Goal: Task Accomplishment & Management: Use online tool/utility

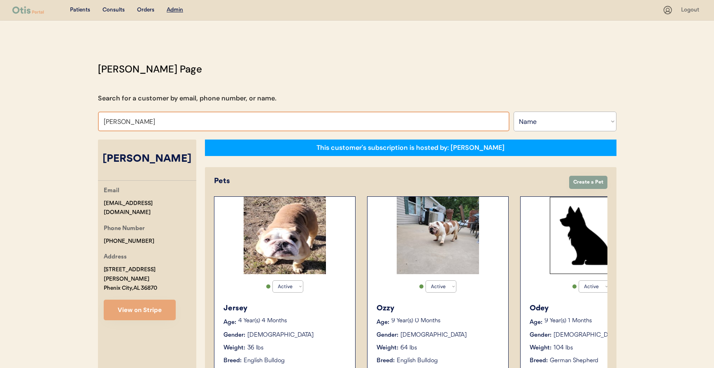
select select ""Name""
select select "true"
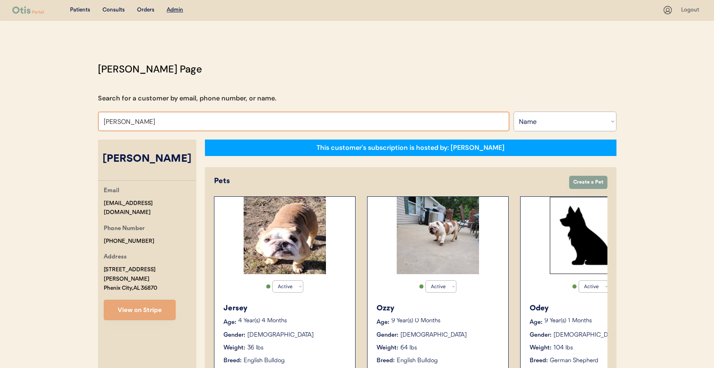
select select "true"
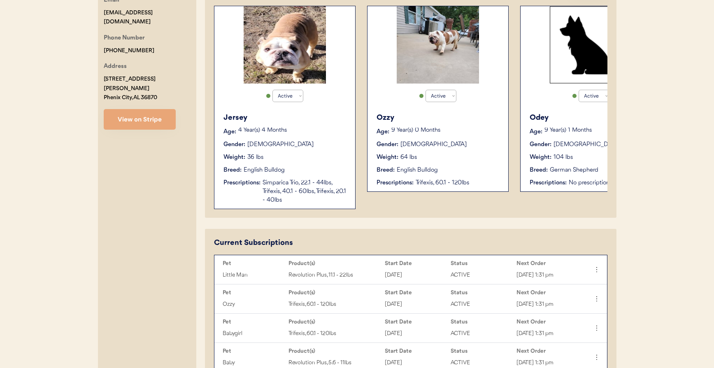
scroll to position [89, 0]
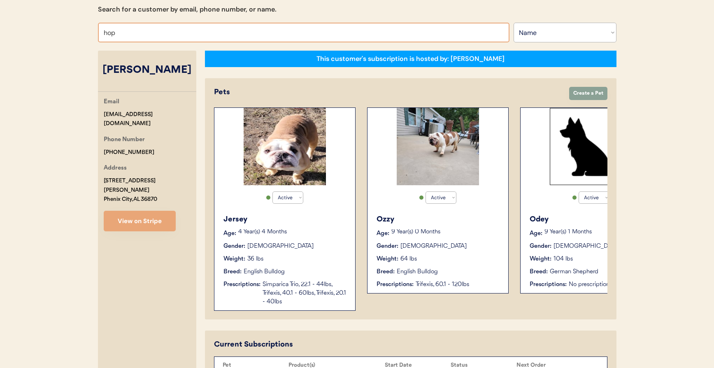
type input "hope"
type input "hope Ross"
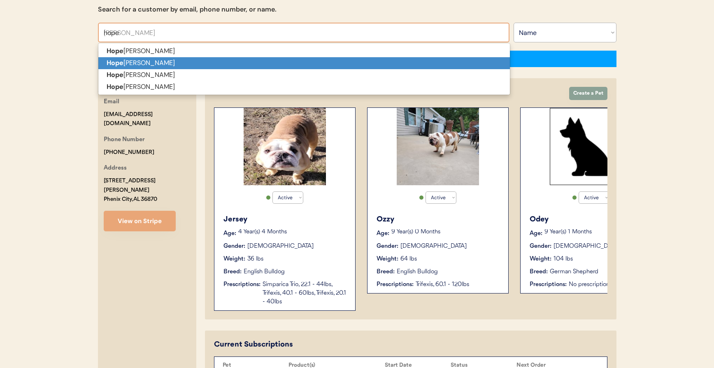
click at [211, 63] on p "Hope McCorkle" at bounding box center [303, 63] width 411 height 12
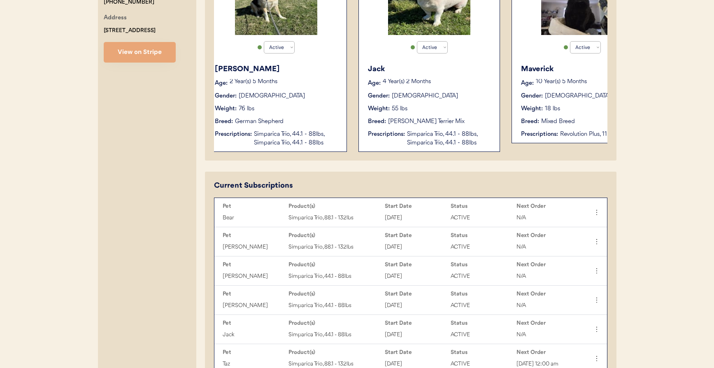
scroll to position [0, 678]
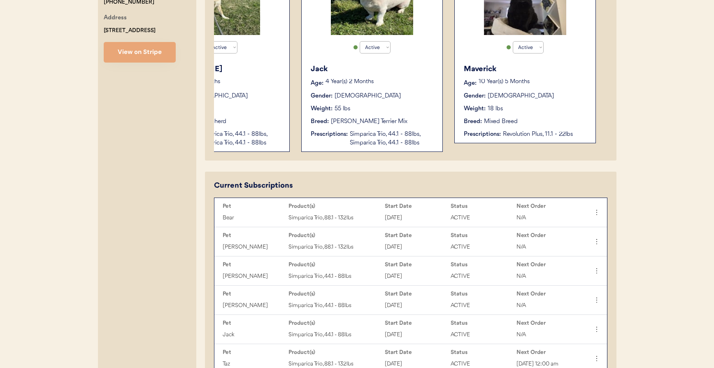
type input "[PERSON_NAME]"
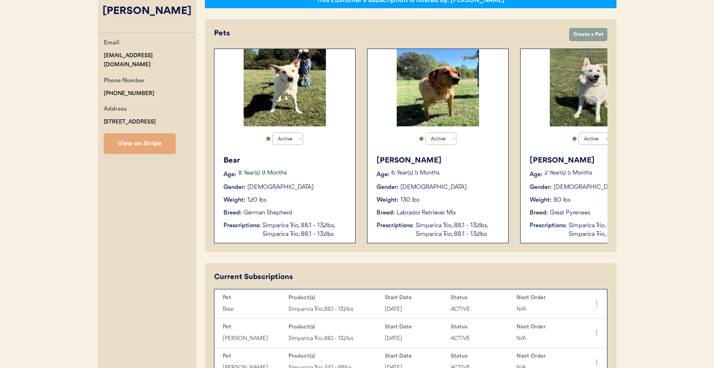
scroll to position [213, 0]
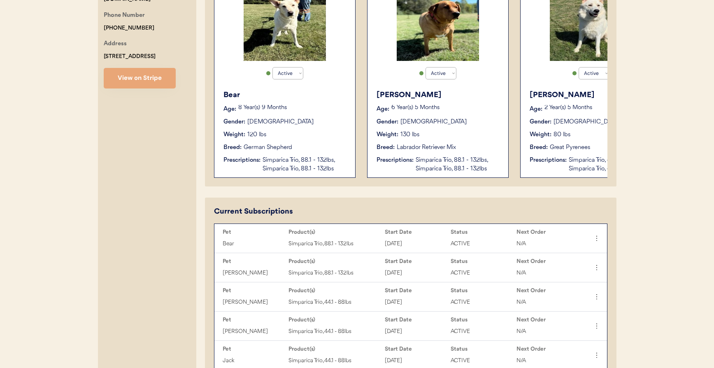
click at [313, 160] on div "Simparica Trio, 88.1 - 132lbs, Simparica Trio, 88.1 - 132lbs" at bounding box center [304, 164] width 84 height 17
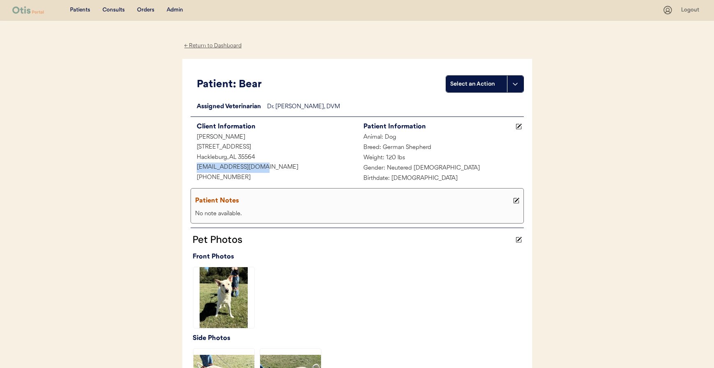
drag, startPoint x: 232, startPoint y: 167, endPoint x: 182, endPoint y: 166, distance: 50.2
click at [182, 166] on div "Patient: Bear Select an Action Loading... Assigned Veterinarian Dr. [PERSON_NAM…" at bounding box center [357, 239] width 350 height 360
copy div "[EMAIL_ADDRESS][DOMAIN_NAME]"
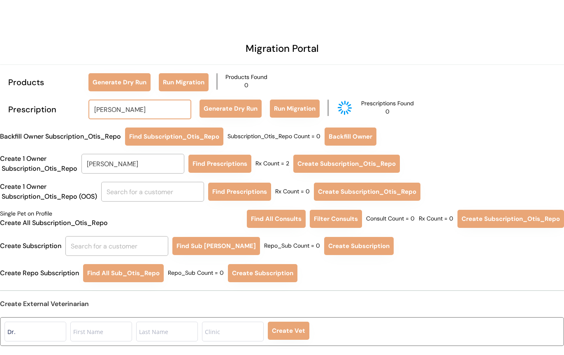
click at [131, 112] on input "Joy Coon" at bounding box center [139, 110] width 103 height 20
type input "hope mc"
type input "hope mcCorkle"
click at [147, 126] on p "Hope Mc Corkle" at bounding box center [140, 128] width 103 height 12
type input "[PERSON_NAME]"
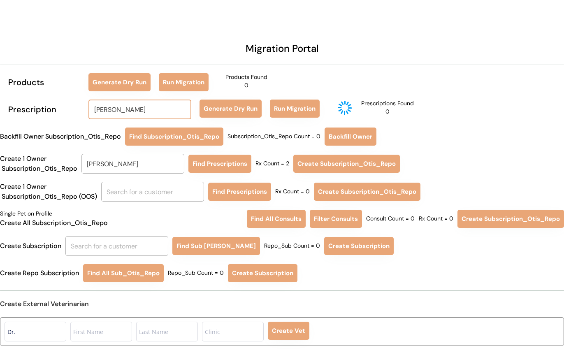
click at [218, 103] on button "Generate Dry Run" at bounding box center [231, 109] width 62 height 18
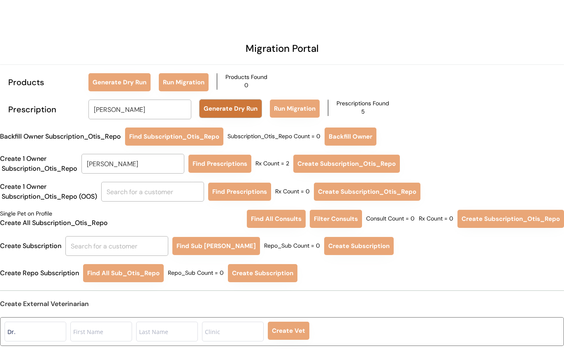
click at [241, 112] on button "Generate Dry Run" at bounding box center [231, 109] width 62 height 18
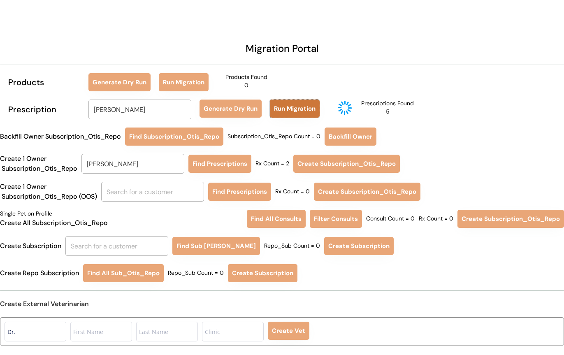
click at [299, 109] on button "Run Migration" at bounding box center [295, 109] width 50 height 18
click at [478, 103] on div "Prescription Hope McCorkle hope mc Generate Dry Run Run Migration Prescriptions…" at bounding box center [282, 110] width 564 height 20
click at [452, 77] on div "Products Generate Dry Run Run Migration Products Found 0" at bounding box center [282, 82] width 564 height 18
click at [422, 99] on div "Migration Portal Products Generate Dry Run Run Migration Products Found 0 Presc…" at bounding box center [282, 177] width 564 height 355
click at [435, 107] on div "Prescription Hope McCorkle hope mc Generate Dry Run Run Migration Prescriptions…" at bounding box center [282, 110] width 564 height 20
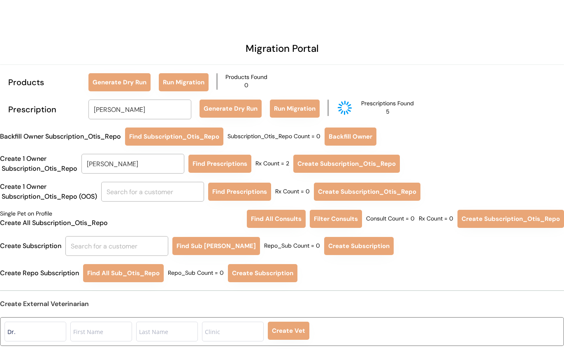
click at [254, 141] on div "Backfill Owner Subscription_Otis_Repo Find Subscription_Otis_Repo Subscription_…" at bounding box center [282, 137] width 564 height 18
drag, startPoint x: 136, startPoint y: 160, endPoint x: 51, endPoint y: 158, distance: 84.3
click at [51, 158] on div "Create 1 Owner Subscription_Otis_Repo Joy Coon coon Find Prescriptions Rx Count…" at bounding box center [282, 164] width 564 height 20
type input "hop"
type input "hope Ross"
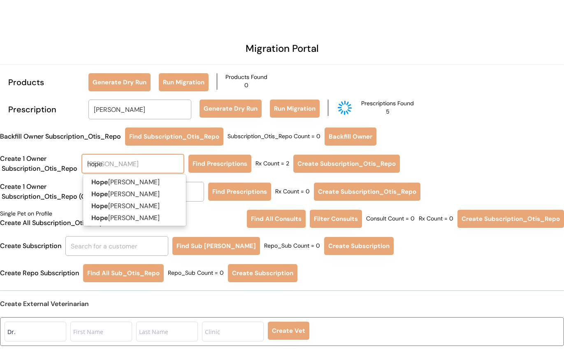
type input "hope"
type input "hope Ross"
type input "hope m"
type input "hope mcCorkle"
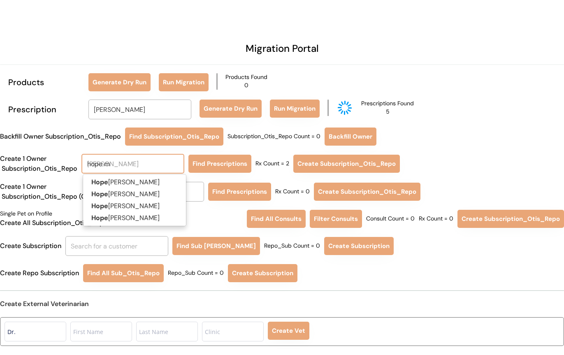
type input "hope mc"
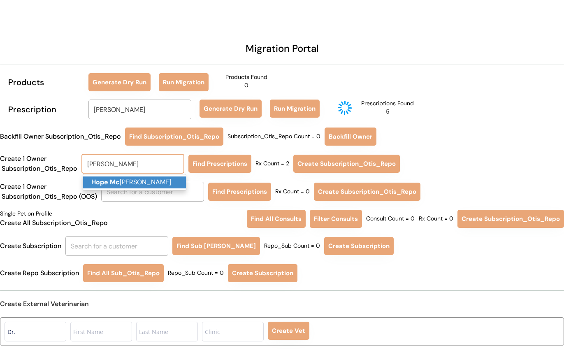
type input "[PERSON_NAME]"
click at [290, 151] on div "Migration Portal Products Generate Dry Run Run Migration Products Found 0 Presc…" at bounding box center [282, 177] width 564 height 355
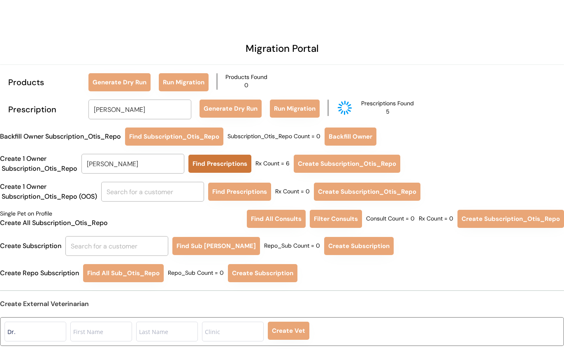
click at [233, 165] on button "Find Prescriptions" at bounding box center [219, 164] width 63 height 18
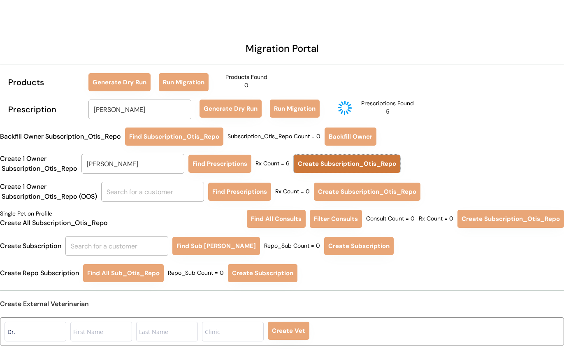
click at [329, 162] on button "Create Subscription_Otis_Repo" at bounding box center [347, 164] width 107 height 18
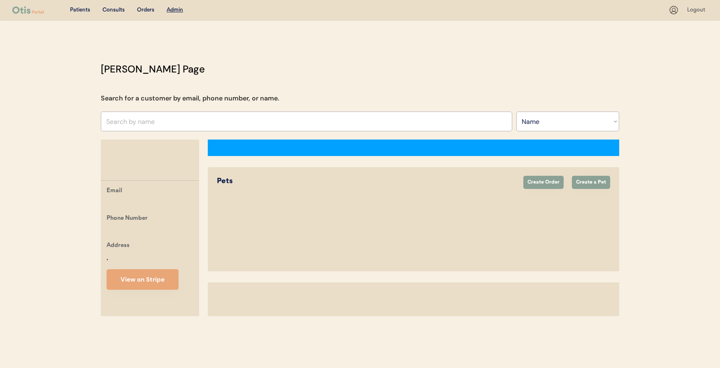
select select ""Name""
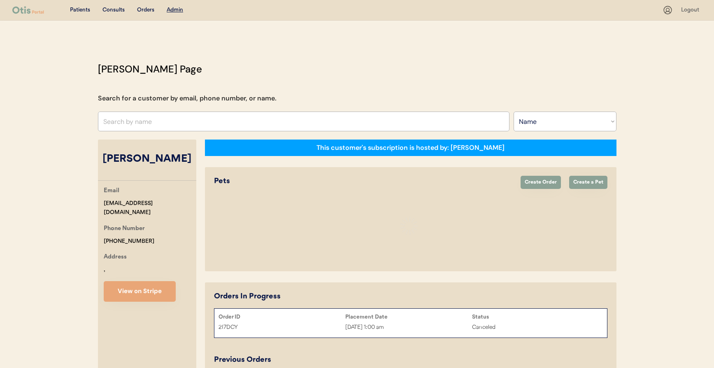
select select "true"
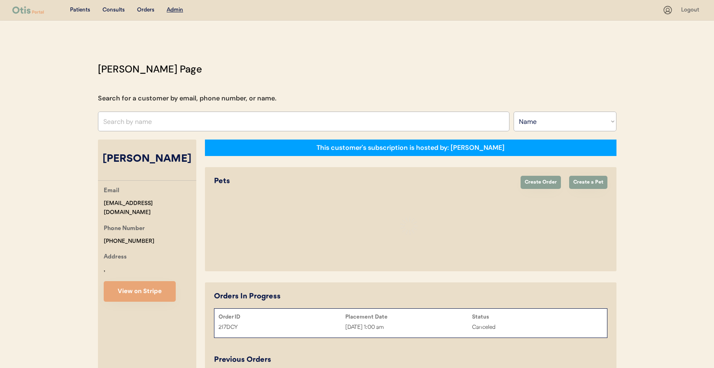
select select "true"
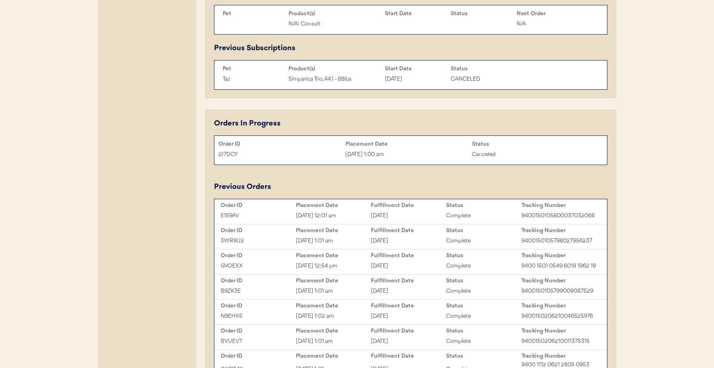
scroll to position [634, 0]
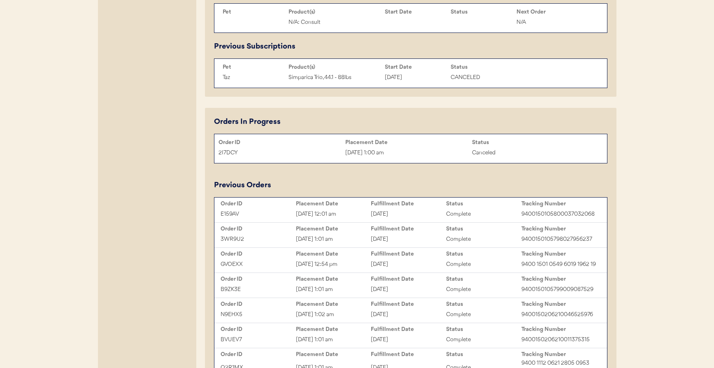
click at [389, 219] on div "October 6, 2025" at bounding box center [408, 213] width 75 height 9
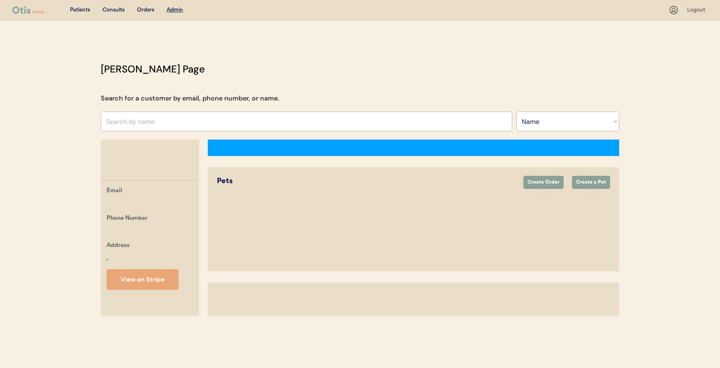
select select ""Name""
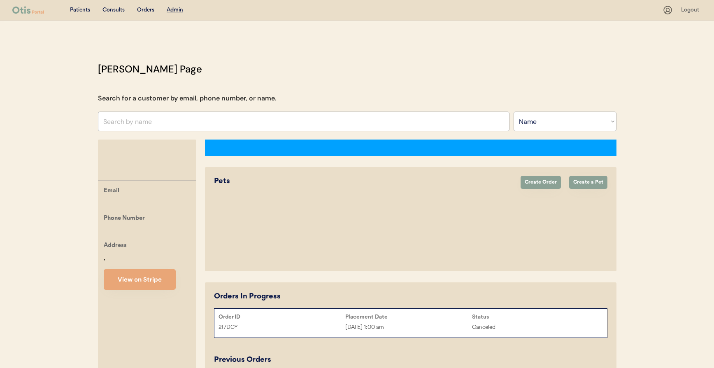
scroll to position [51, 0]
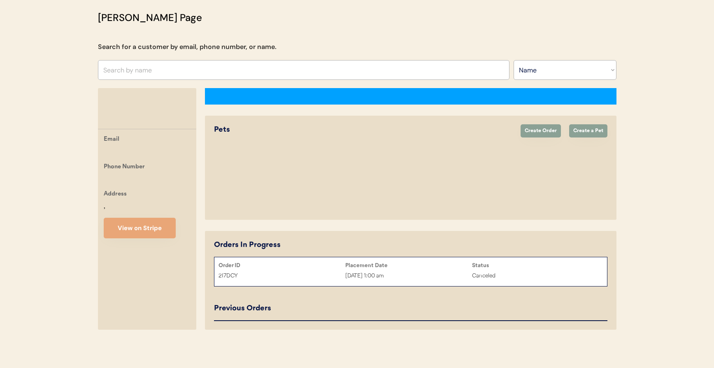
select select "true"
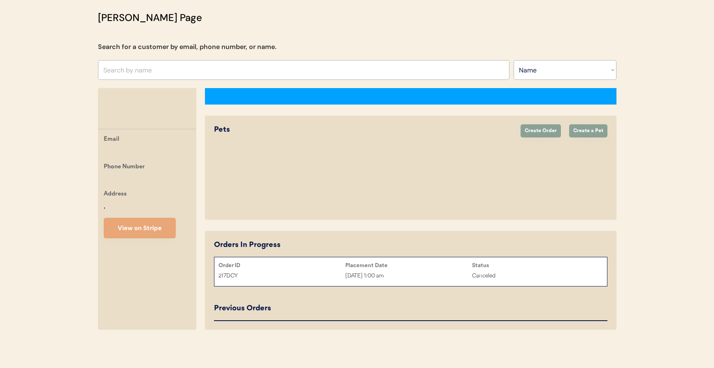
select select "true"
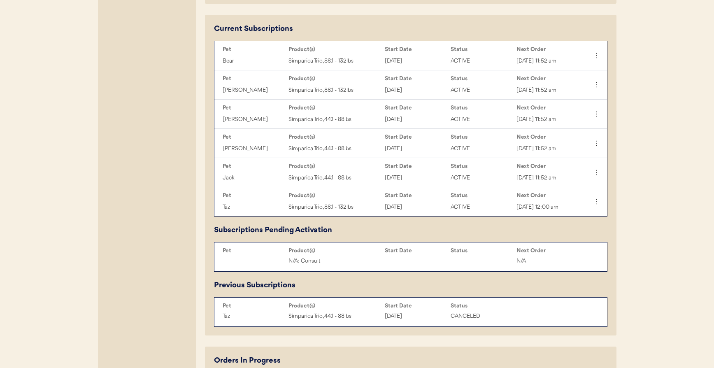
scroll to position [397, 0]
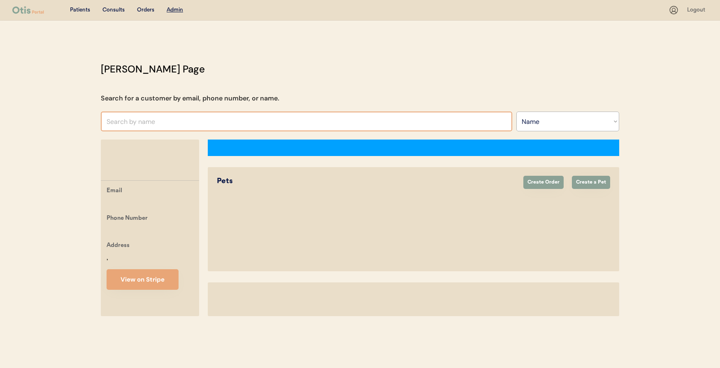
select select ""Name""
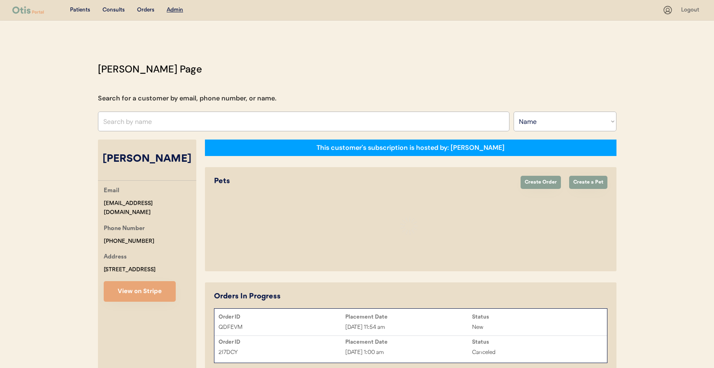
select select "true"
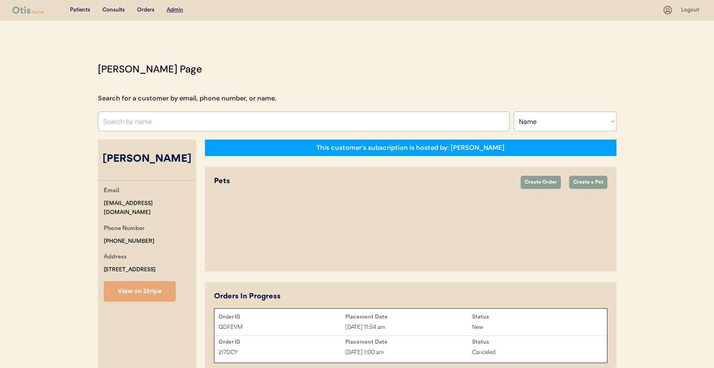
select select "true"
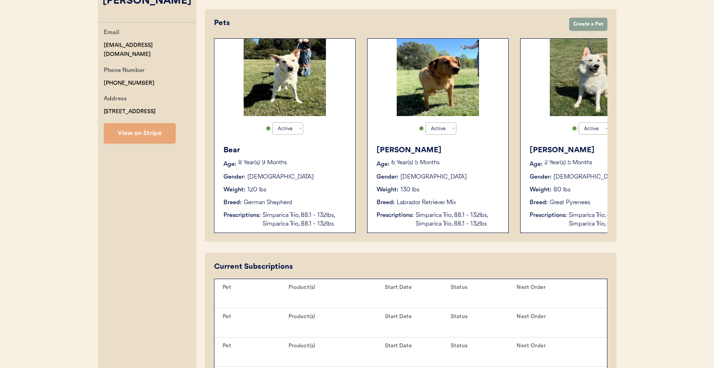
scroll to position [430, 0]
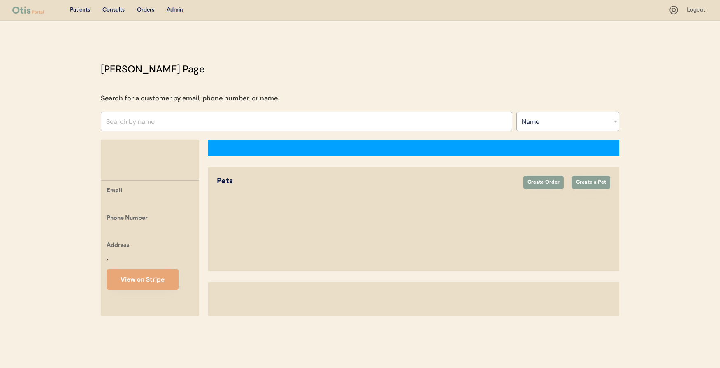
select select ""Name""
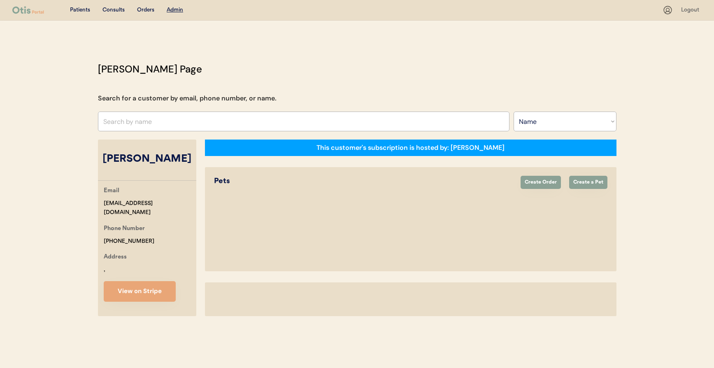
select select "true"
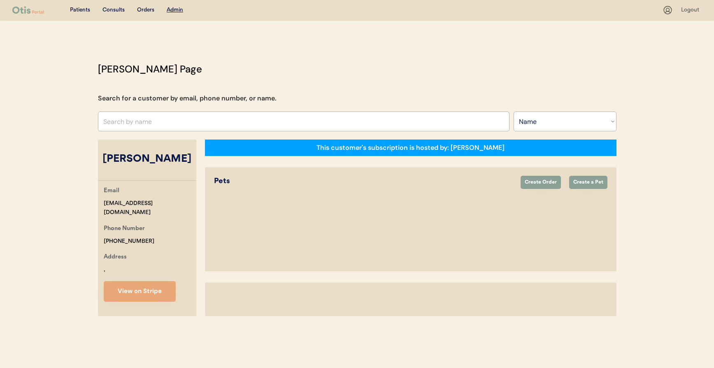
select select "true"
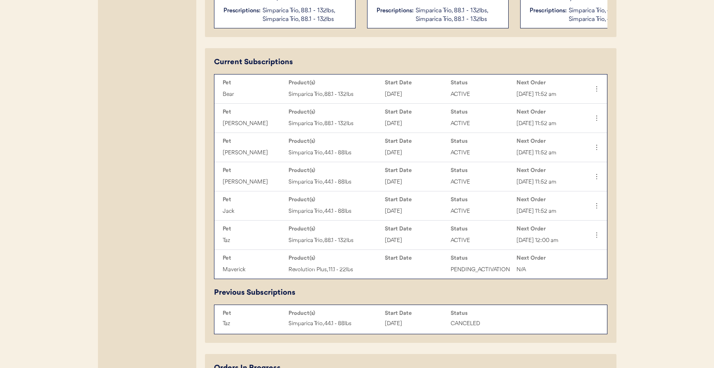
scroll to position [362, 0]
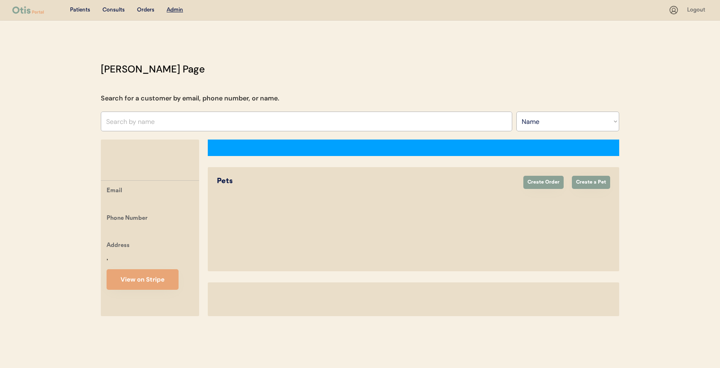
select select ""Name""
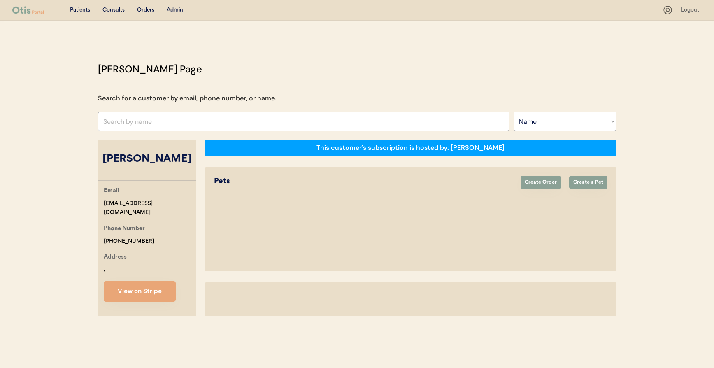
select select "true"
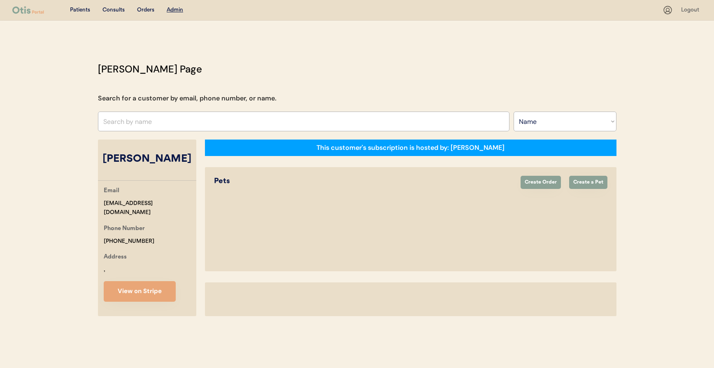
select select "true"
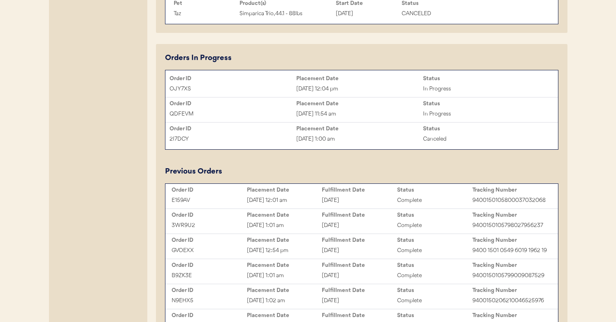
scroll to position [675, 0]
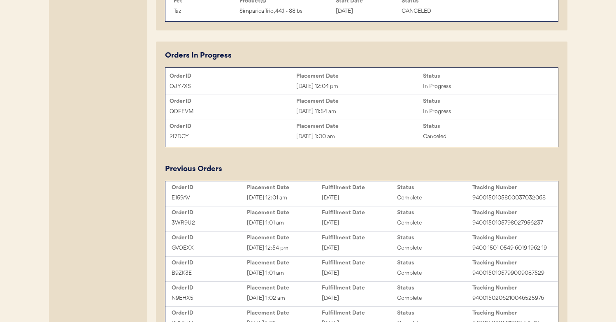
click at [269, 91] on div "OJY7XS" at bounding box center [232, 86] width 127 height 9
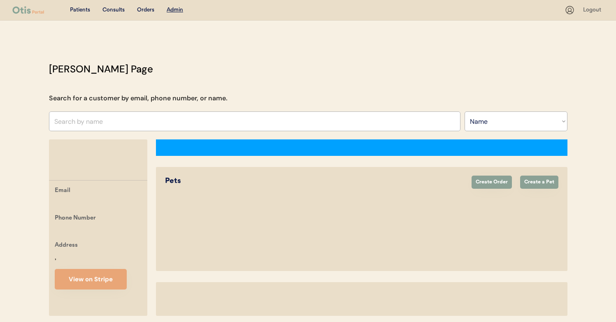
select select ""Name""
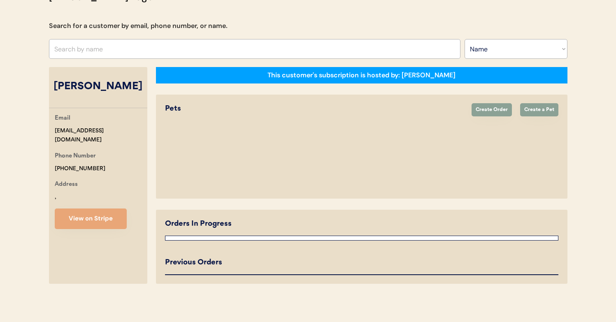
select select "true"
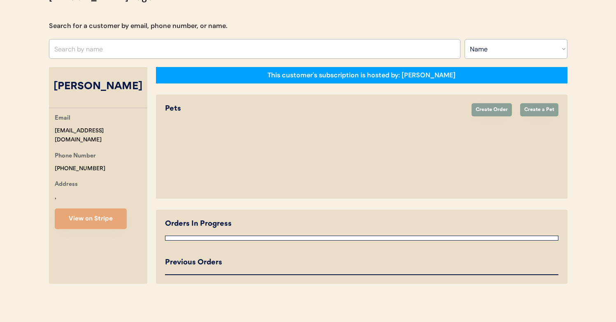
select select "true"
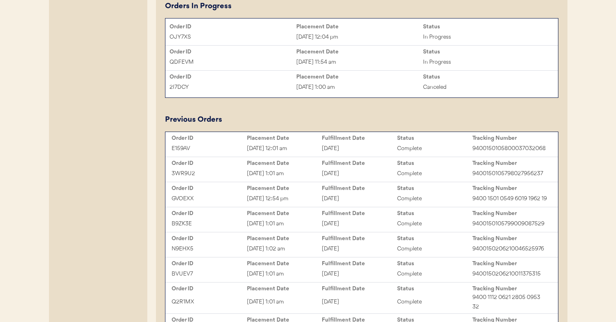
scroll to position [726, 0]
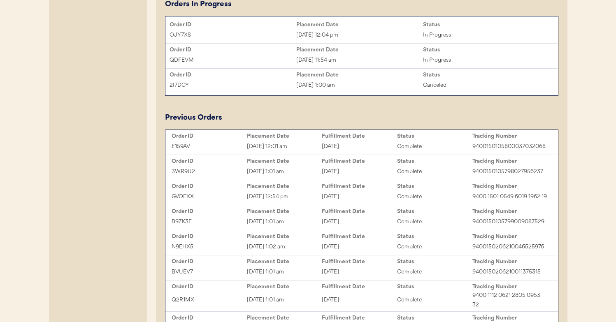
click at [292, 65] on div "QDFEVM" at bounding box center [232, 60] width 127 height 9
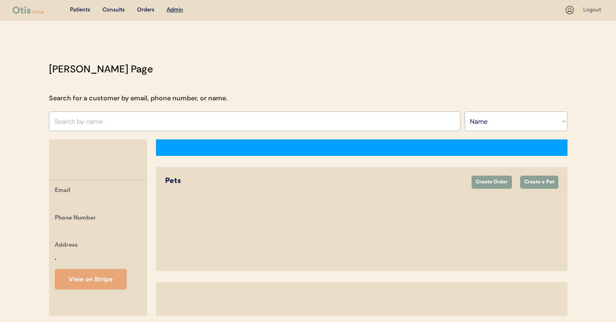
select select ""Name""
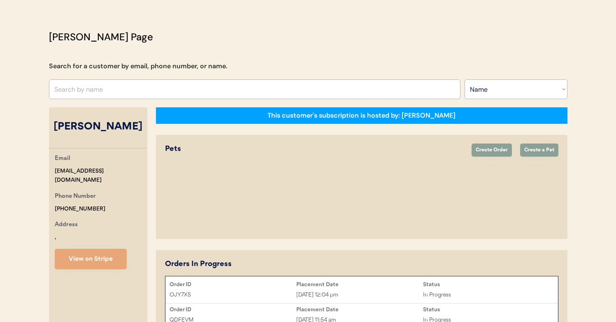
select select "true"
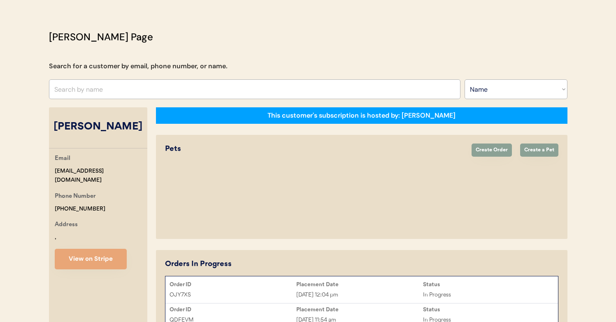
select select "true"
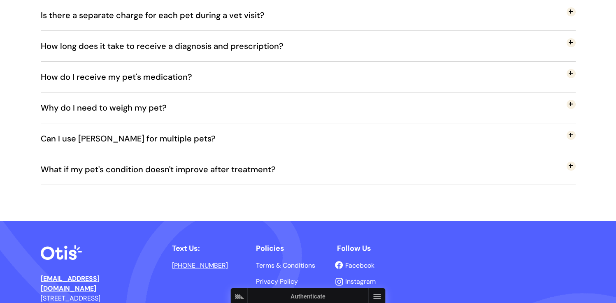
scroll to position [1741, 0]
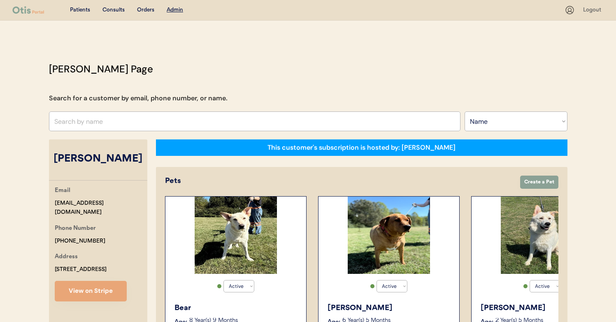
select select ""Name""
select select "true"
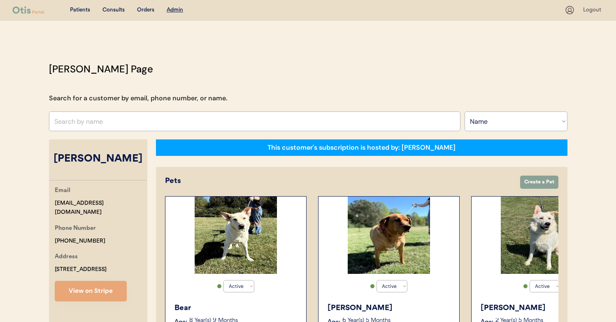
select select "true"
drag, startPoint x: 123, startPoint y: 203, endPoint x: 46, endPoint y: 203, distance: 76.9
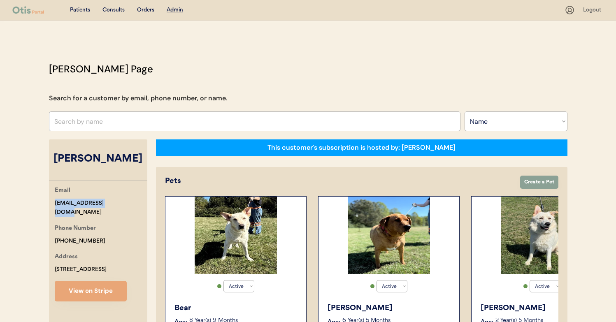
copy div "mcc.hope97@gmail.com"
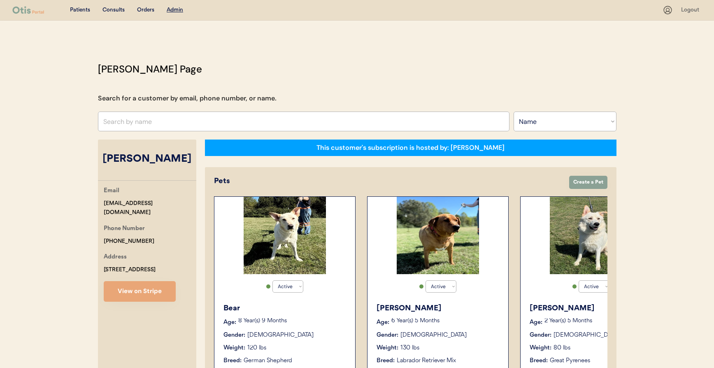
click at [166, 126] on input "text" at bounding box center [303, 121] width 411 height 20
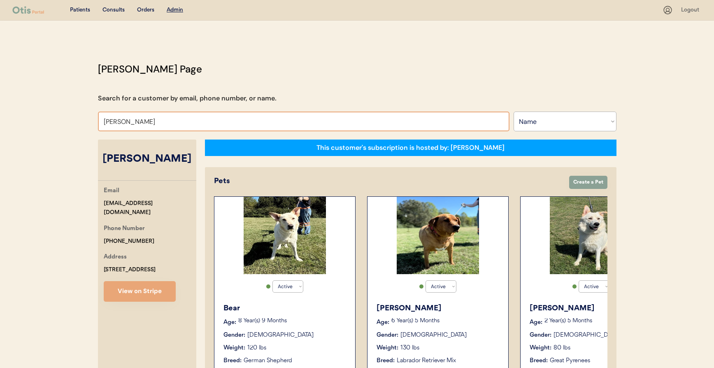
type input "jan procto"
type input "jan proctor"
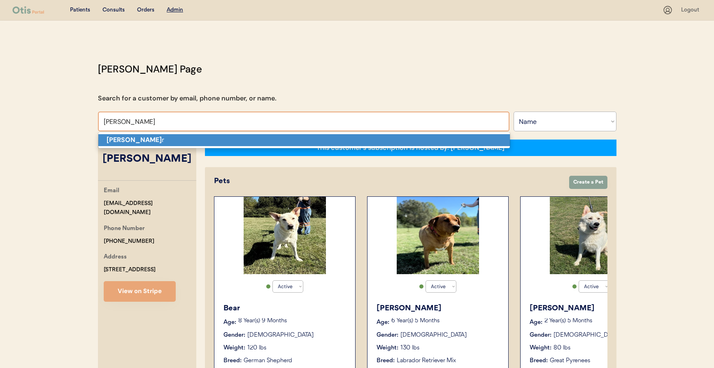
click at [164, 138] on p "Jan Procto r" at bounding box center [303, 140] width 411 height 12
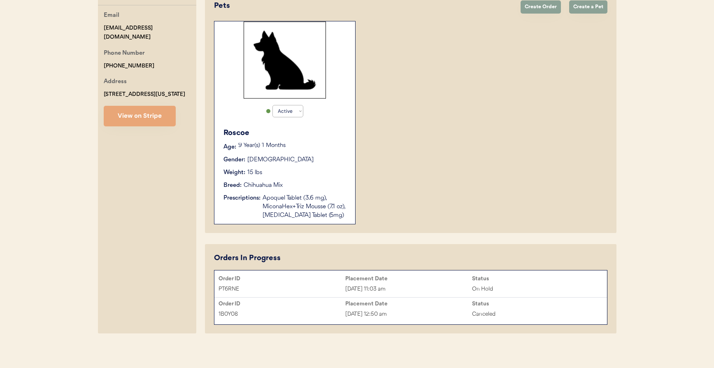
scroll to position [179, 0]
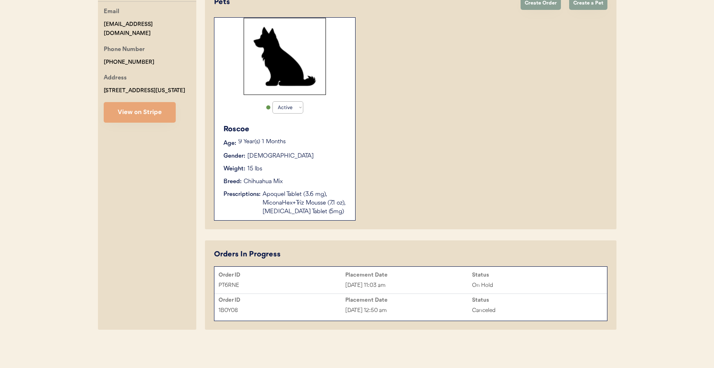
type input "Jan Proctor"
click at [392, 304] on div "1B0Y08 Oct 15, 2025 12:50 am Canceled" at bounding box center [410, 310] width 392 height 12
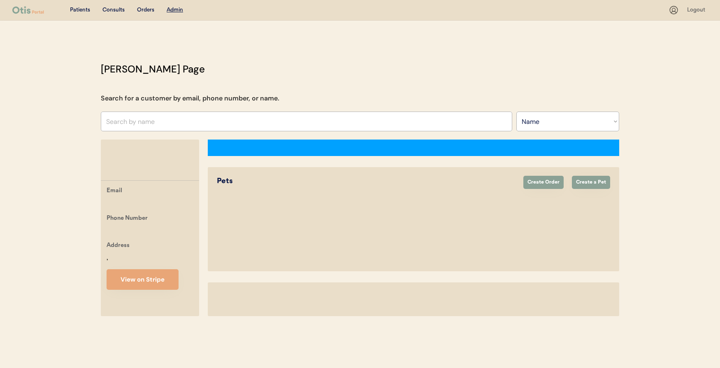
select select ""Name""
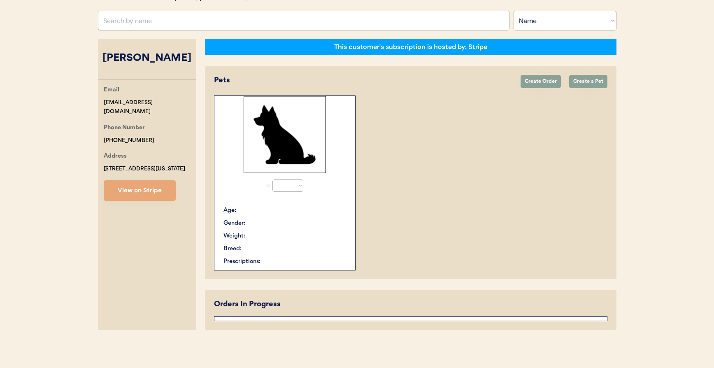
select select "true"
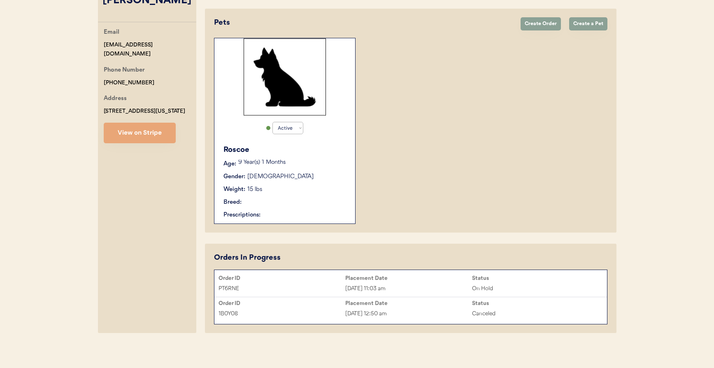
scroll to position [162, 0]
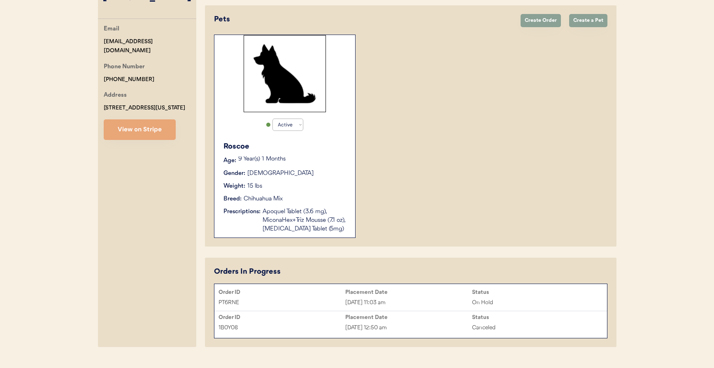
click at [368, 296] on div "PT6RNE Oct 15, 2025 11:03 am On Hold" at bounding box center [410, 302] width 392 height 12
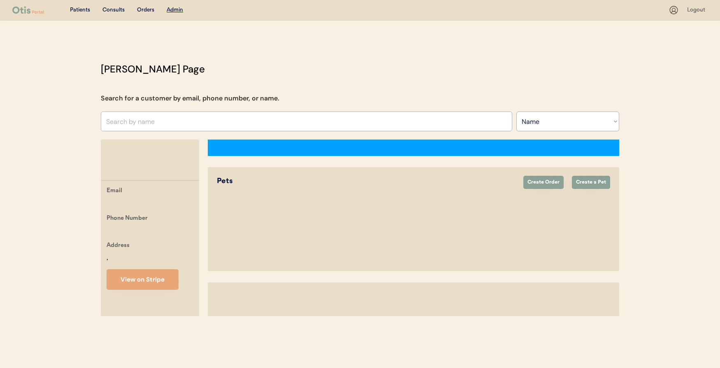
select select ""Name""
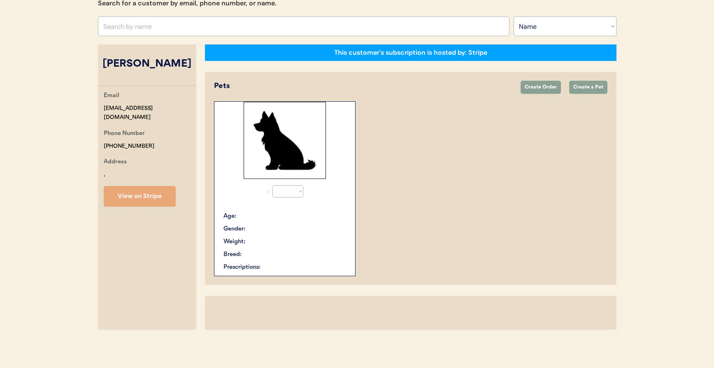
select select "true"
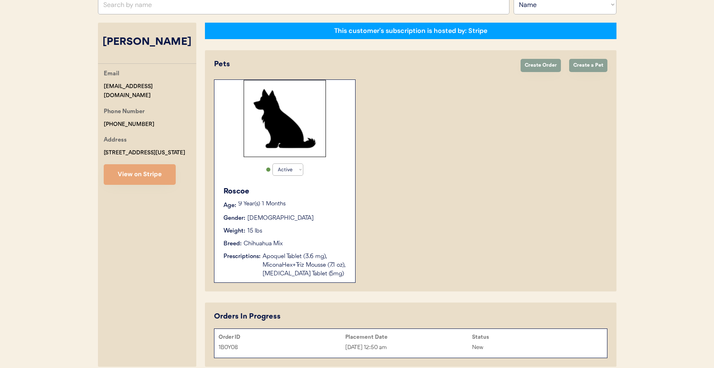
scroll to position [111, 0]
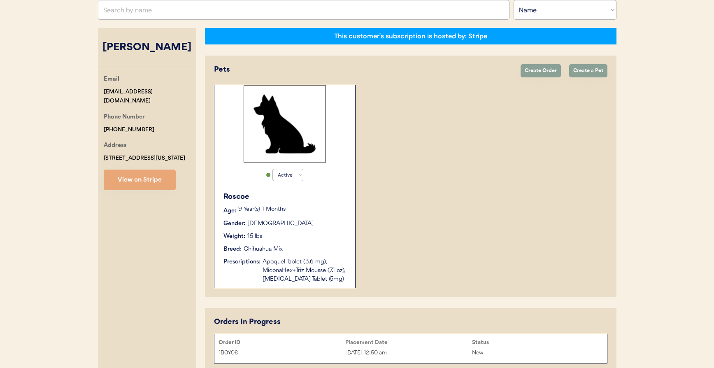
click at [249, 215] on div "Roscoe Age: 9 Year(s) 1 Months Gender: Male Weight: 15 lbs Breed: Chihuahua Mix…" at bounding box center [284, 237] width 132 height 100
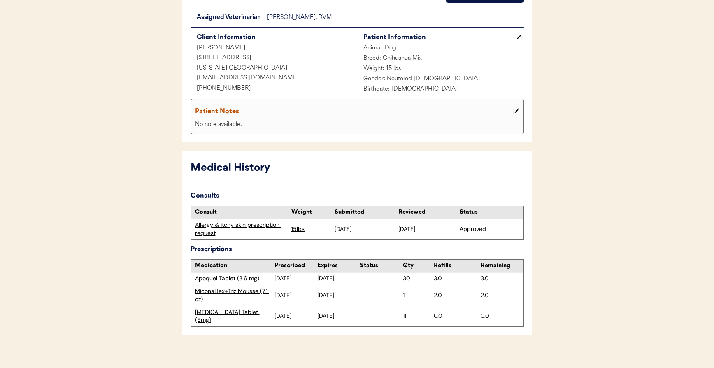
scroll to position [90, 0]
click at [225, 313] on div "Prednisone Tablet (5mg)" at bounding box center [235, 316] width 80 height 16
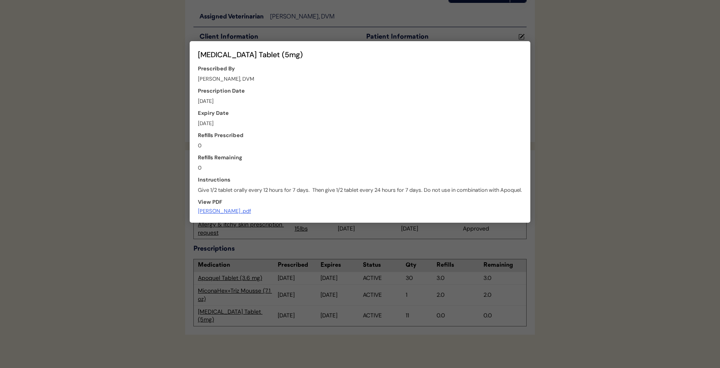
click at [227, 212] on div "Otis_Prescription__Roscoe .pdf" at bounding box center [224, 211] width 53 height 6
click at [153, 145] on div at bounding box center [360, 184] width 720 height 368
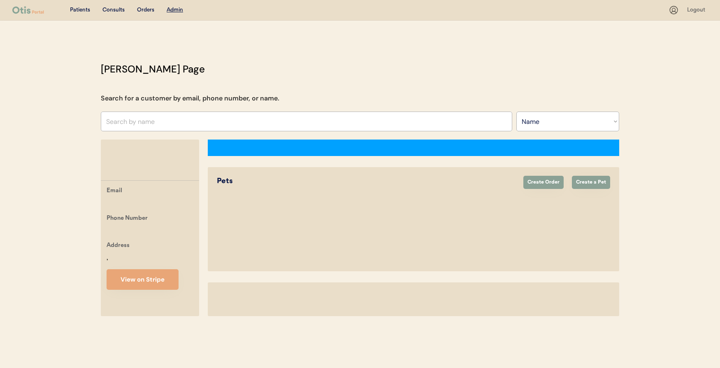
select select ""Name""
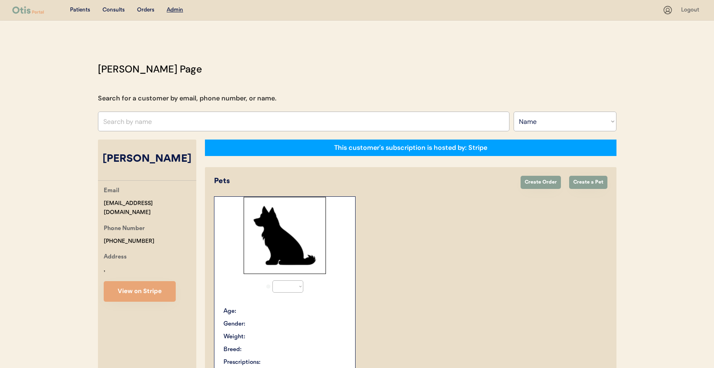
select select "true"
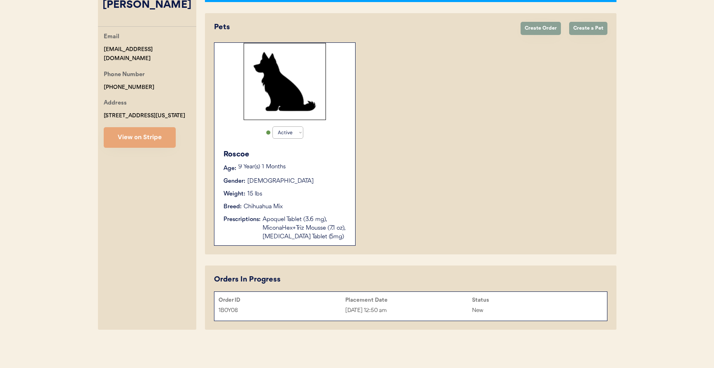
click at [340, 307] on div "1B0Y08" at bounding box center [281, 310] width 127 height 9
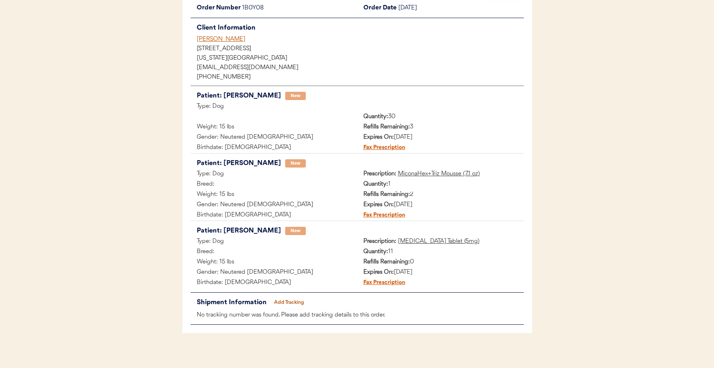
scroll to position [90, 0]
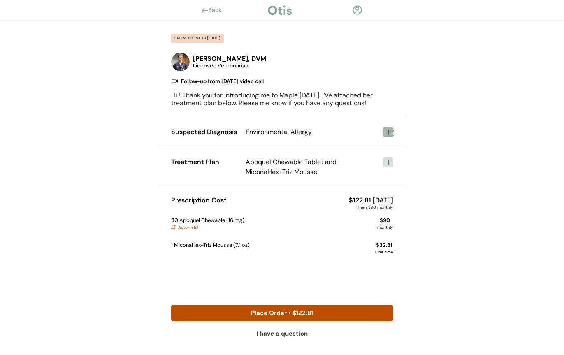
click at [386, 132] on icon at bounding box center [388, 132] width 7 height 7
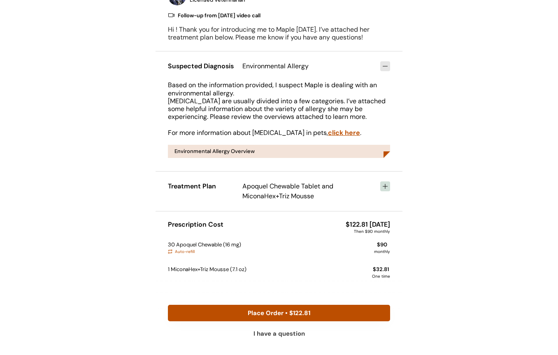
scroll to position [74, 0]
click at [386, 185] on icon at bounding box center [385, 186] width 7 height 7
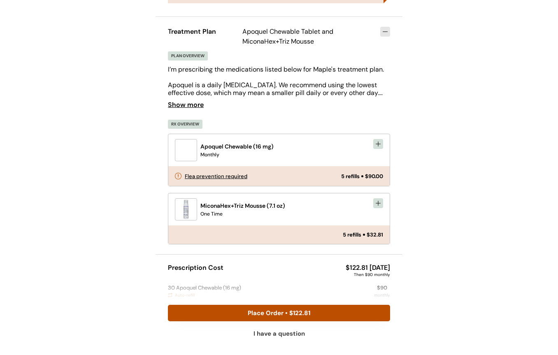
scroll to position [258, 0]
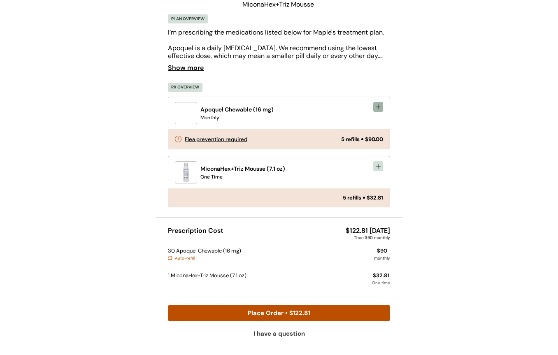
click at [378, 110] on use at bounding box center [378, 107] width 7 height 7
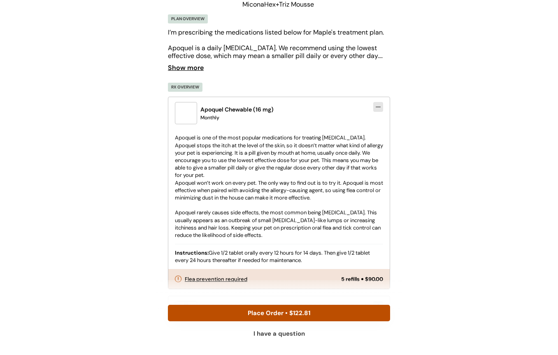
click at [378, 110] on use at bounding box center [378, 107] width 7 height 7
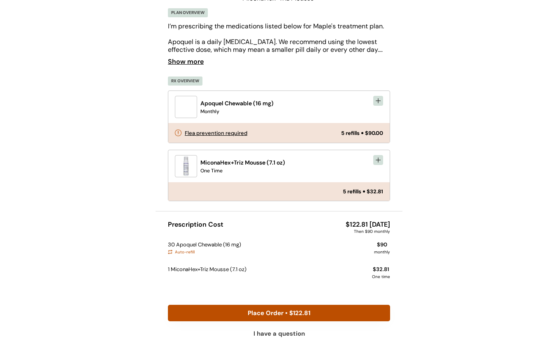
scroll to position [272, 0]
click at [128, 136] on div "Back Hi Mollie! Thanks for introducing me to Maple on Tuesday. Based on our dis…" at bounding box center [279, 45] width 558 height 619
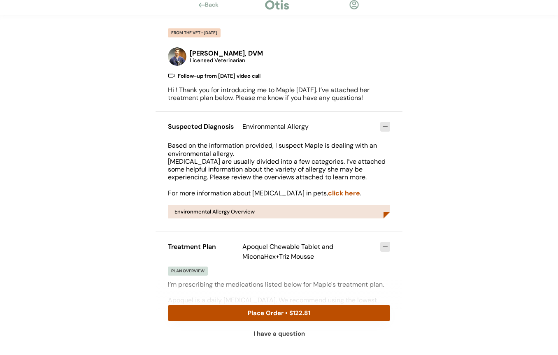
scroll to position [0, 0]
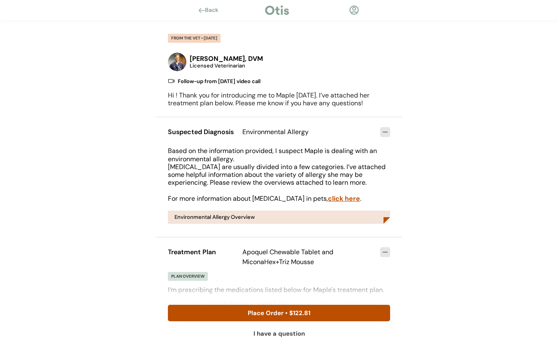
click at [387, 131] on icon at bounding box center [385, 132] width 7 height 7
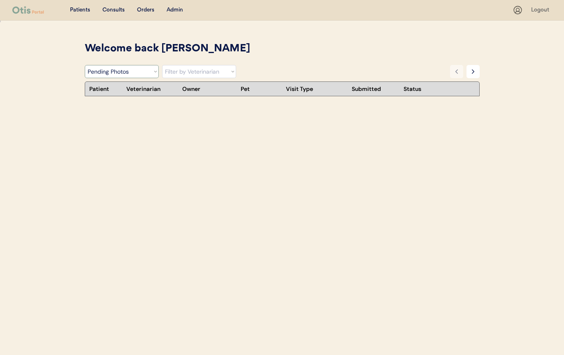
select select ""pending_photos""
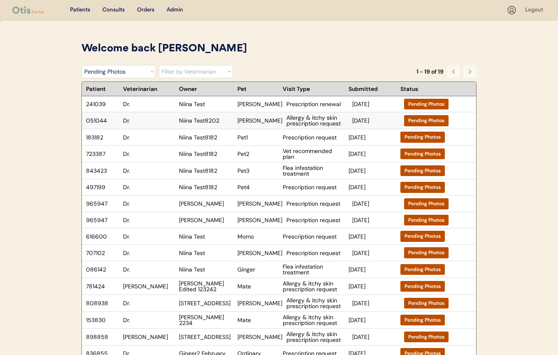
click at [202, 118] on div "Niina Test8202" at bounding box center [206, 121] width 54 height 6
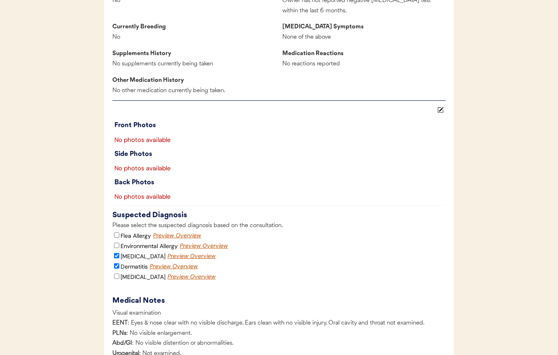
scroll to position [732, 0]
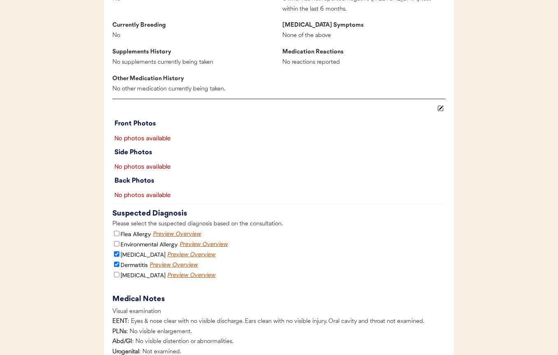
click at [115, 251] on input "Food Allergy" at bounding box center [116, 253] width 5 height 5
checkbox input "false"
click at [118, 262] on input "Dermatitis" at bounding box center [116, 264] width 5 height 5
checkbox input "false"
click at [336, 250] on div "Food Allergy Preview Overview" at bounding box center [278, 255] width 333 height 10
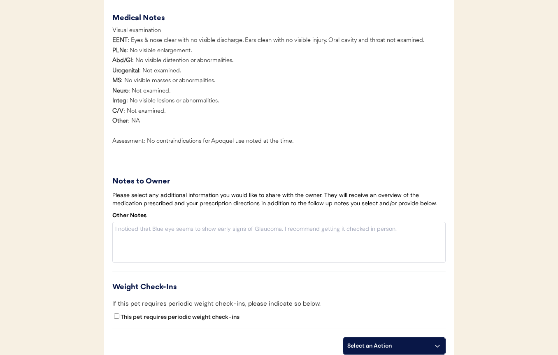
scroll to position [1014, 0]
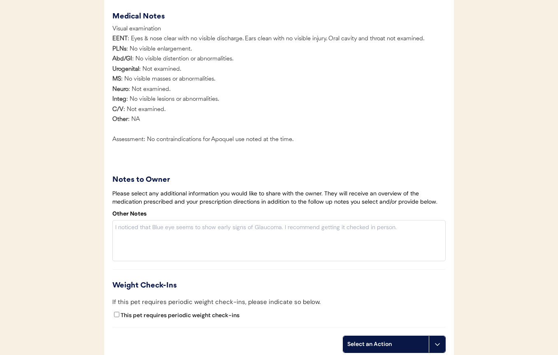
click at [440, 350] on button at bounding box center [437, 344] width 16 height 16
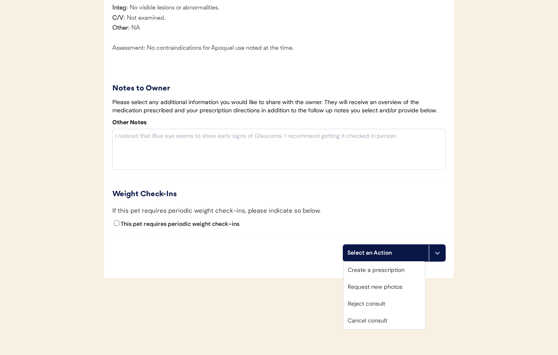
scroll to position [1111, 0]
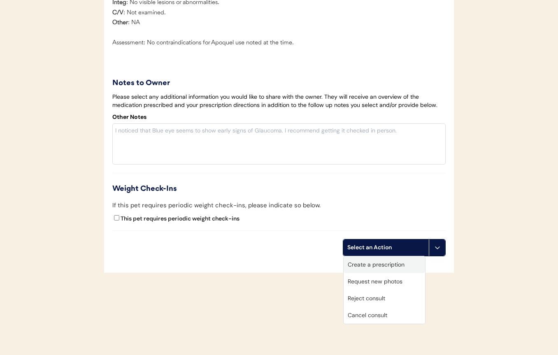
click at [382, 269] on div "Create a prescription" at bounding box center [383, 264] width 81 height 17
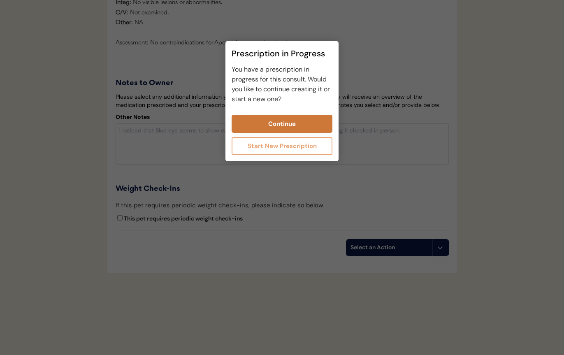
click at [306, 132] on button "Continue" at bounding box center [282, 124] width 101 height 18
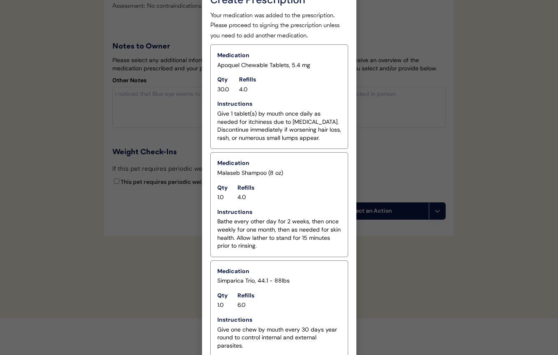
scroll to position [1180, 0]
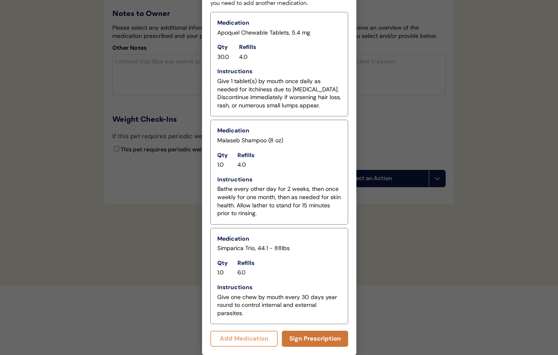
click at [311, 337] on button "Sign Prescription" at bounding box center [315, 339] width 66 height 16
click at [324, 338] on button "Sign Prescription" at bounding box center [315, 339] width 66 height 16
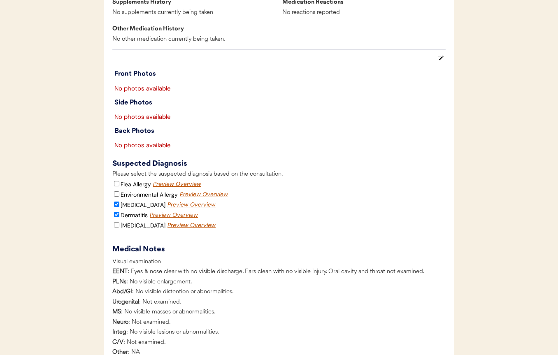
scroll to position [805, 0]
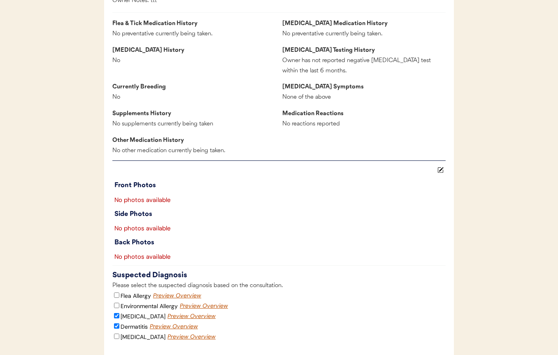
scroll to position [1111, 0]
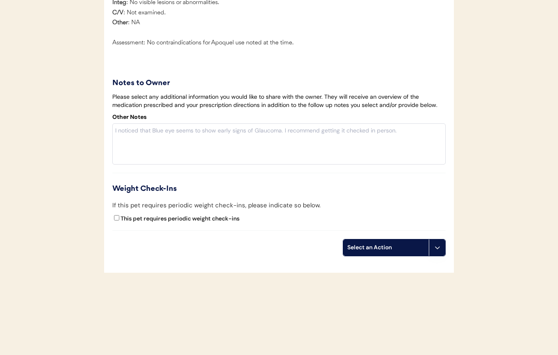
click at [428, 251] on div "Select an Action" at bounding box center [386, 247] width 86 height 16
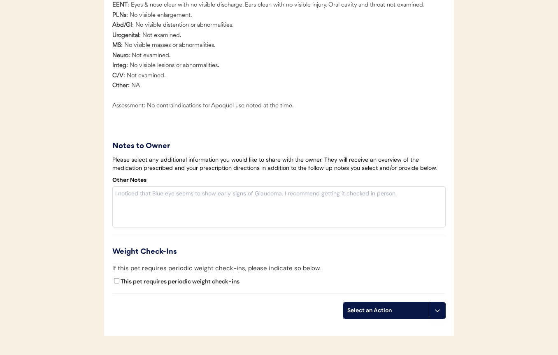
scroll to position [949, 0]
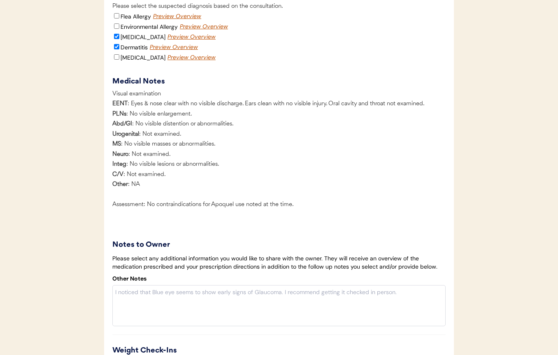
click at [128, 33] on label "[MEDICAL_DATA]" at bounding box center [143, 36] width 45 height 7
click at [119, 34] on input "[MEDICAL_DATA]" at bounding box center [116, 36] width 5 height 5
checkbox input "false"
click at [130, 44] on label "Dermatitis" at bounding box center [134, 47] width 27 height 7
click at [119, 44] on input "Dermatitis" at bounding box center [116, 46] width 5 height 5
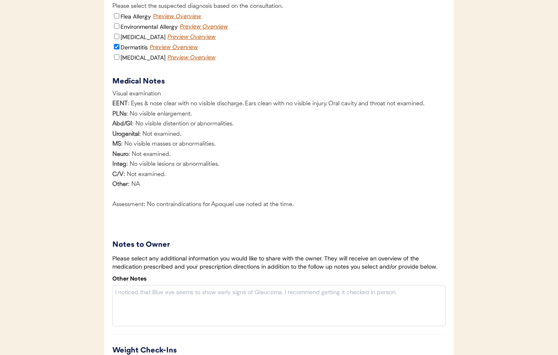
checkbox input "false"
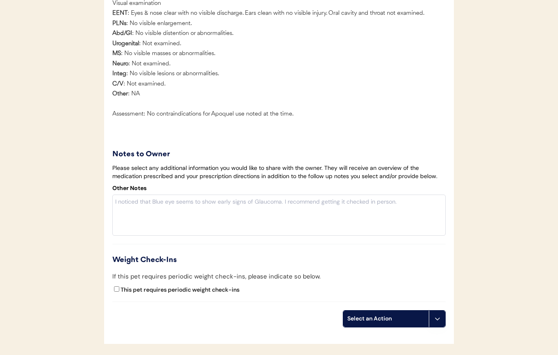
scroll to position [1111, 0]
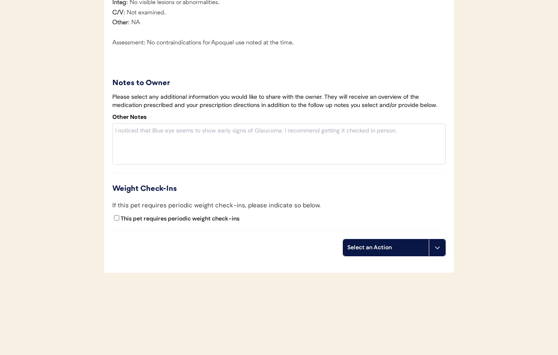
click at [429, 253] on button at bounding box center [437, 247] width 16 height 16
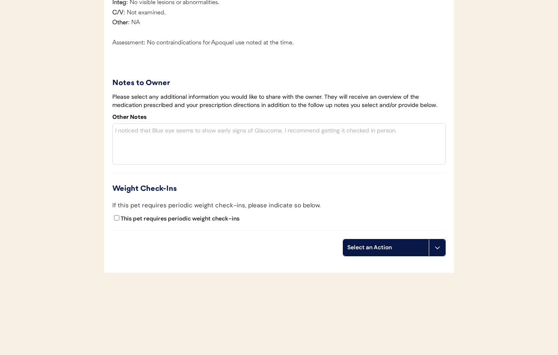
click at [427, 246] on div "Select an Action" at bounding box center [386, 247] width 86 height 16
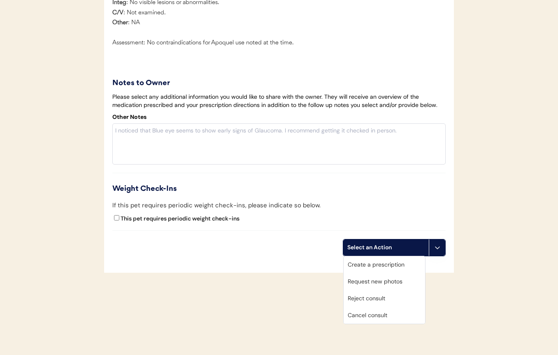
click at [428, 220] on div "This pet requires periodic weight check-ins" at bounding box center [278, 220] width 333 height 12
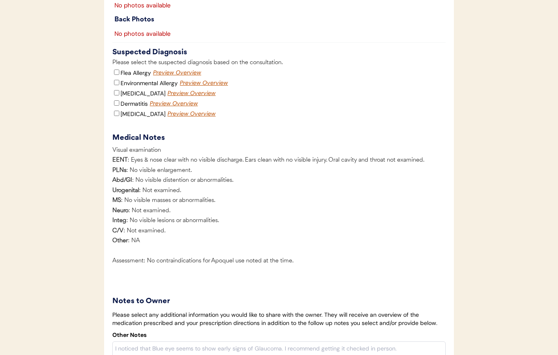
scroll to position [894, 0]
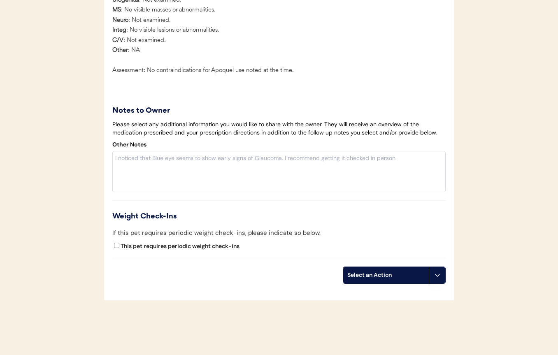
scroll to position [1111, 0]
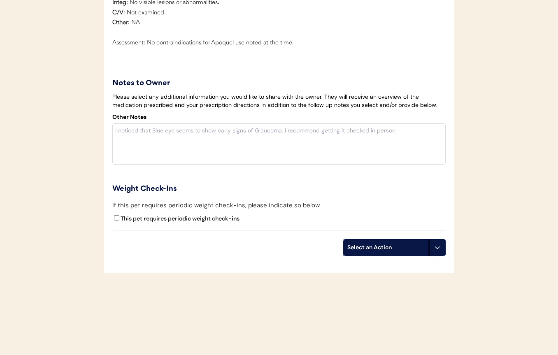
click at [425, 249] on div "Select an Action" at bounding box center [386, 247] width 86 height 16
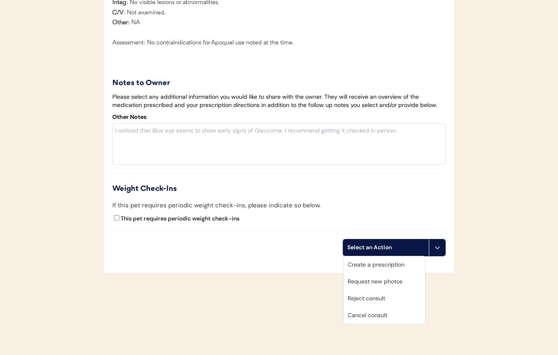
click at [400, 271] on div "Create a prescription" at bounding box center [383, 264] width 81 height 17
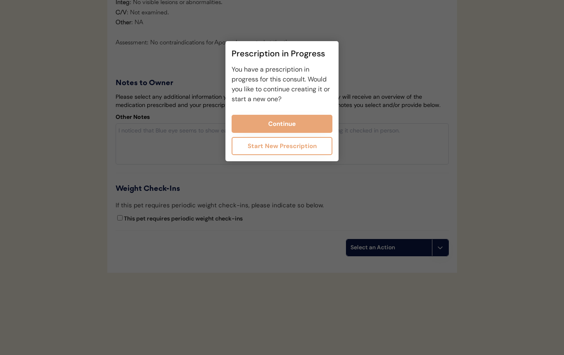
click at [379, 127] on div at bounding box center [282, 177] width 564 height 355
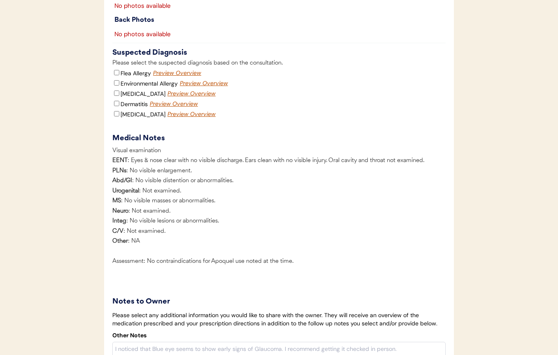
scroll to position [892, 0]
click at [116, 70] on input "Flea Allergy" at bounding box center [116, 72] width 5 height 5
checkbox input "true"
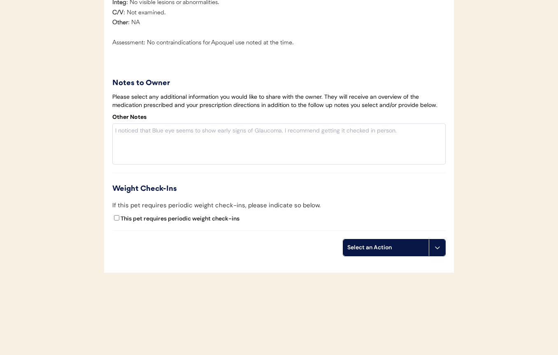
click at [440, 250] on icon at bounding box center [437, 247] width 7 height 7
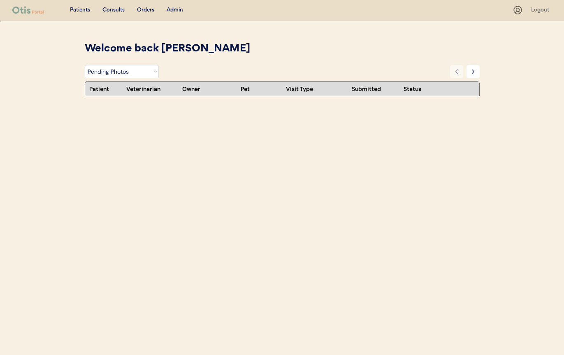
select select ""pending_photos""
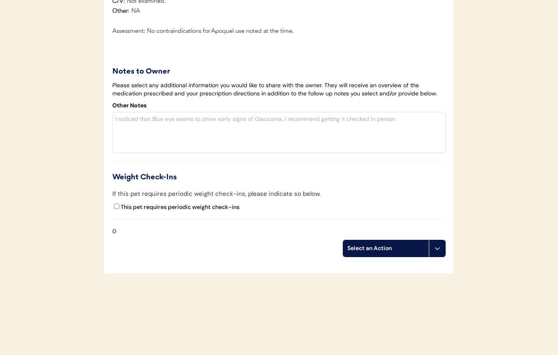
scroll to position [1114, 0]
drag, startPoint x: 452, startPoint y: 247, endPoint x: 443, endPoint y: 248, distance: 8.7
click at [443, 248] on button at bounding box center [437, 247] width 16 height 16
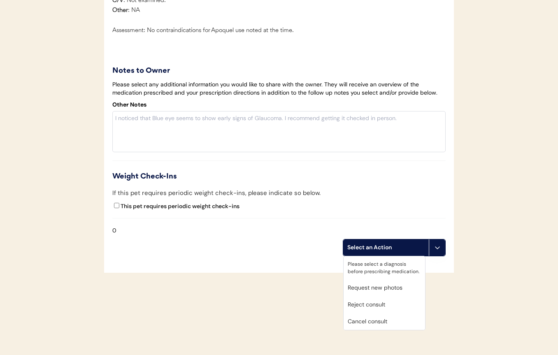
click at [374, 272] on div "Please select a diagnosis before prescribing medication." at bounding box center [383, 267] width 81 height 23
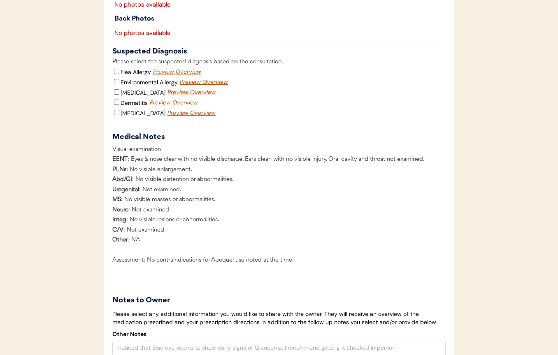
scroll to position [884, 0]
click at [133, 69] on label "Flea Allergy" at bounding box center [136, 72] width 30 height 7
click at [119, 69] on input "Flea Allergy" at bounding box center [116, 71] width 5 height 5
checkbox input "true"
click at [128, 79] on label "Environmental Allergy" at bounding box center [149, 82] width 57 height 7
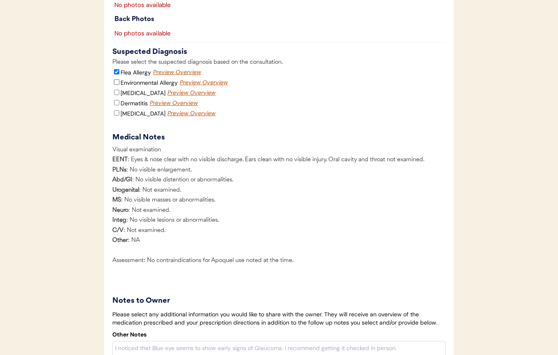
click at [119, 79] on input "Environmental Allergy" at bounding box center [116, 81] width 5 height 5
checkbox input "true"
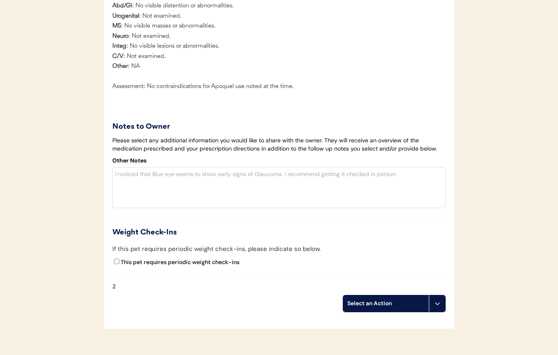
scroll to position [1114, 0]
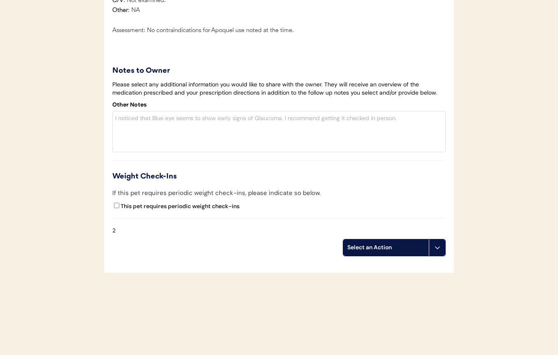
click at [441, 248] on button at bounding box center [437, 247] width 16 height 16
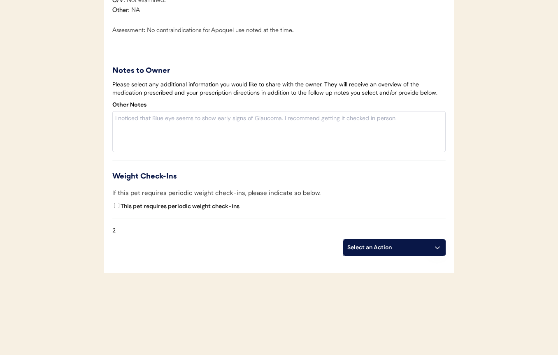
click at [443, 253] on button at bounding box center [437, 247] width 16 height 16
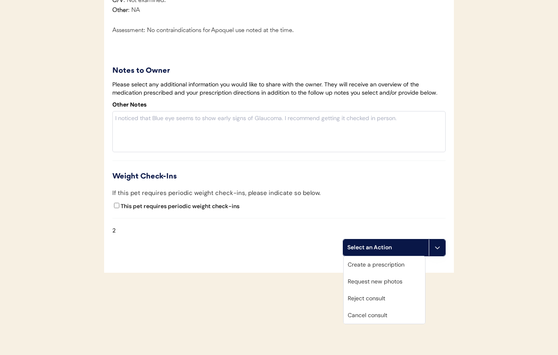
drag, startPoint x: 457, startPoint y: 230, endPoint x: 394, endPoint y: 219, distance: 63.2
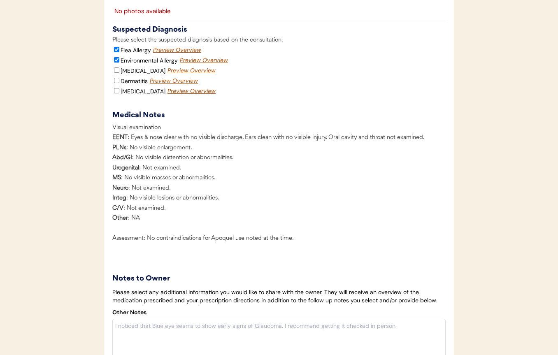
scroll to position [829, 0]
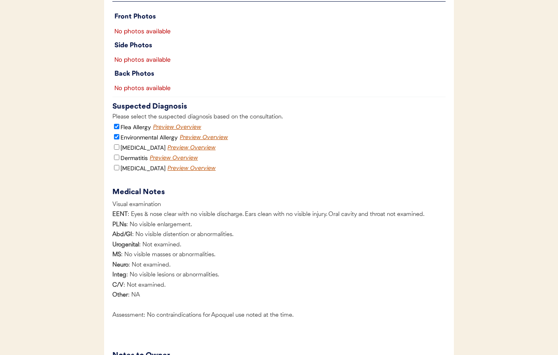
click at [130, 123] on label "Flea Allergy" at bounding box center [136, 126] width 30 height 7
click at [119, 124] on input "Flea Allergy" at bounding box center [116, 126] width 5 height 5
checkbox input "false"
click at [129, 134] on label "Environmental Allergy" at bounding box center [149, 137] width 57 height 7
click at [119, 134] on input "Environmental Allergy" at bounding box center [116, 136] width 5 height 5
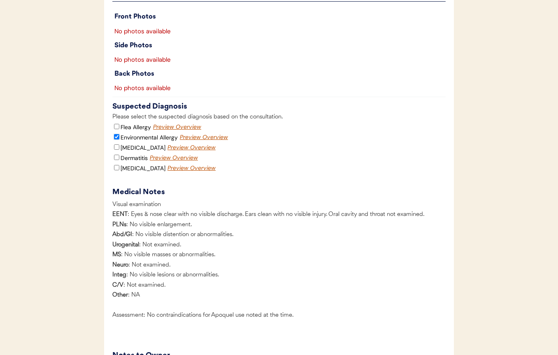
checkbox input "false"
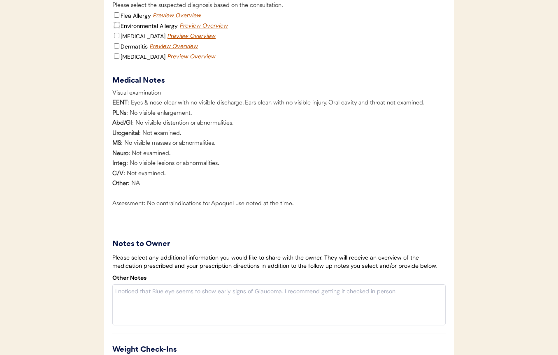
scroll to position [1104, 0]
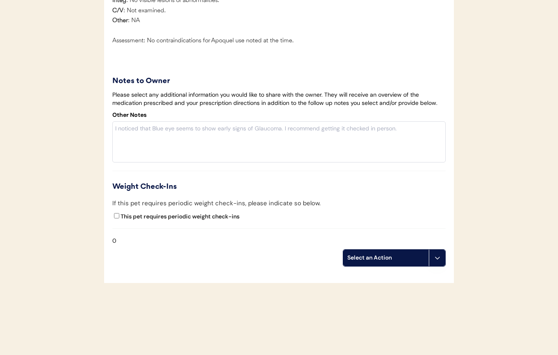
click at [442, 262] on button at bounding box center [437, 258] width 16 height 16
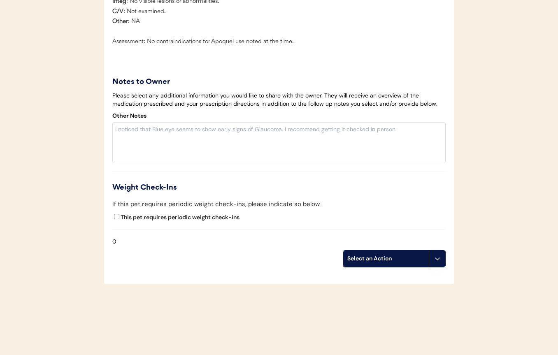
scroll to position [1102, 0]
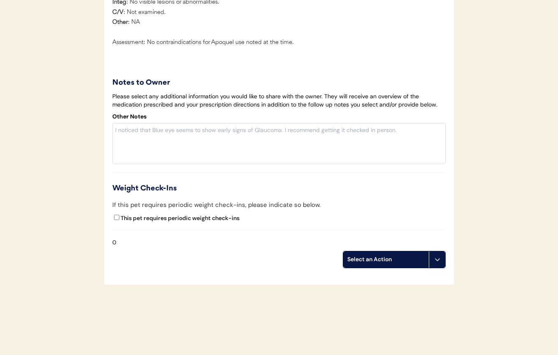
click at [435, 254] on button at bounding box center [437, 259] width 16 height 16
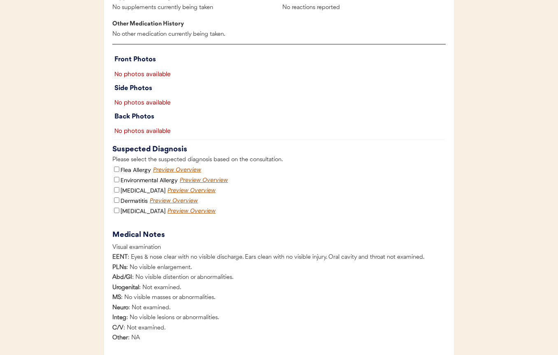
scroll to position [0, 0]
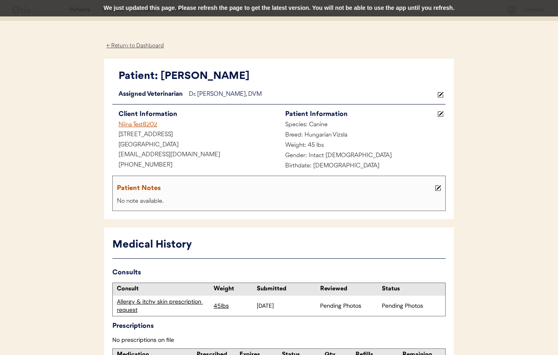
click at [217, 9] on div "We just updated this page. Please refresh the page to get the latest version. Y…" at bounding box center [279, 8] width 558 height 16
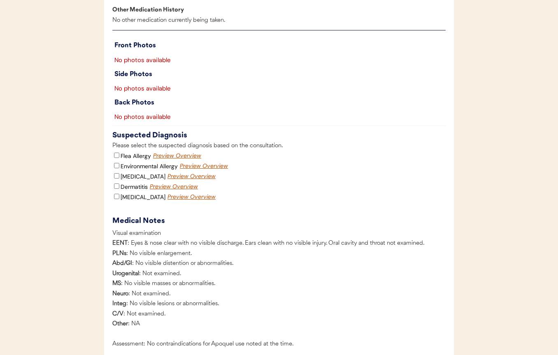
scroll to position [1114, 0]
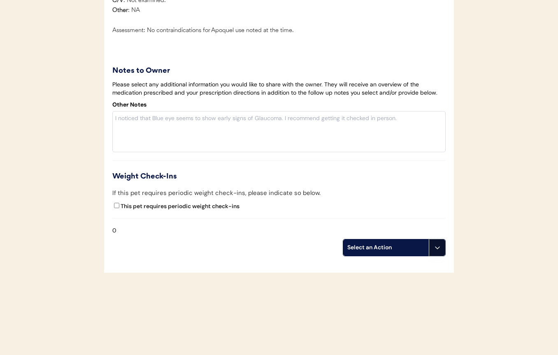
click at [438, 245] on icon at bounding box center [437, 247] width 7 height 7
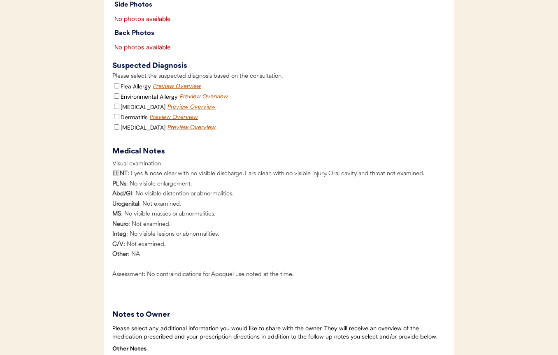
scroll to position [859, 0]
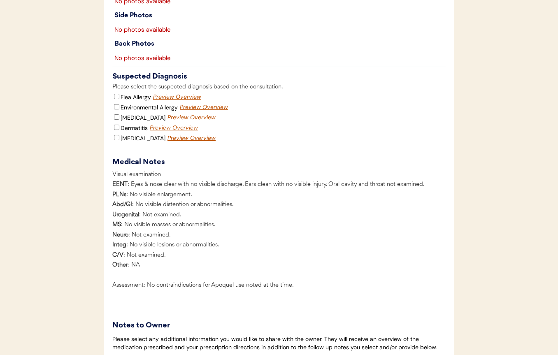
click at [130, 104] on label "Environmental Allergy" at bounding box center [149, 107] width 57 height 7
click at [119, 104] on input "Environmental Allergy" at bounding box center [116, 106] width 5 height 5
checkbox input "true"
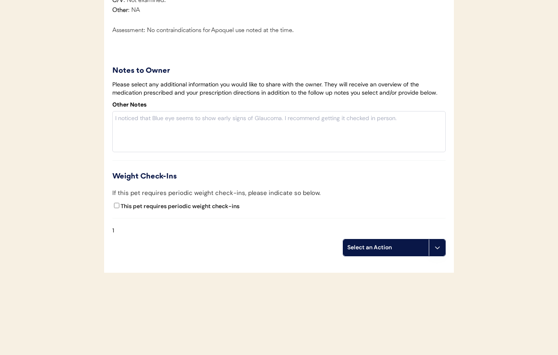
click at [434, 247] on icon at bounding box center [437, 247] width 7 height 7
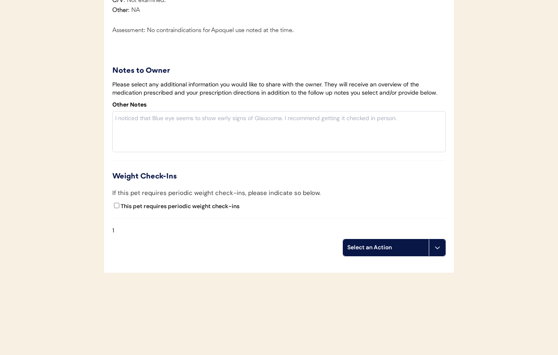
scroll to position [945, 0]
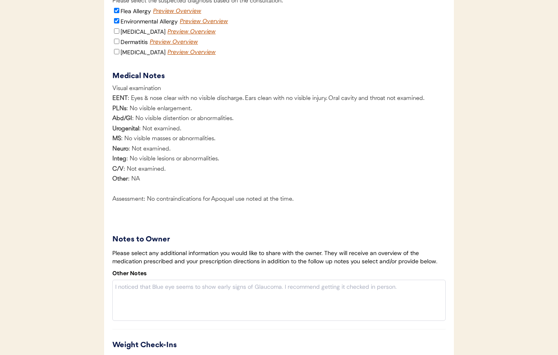
checkbox input "true"
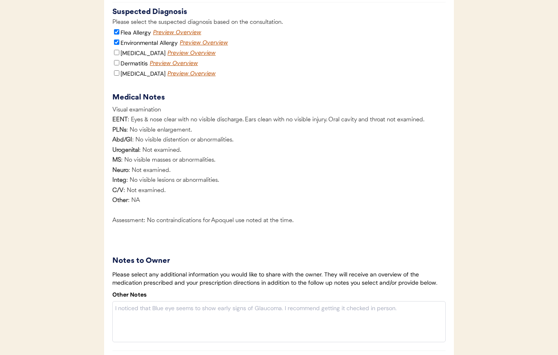
scroll to position [911, 0]
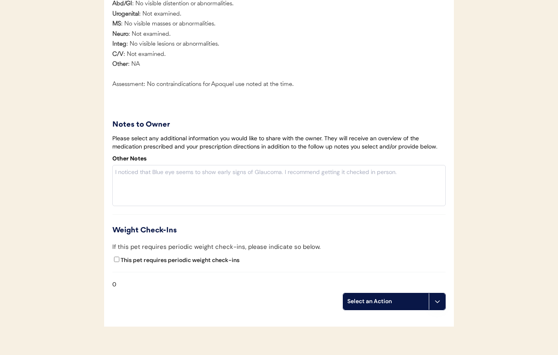
scroll to position [1114, 0]
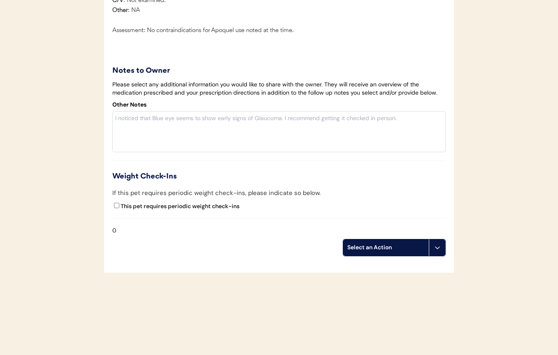
click at [433, 245] on button at bounding box center [437, 247] width 16 height 16
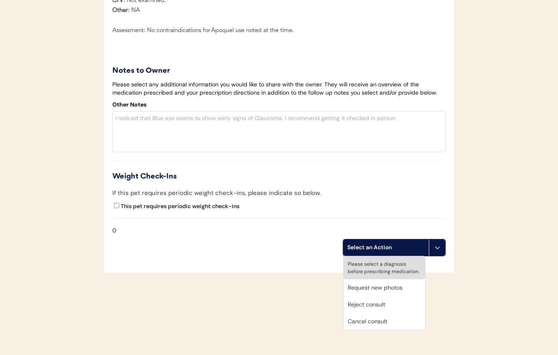
click at [382, 273] on div "Please select a diagnosis before prescribing medication." at bounding box center [383, 267] width 81 height 23
drag, startPoint x: 469, startPoint y: 224, endPoint x: 464, endPoint y: 223, distance: 5.0
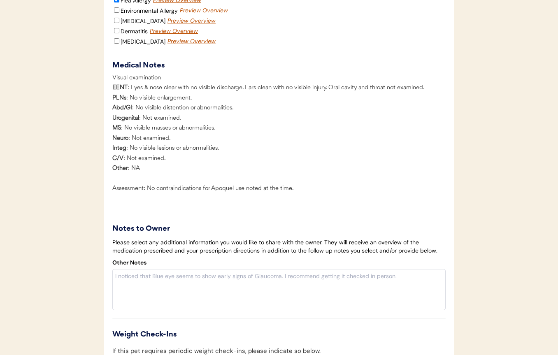
scroll to position [877, 0]
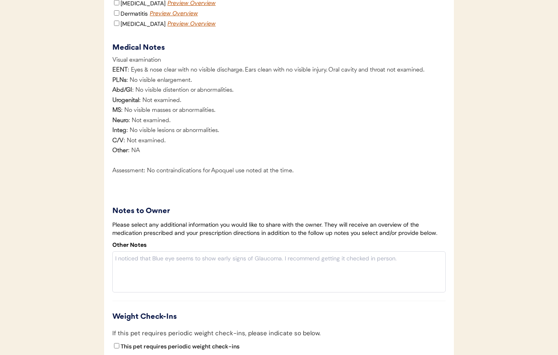
scroll to position [1114, 0]
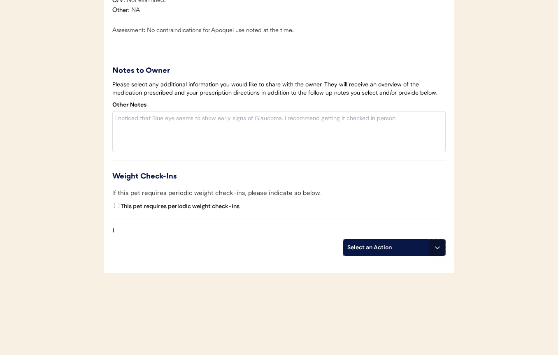
click at [429, 246] on button at bounding box center [437, 247] width 16 height 16
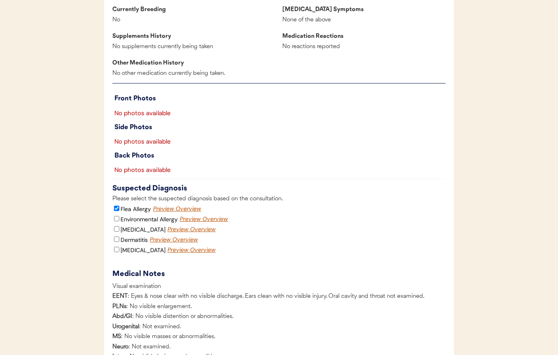
scroll to position [732, 0]
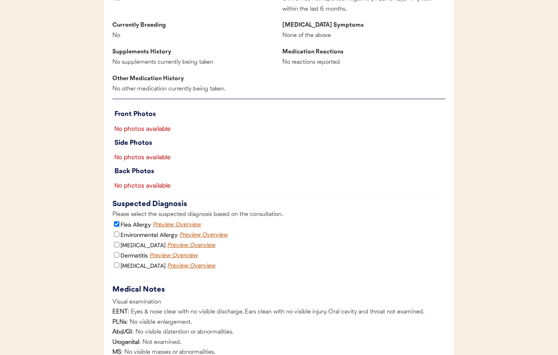
click at [116, 221] on input "Flea Allergy" at bounding box center [116, 223] width 5 height 5
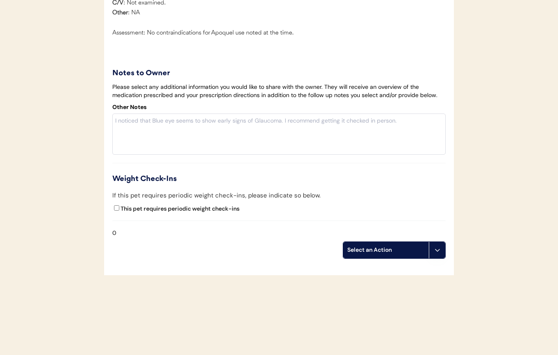
scroll to position [1114, 0]
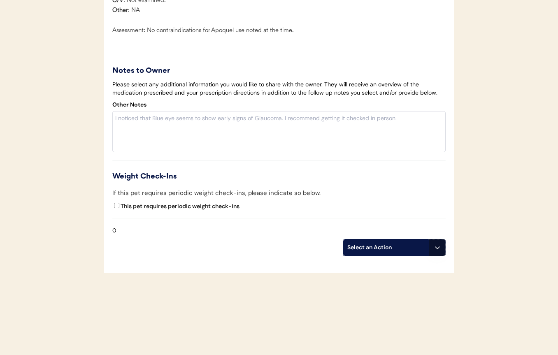
click at [429, 251] on button at bounding box center [437, 247] width 16 height 16
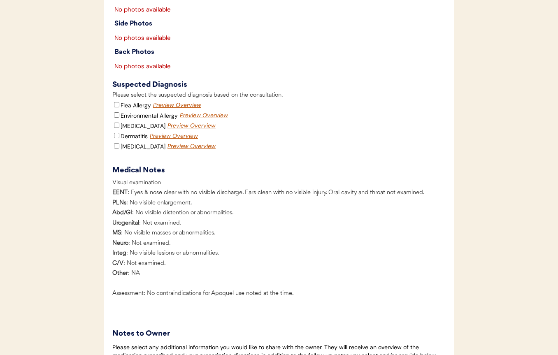
scroll to position [853, 0]
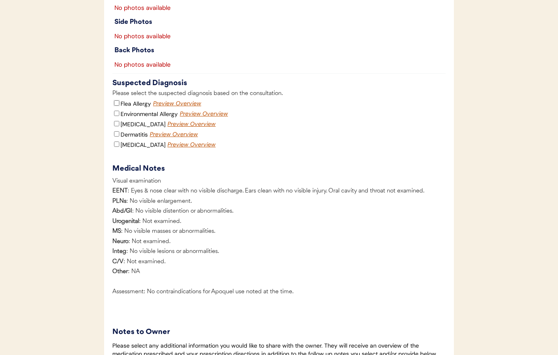
click at [116, 100] on input "Flea Allergy" at bounding box center [116, 102] width 5 height 5
checkbox input "true"
click at [116, 111] on input "Environmental Allergy" at bounding box center [116, 113] width 5 height 5
checkbox input "true"
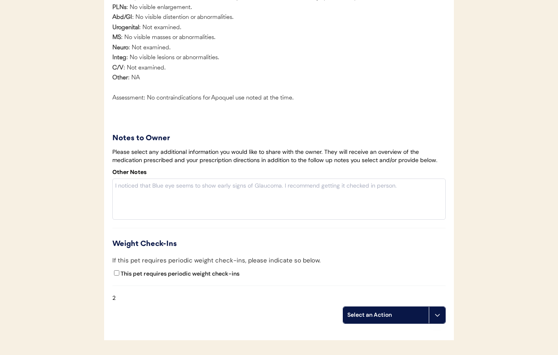
scroll to position [1114, 0]
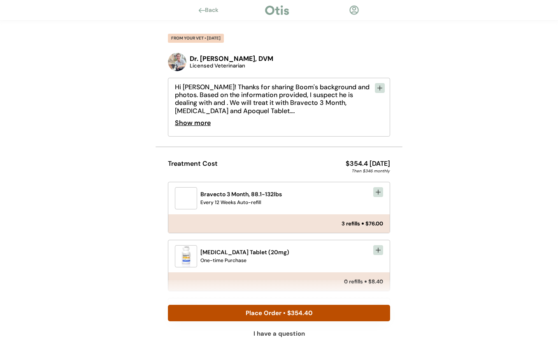
click at [201, 126] on div "Show more" at bounding box center [193, 123] width 36 height 16
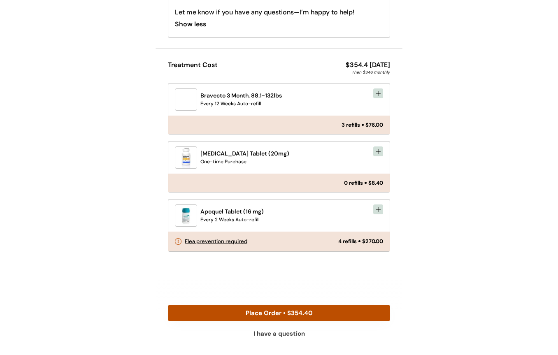
scroll to position [265, 0]
click at [383, 204] on div "Apoquel Tablet (16 mg) Every 2 Weeks Auto-refill" at bounding box center [278, 215] width 221 height 32
click at [377, 206] on icon at bounding box center [378, 209] width 7 height 7
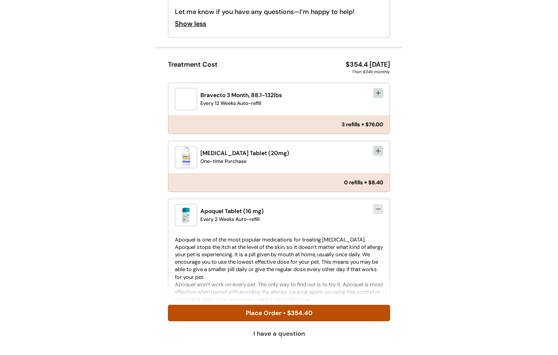
click at [377, 206] on icon at bounding box center [378, 209] width 7 height 7
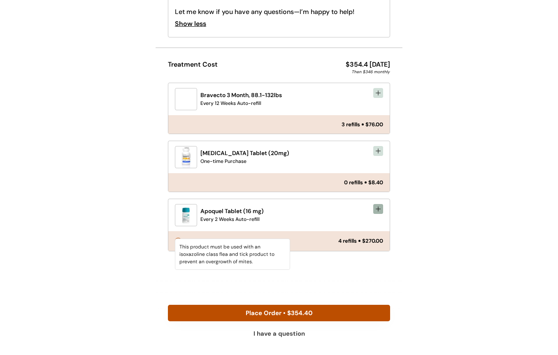
click at [374, 205] on button at bounding box center [378, 209] width 10 height 10
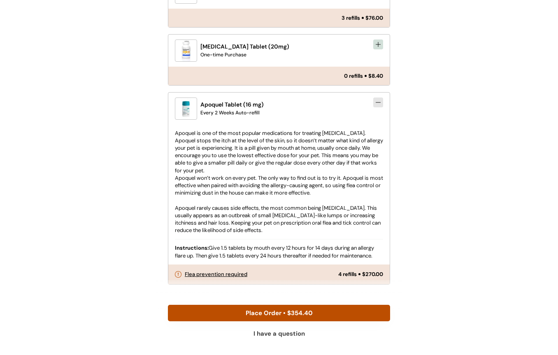
scroll to position [412, 0]
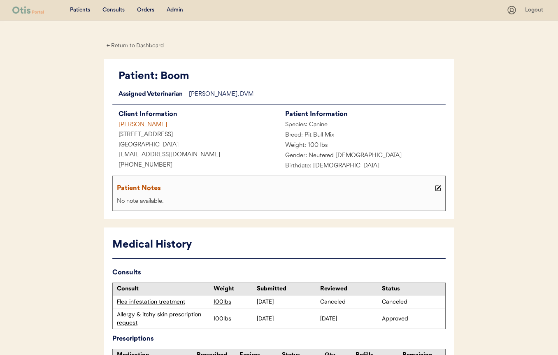
click at [158, 125] on div "Tammara Edwards" at bounding box center [195, 125] width 167 height 10
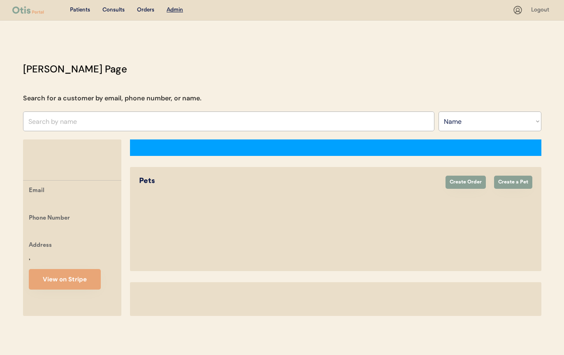
select select ""Name""
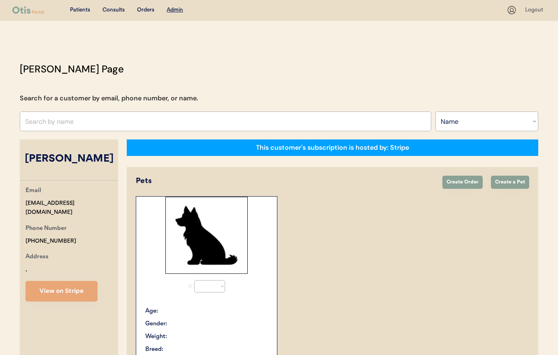
select select "true"
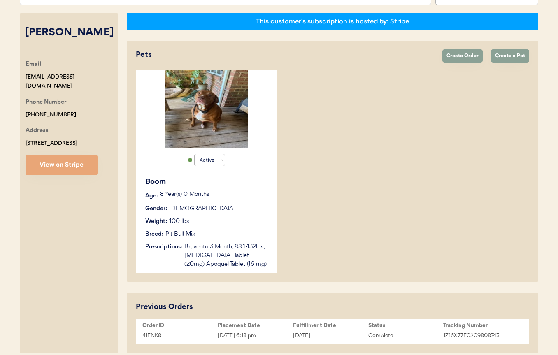
scroll to position [162, 0]
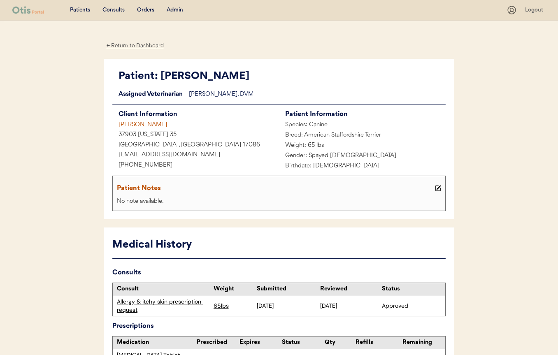
click at [152, 125] on div "Kayleigh Sangastiano" at bounding box center [195, 125] width 167 height 10
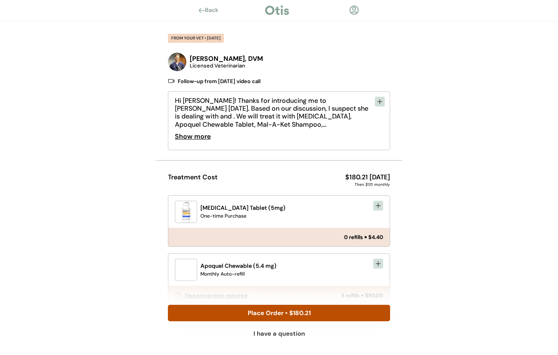
click at [193, 138] on div "Show more" at bounding box center [193, 136] width 36 height 16
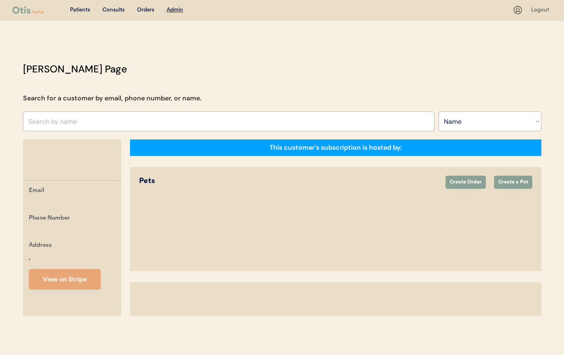
select select ""Name""
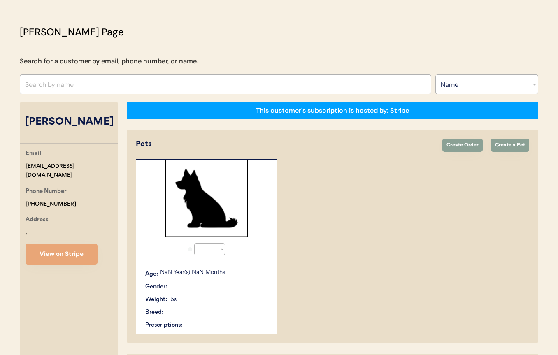
select select "true"
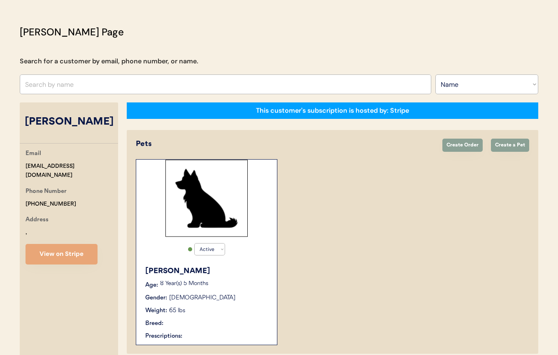
scroll to position [108, 0]
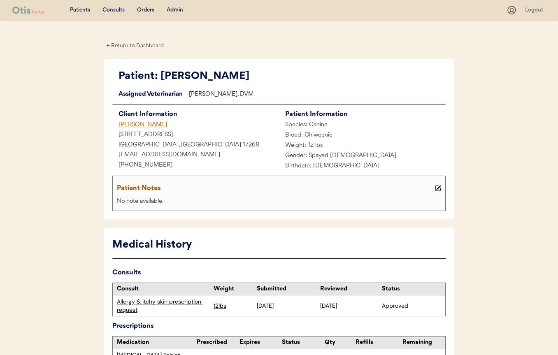
click at [139, 123] on div "[PERSON_NAME]" at bounding box center [195, 125] width 167 height 10
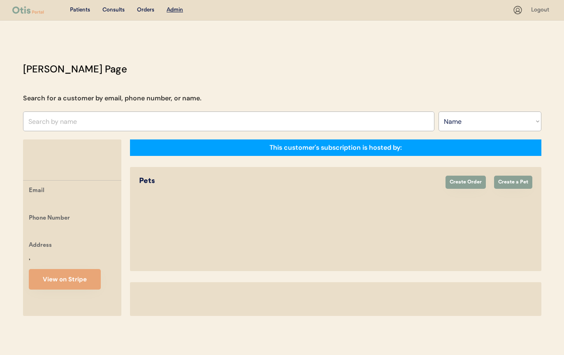
select select ""Name""
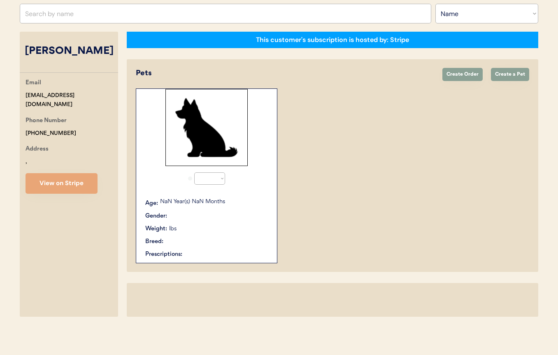
select select "true"
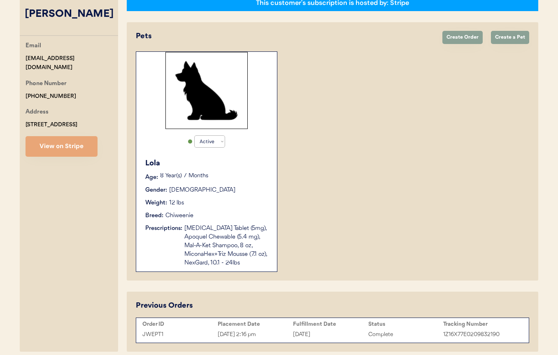
scroll to position [180, 0]
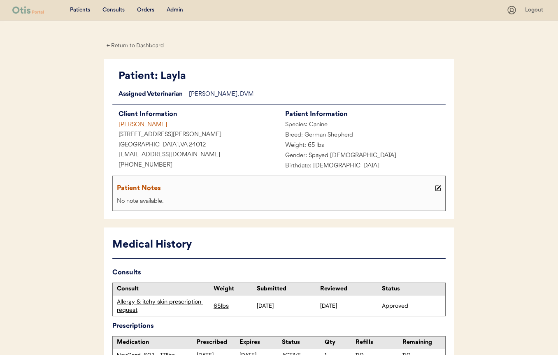
click at [151, 125] on div "[PERSON_NAME]" at bounding box center [195, 125] width 167 height 10
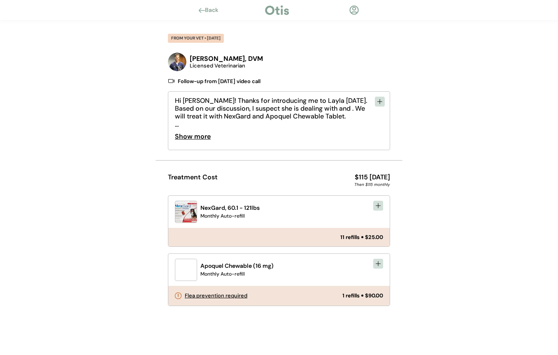
click at [194, 139] on div "Show more" at bounding box center [193, 136] width 36 height 16
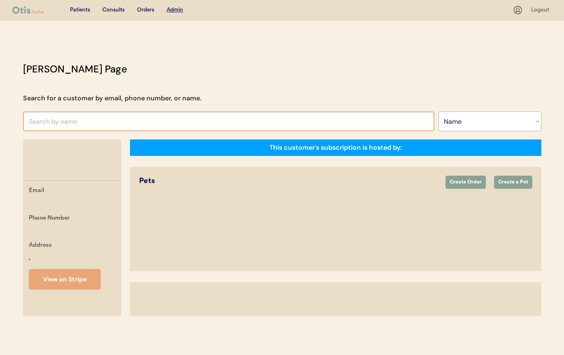
select select ""Name""
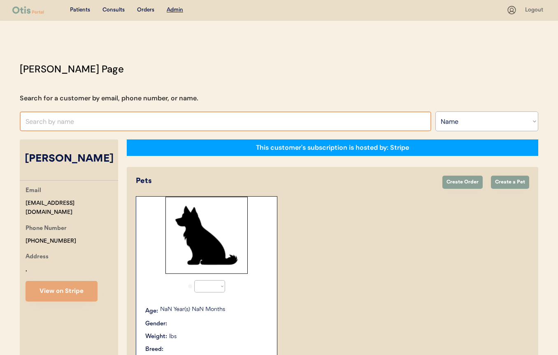
select select "true"
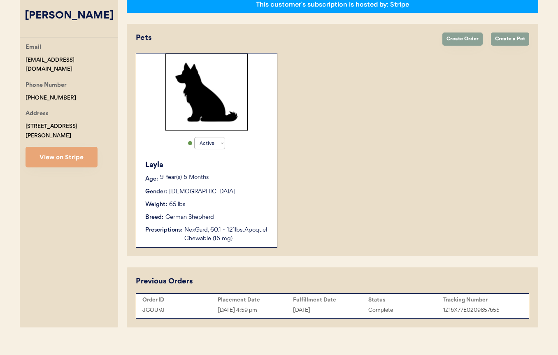
scroll to position [143, 0]
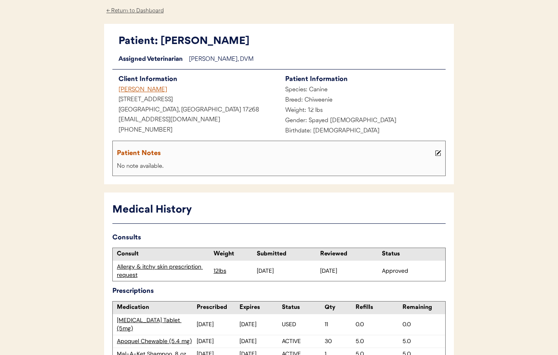
scroll to position [70, 0]
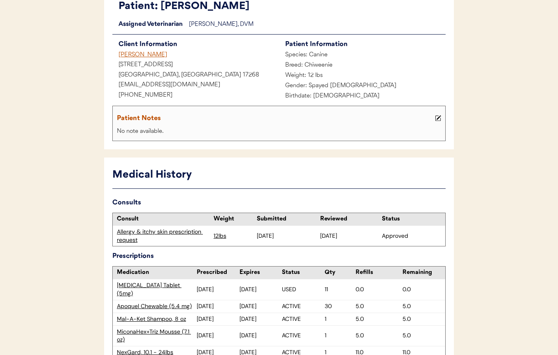
click at [151, 55] on div "Kristen Jones" at bounding box center [195, 55] width 167 height 10
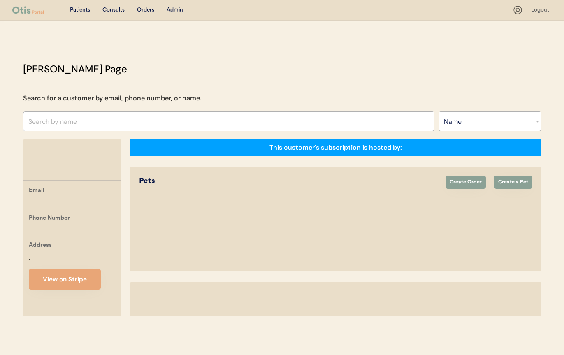
select select ""Name""
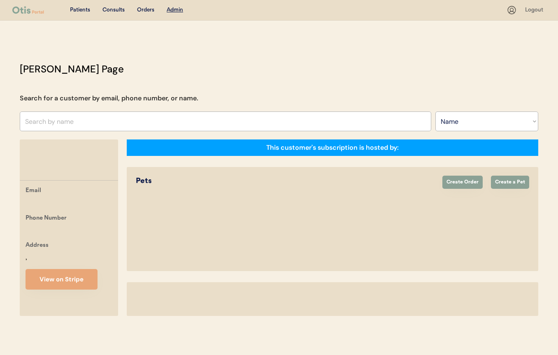
select select "true"
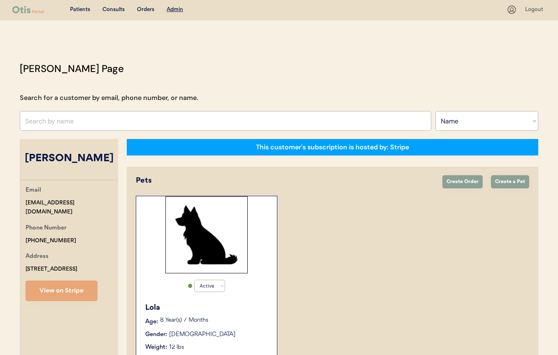
scroll to position [2, 0]
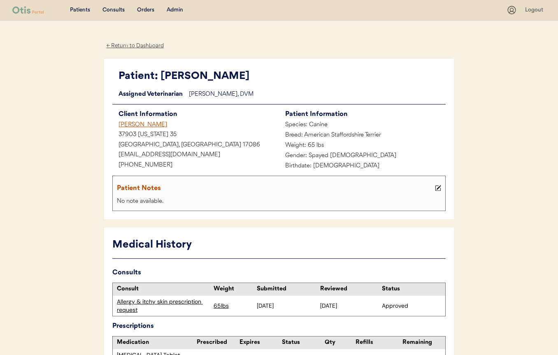
click at [148, 123] on div "Kayleigh Sangastiano" at bounding box center [195, 125] width 167 height 10
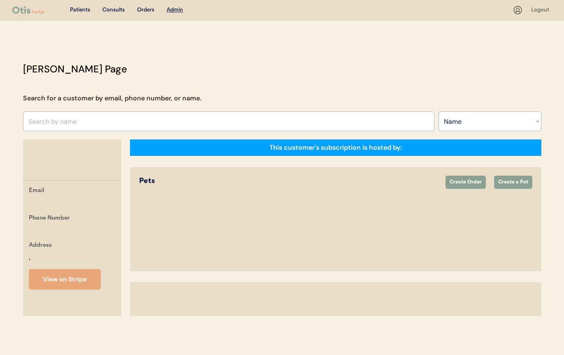
select select ""Name""
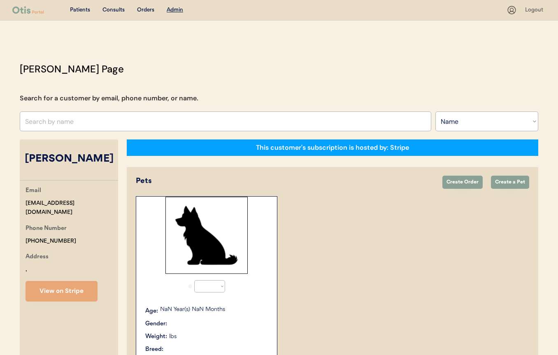
select select "true"
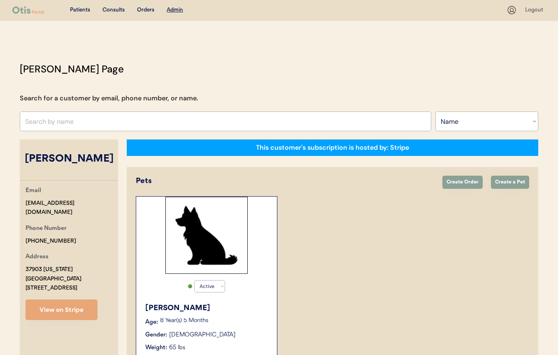
scroll to position [145, 0]
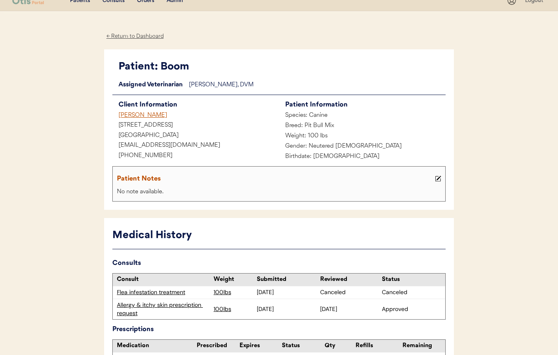
scroll to position [8, 0]
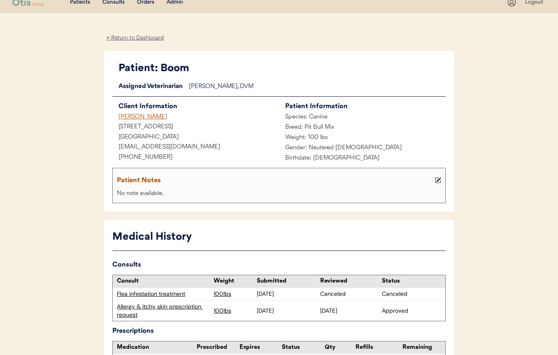
click at [151, 116] on div "[PERSON_NAME]" at bounding box center [195, 117] width 167 height 10
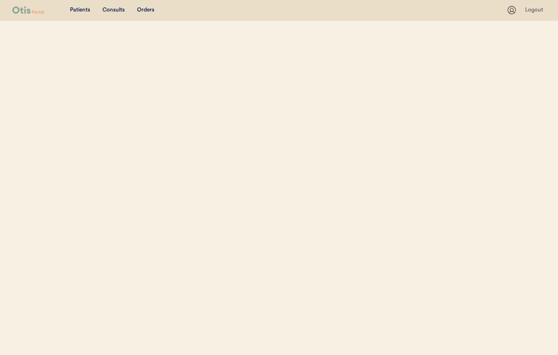
select select ""Name""
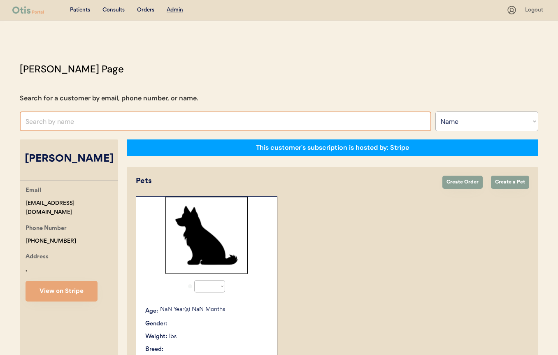
select select "true"
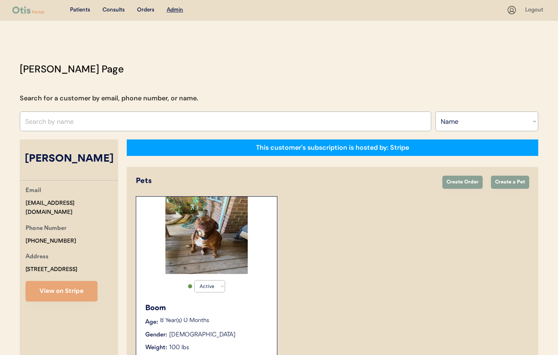
click at [340, 61] on div "Patients Consults Orders Admin Logout Otis Admin Page Search for a customer by …" at bounding box center [279, 258] width 558 height 517
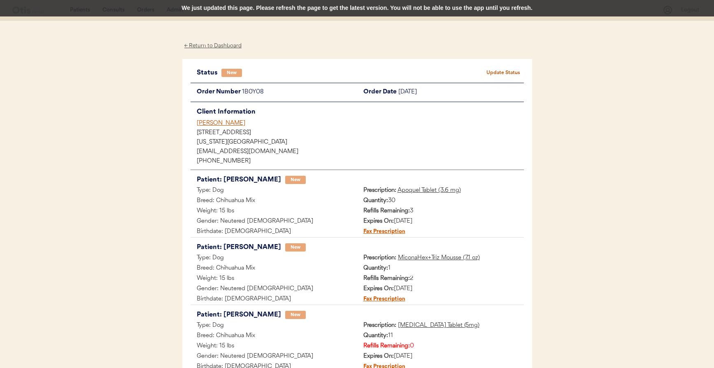
click at [316, 3] on div "We just updated this page. Please refresh the page to get the latest version. Y…" at bounding box center [357, 8] width 714 height 16
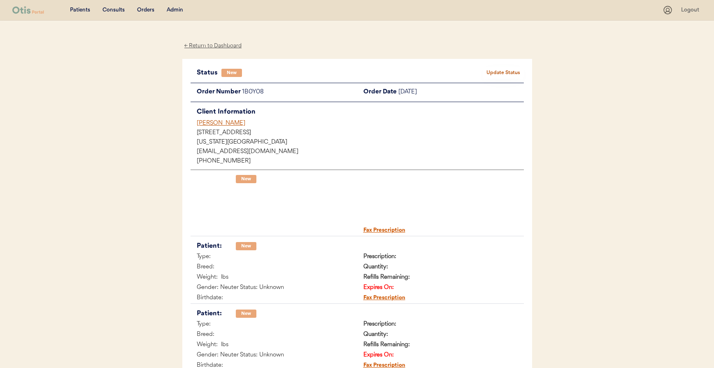
click at [172, 10] on div "Admin" at bounding box center [175, 10] width 16 height 8
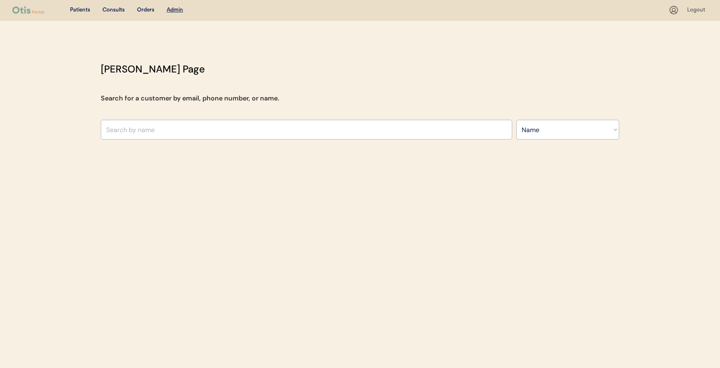
select select ""Name""
click at [223, 130] on input "text" at bounding box center [306, 130] width 411 height 20
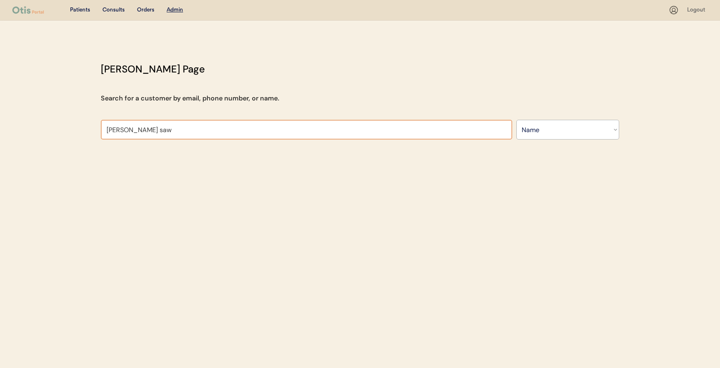
click at [227, 123] on input "sonya saw" at bounding box center [306, 130] width 411 height 20
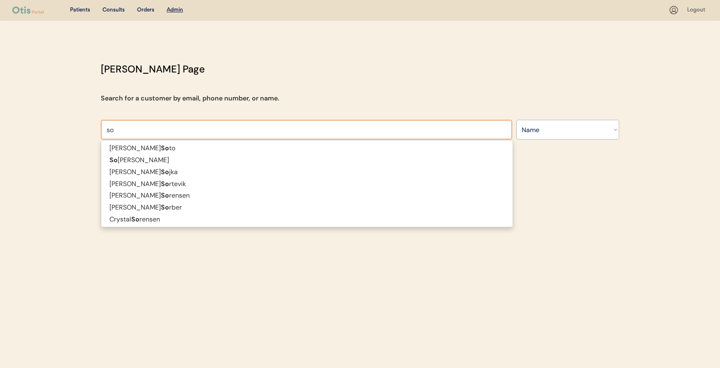
type input "son"
type input "sonja Fernandez"
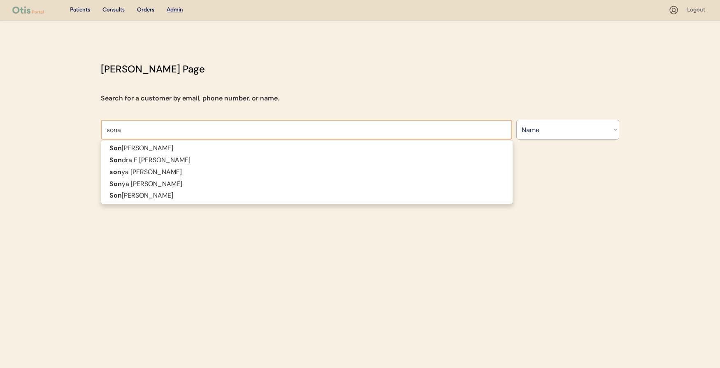
type input "son"
type input "sonja Fernandez"
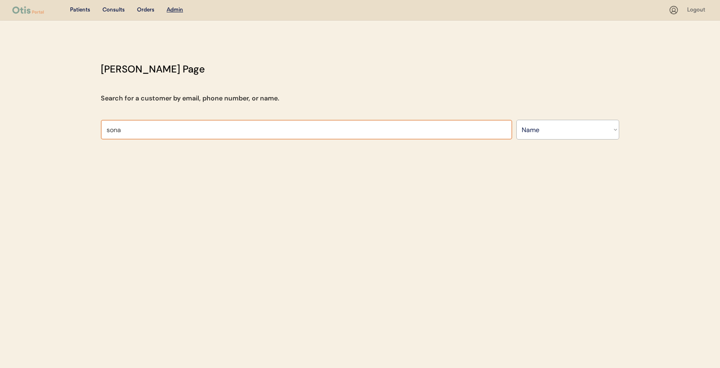
type input "son"
type input "sonja Fernandez"
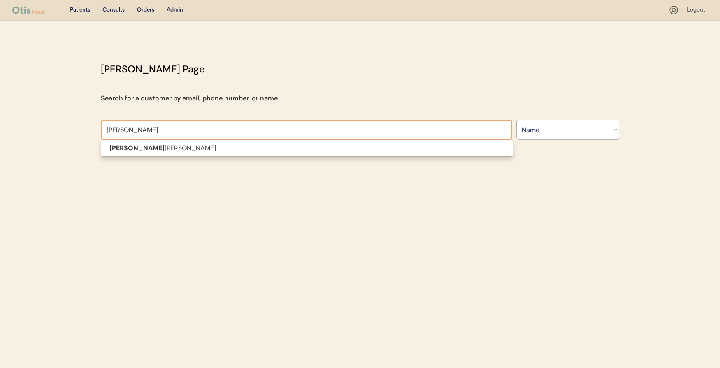
type input "s"
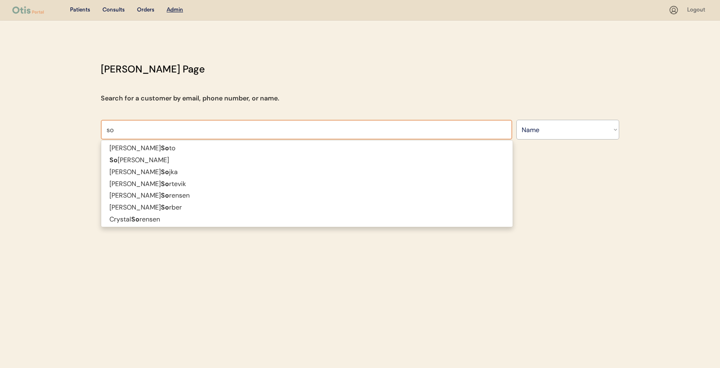
type input "son"
type input "sonja Fernandez"
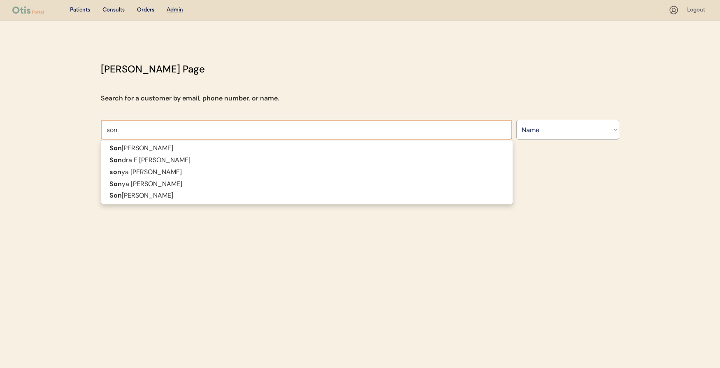
type input "sony"
type input "sonya wimmer"
type input "sonya"
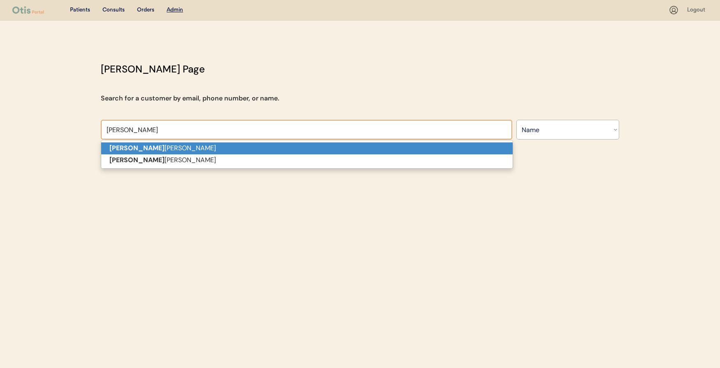
click at [216, 146] on p "sonya wimmer" at bounding box center [306, 148] width 411 height 12
type input "sonya wimmer"
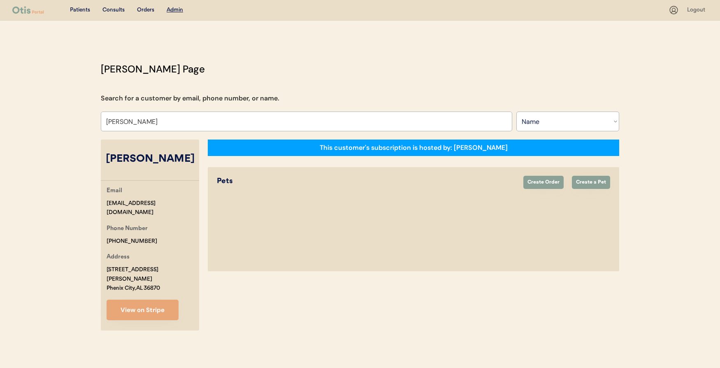
select select "true"
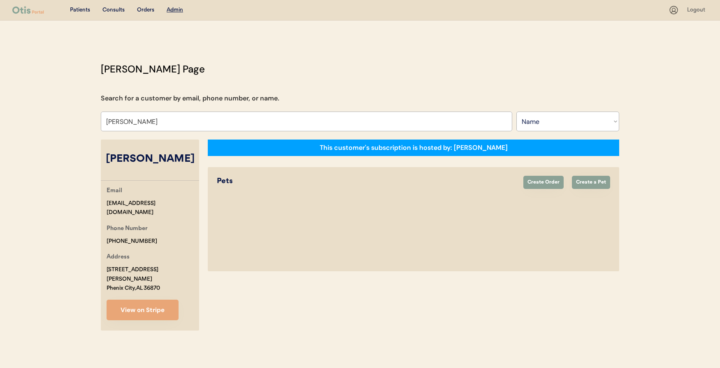
select select "true"
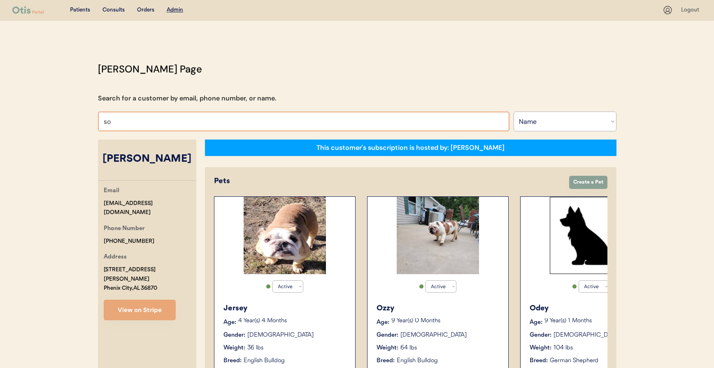
type input "son"
type input "sonja Fernandez"
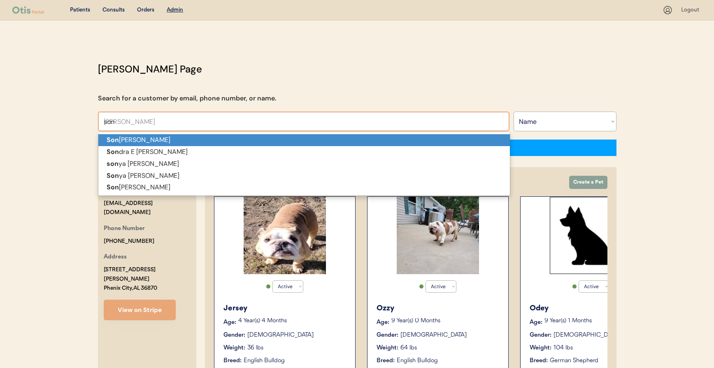
type input "sony"
type input "sonya wimmer"
type input "sonya"
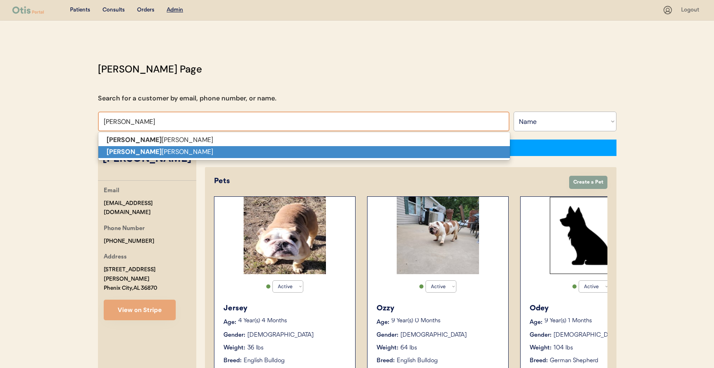
click at [208, 156] on p "Sonya Rodgers" at bounding box center [303, 152] width 411 height 12
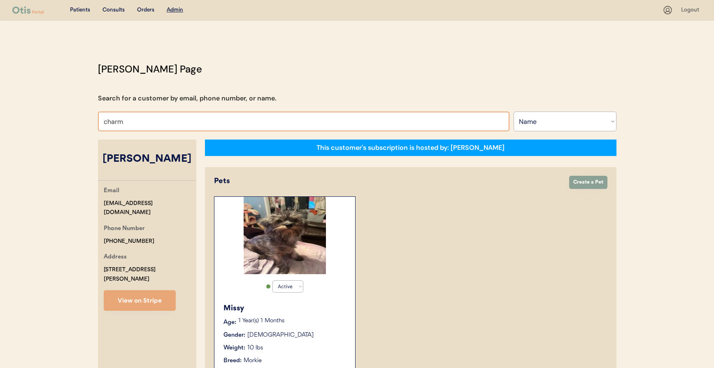
type input "charma"
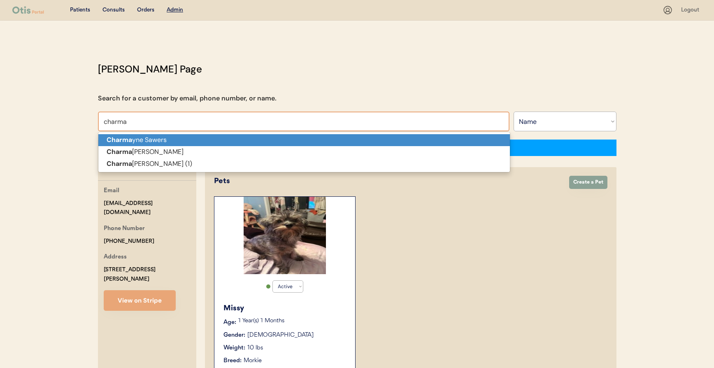
type input "charmayne Sawers"
click at [221, 135] on p "Charma yne Sawers" at bounding box center [303, 140] width 411 height 12
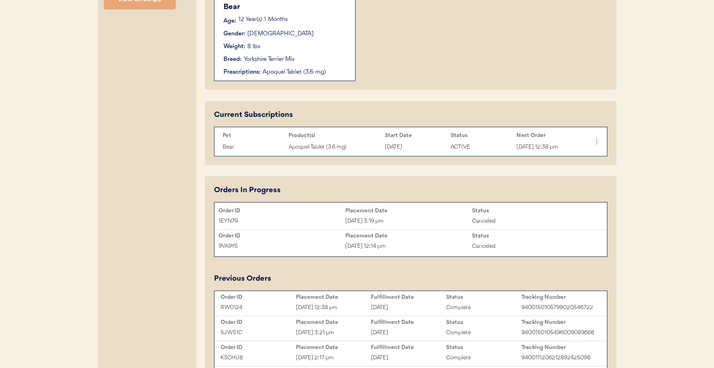
scroll to position [265, 0]
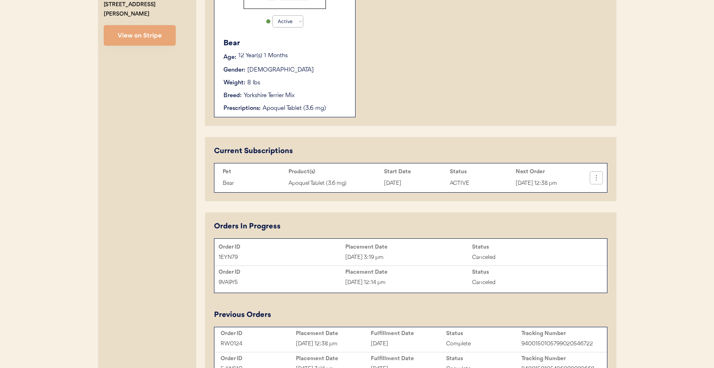
click at [597, 181] on icon at bounding box center [596, 178] width 8 height 8
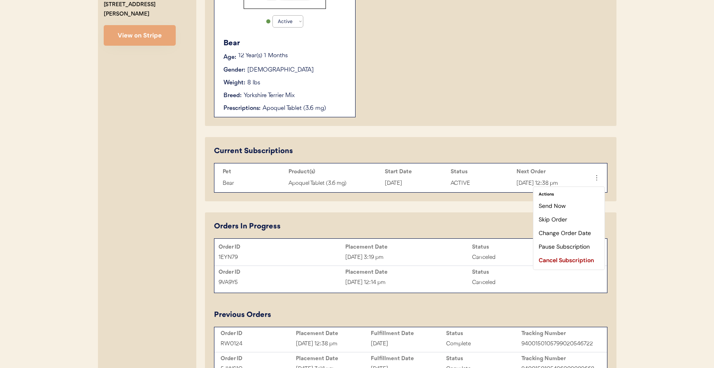
click at [432, 214] on div "This customer's subscription is hosted by: Otis Pets Create Order Create a Pet …" at bounding box center [410, 181] width 411 height 612
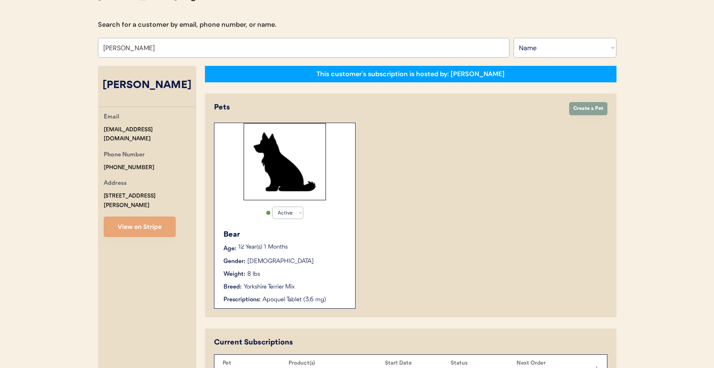
scroll to position [0, 0]
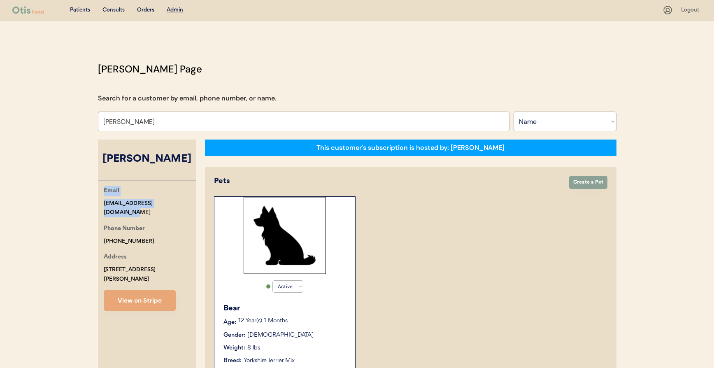
drag, startPoint x: 185, startPoint y: 202, endPoint x: 80, endPoint y: 194, distance: 105.2
drag, startPoint x: 103, startPoint y: 202, endPoint x: 183, endPoint y: 204, distance: 79.8
click at [183, 204] on div "Email sonyasawers1502@gmail.com Phone Number +13474254104 Address 568 Wadleigh …" at bounding box center [147, 248] width 98 height 125
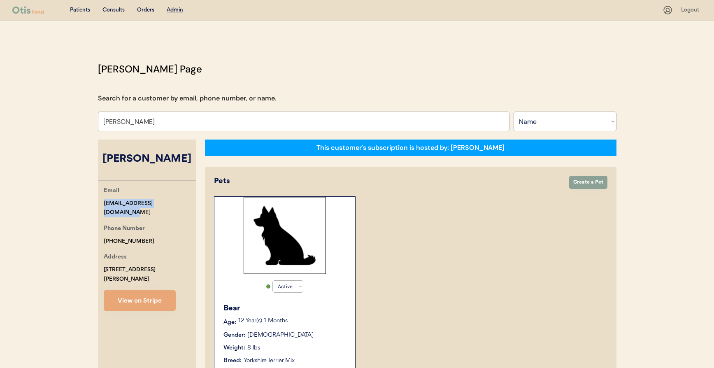
copy div "sonyasawers1502@gmail.com"
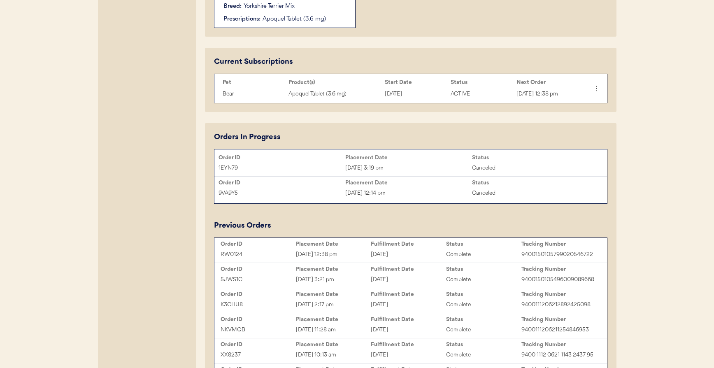
scroll to position [388, 0]
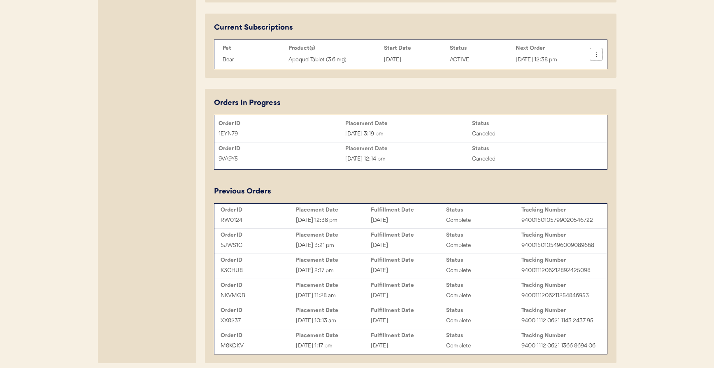
click at [596, 57] on icon at bounding box center [596, 54] width 8 height 8
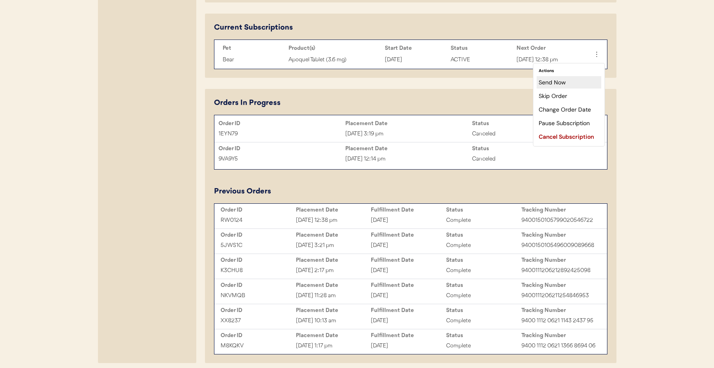
click at [582, 81] on div "Send Now" at bounding box center [568, 82] width 65 height 12
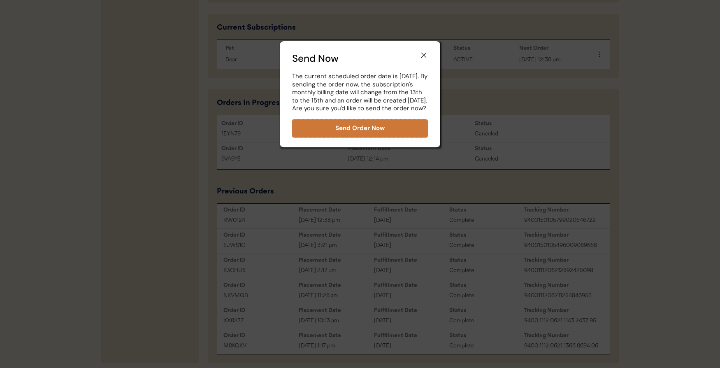
click at [413, 137] on button "Send Order Now" at bounding box center [360, 128] width 136 height 18
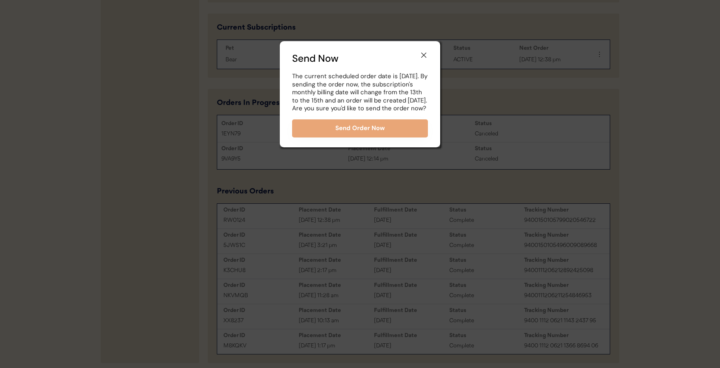
click at [480, 93] on div at bounding box center [360, 184] width 720 height 368
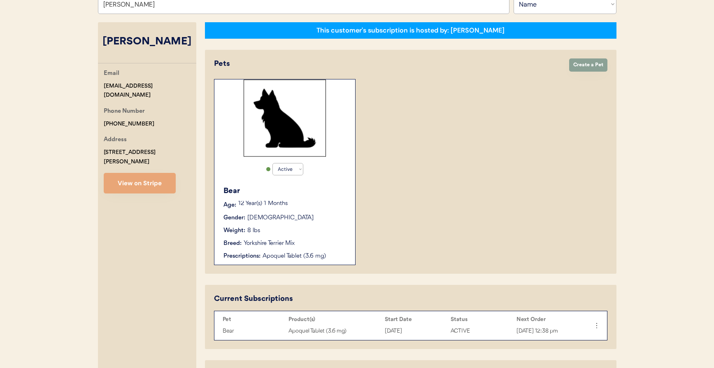
scroll to position [117, 0]
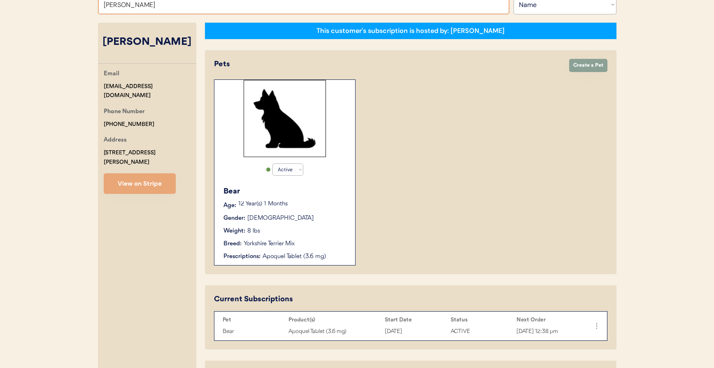
click at [286, 5] on input "Charmayne Sawers" at bounding box center [303, 5] width 411 height 20
type input "maxx free"
type input "maxx freedman"
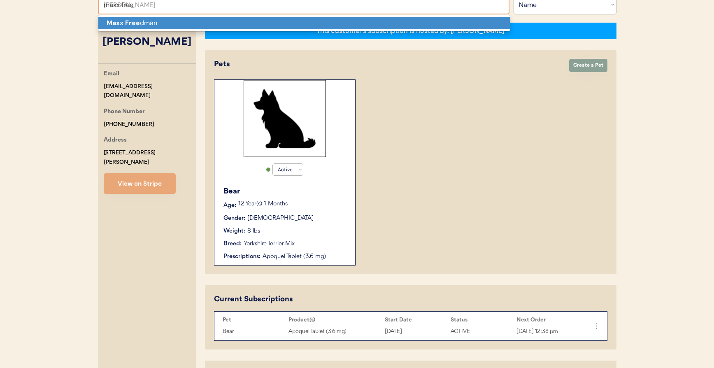
click at [282, 21] on p "Maxx Free dman" at bounding box center [303, 23] width 411 height 12
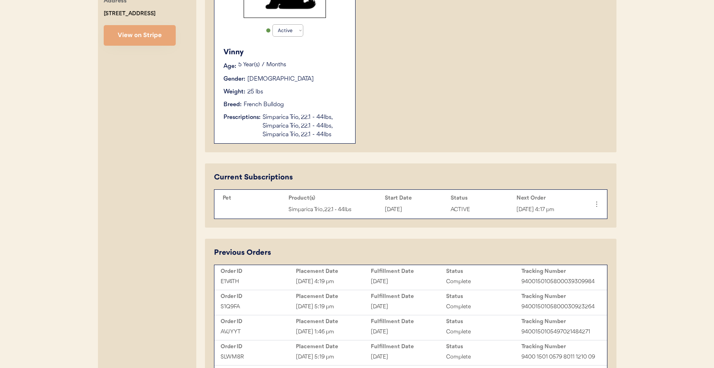
scroll to position [165, 0]
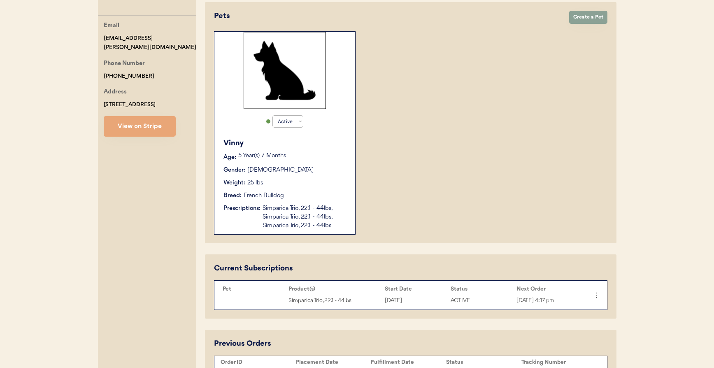
type input "Maxx Freedman"
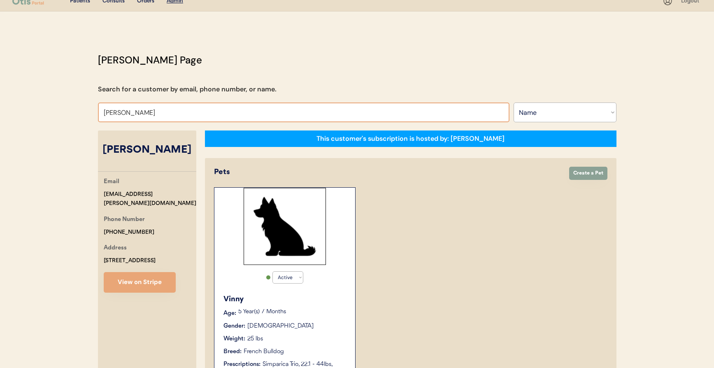
scroll to position [10, 0]
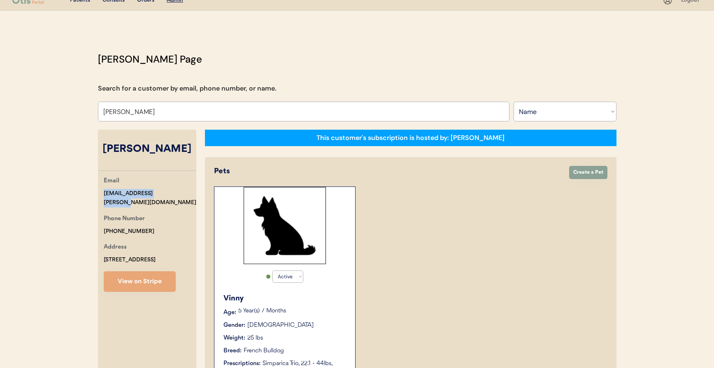
drag, startPoint x: 131, startPoint y: 195, endPoint x: 62, endPoint y: 192, distance: 68.8
copy div "maxx.freedman@gmail.com"
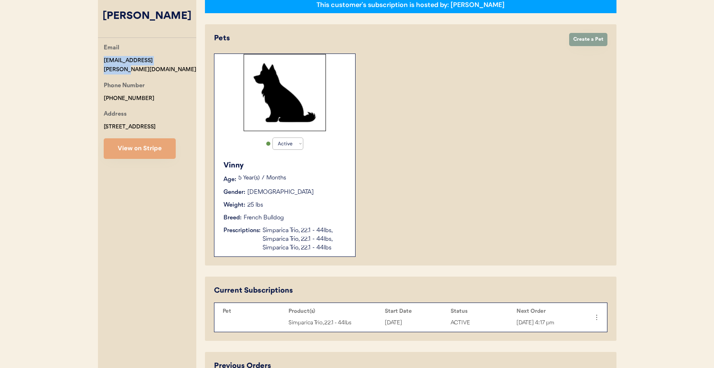
scroll to position [151, 0]
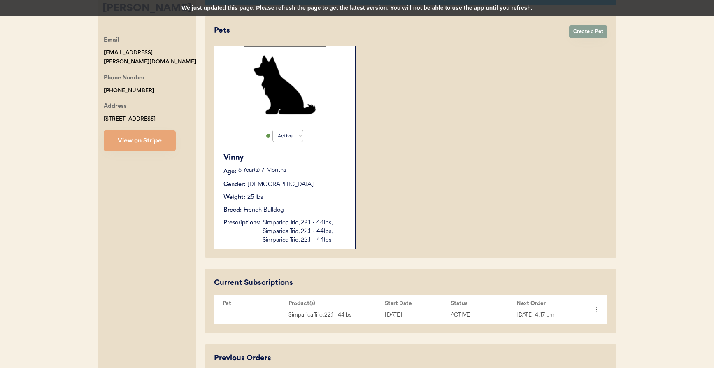
click at [446, 7] on div "We just updated this page. Please refresh the page to get the latest version. Y…" at bounding box center [357, 8] width 714 height 16
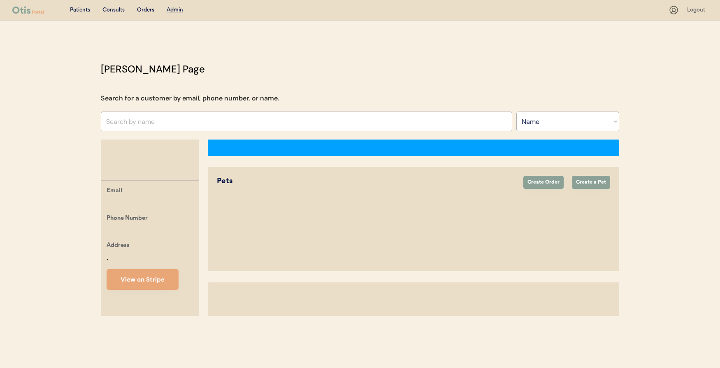
select select ""Name""
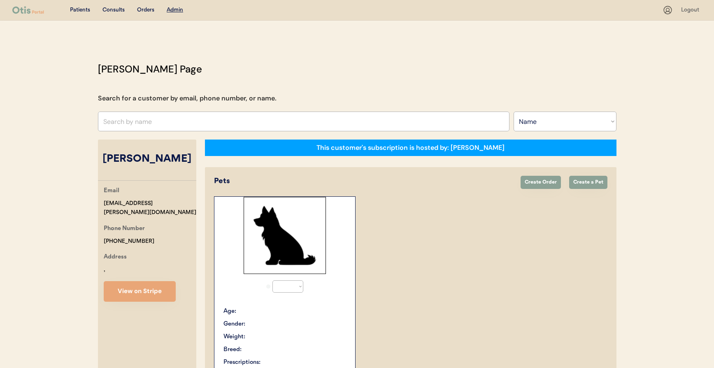
select select "true"
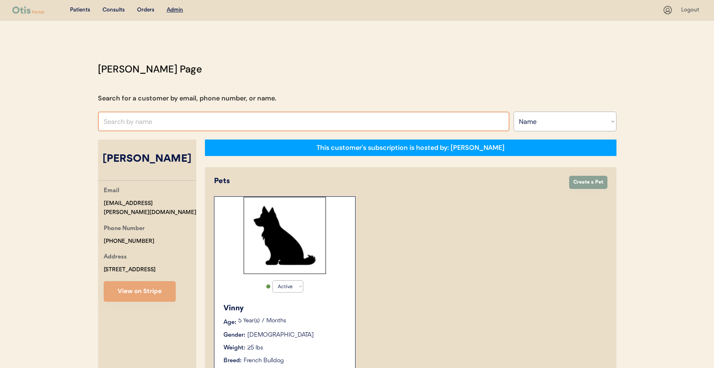
click at [226, 122] on input "text" at bounding box center [303, 121] width 411 height 20
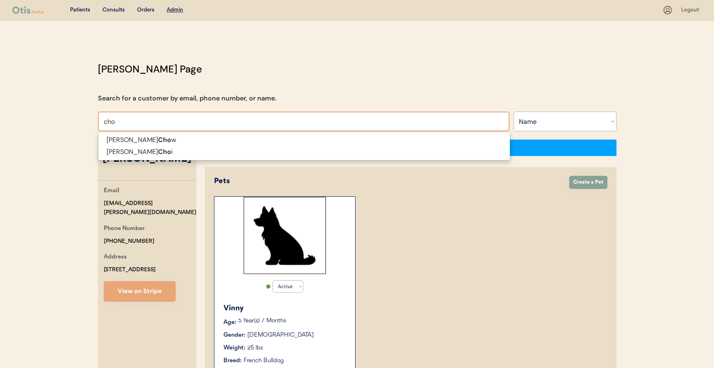
type input "ch"
type input "chris Manoogian"
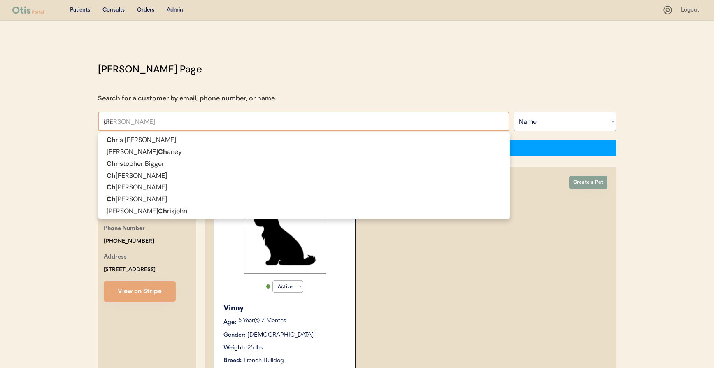
type input "c"
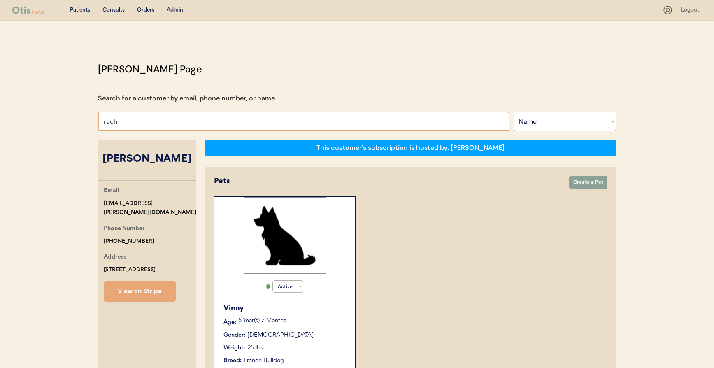
type input "rach"
type input "[PERSON_NAME]"
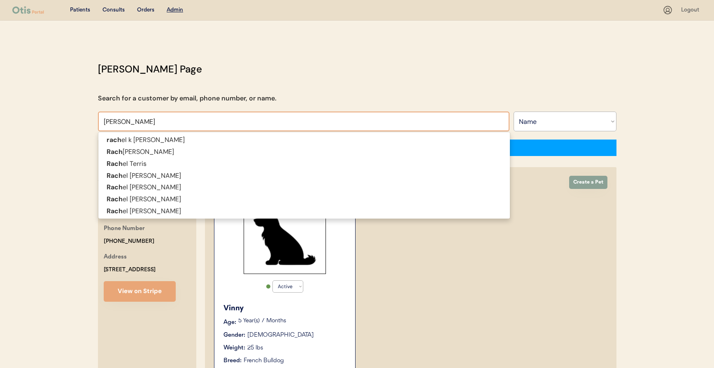
type input "[PERSON_NAME]"
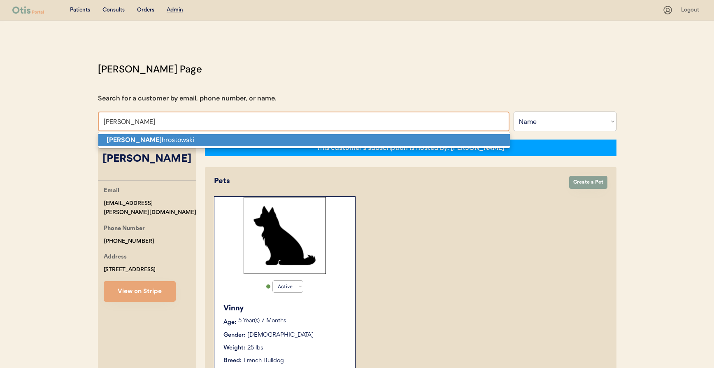
type input "[PERSON_NAME]"
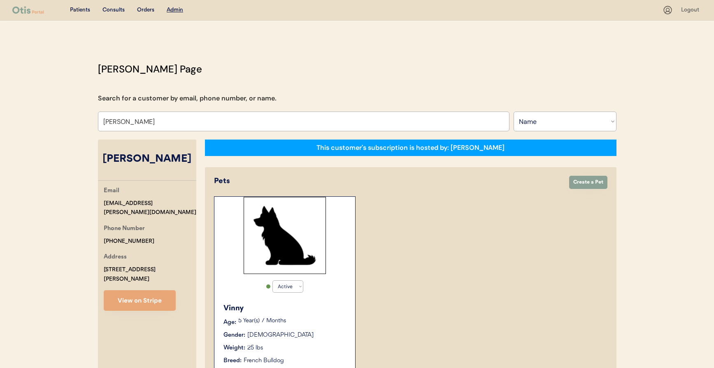
select select "true"
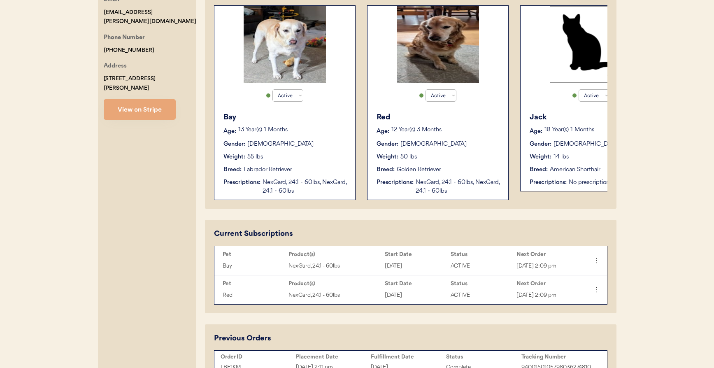
scroll to position [419, 0]
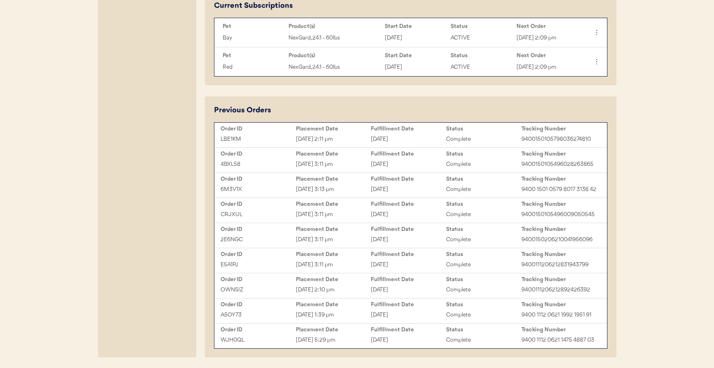
click at [417, 142] on div "October 2, 2025" at bounding box center [408, 139] width 75 height 9
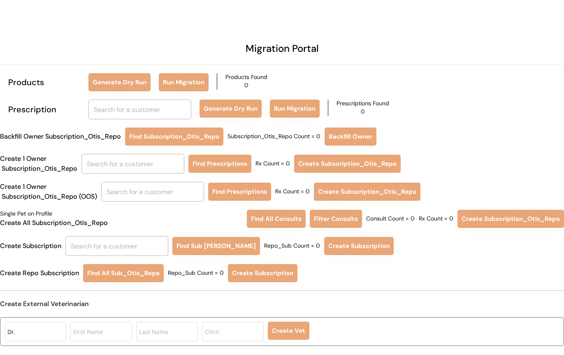
click at [169, 107] on input "text" at bounding box center [139, 110] width 103 height 20
type input "a"
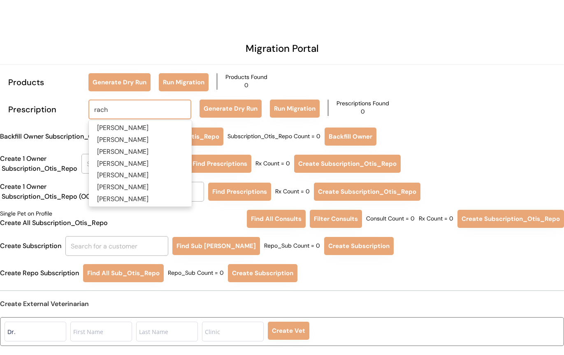
type input "rach"
type input "[PERSON_NAME]"
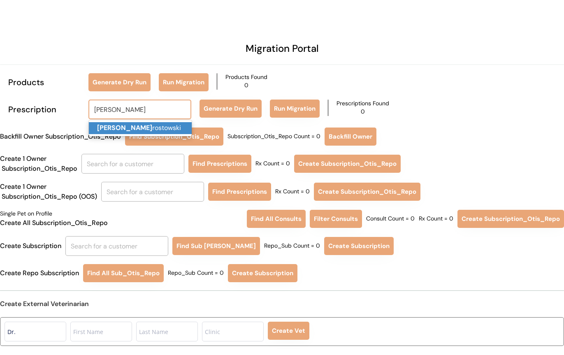
type input "[PERSON_NAME]"
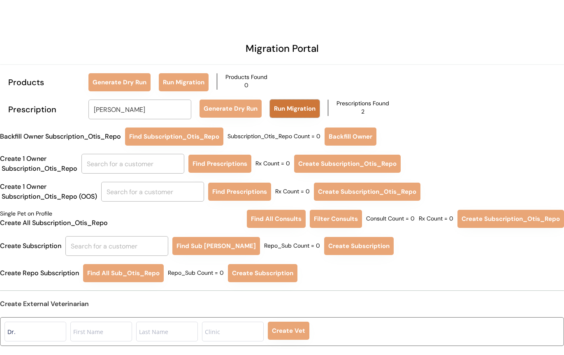
click at [318, 116] on button "Run Migration" at bounding box center [295, 109] width 50 height 18
click at [168, 162] on input "text" at bounding box center [132, 164] width 103 height 20
type input "rac"
type input "[PERSON_NAME]"
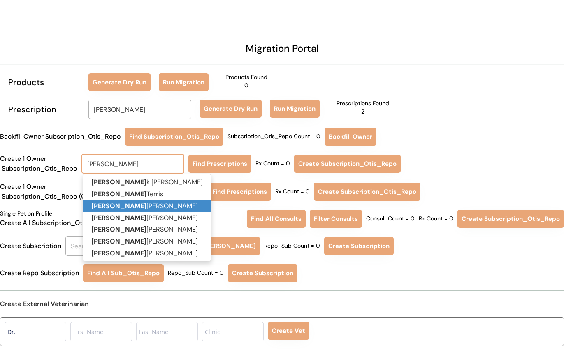
type input "[PERSON_NAME]"
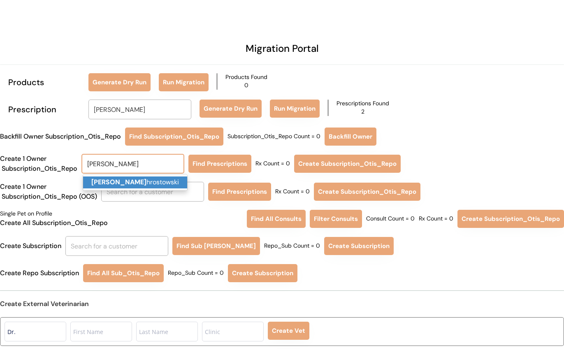
click at [148, 179] on p "[PERSON_NAME]" at bounding box center [135, 182] width 104 height 12
type input "[PERSON_NAME]"
click at [211, 168] on button "Find Prescriptions" at bounding box center [219, 164] width 63 height 18
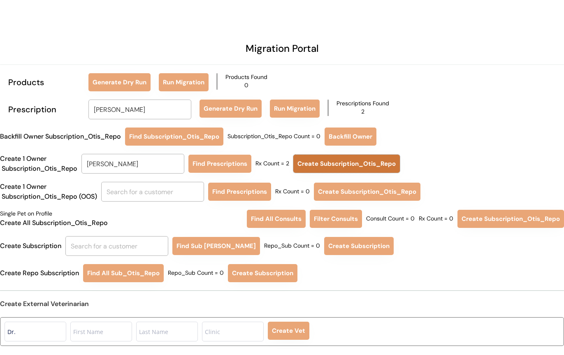
click at [357, 165] on button "Create Subscription_Otis_Repo" at bounding box center [346, 164] width 107 height 18
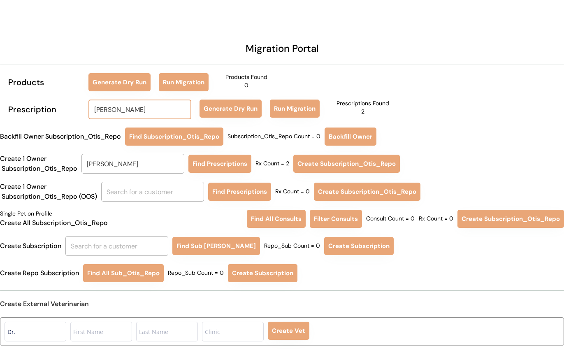
click at [163, 111] on input "[PERSON_NAME]" at bounding box center [139, 110] width 103 height 20
click at [117, 135] on span "[PERSON_NAME]" at bounding box center [140, 128] width 104 height 17
click at [123, 128] on strong "[PERSON_NAME]" at bounding box center [124, 127] width 55 height 9
type input "[PERSON_NAME]"
click at [237, 116] on button "Generate Dry Run" at bounding box center [231, 109] width 62 height 18
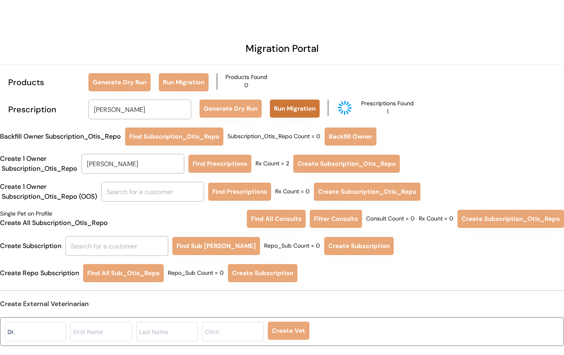
click at [292, 106] on button "Run Migration" at bounding box center [295, 109] width 50 height 18
click at [174, 170] on input "[PERSON_NAME]" at bounding box center [132, 164] width 103 height 20
type input "mar"
type input "[PERSON_NAME]"
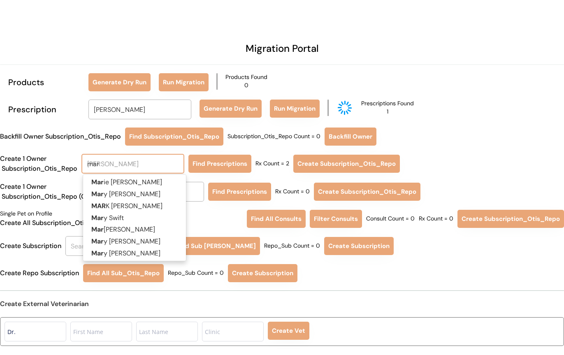
type input "mart"
type input "[PERSON_NAME]"
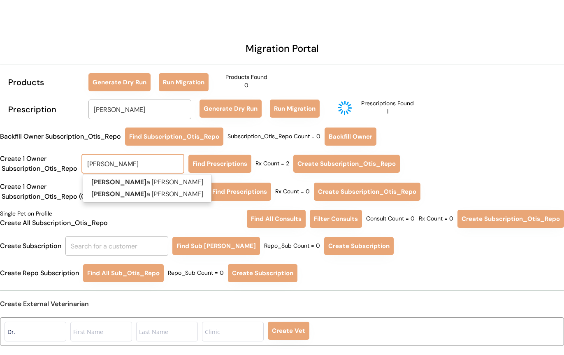
type input "[PERSON_NAME]"
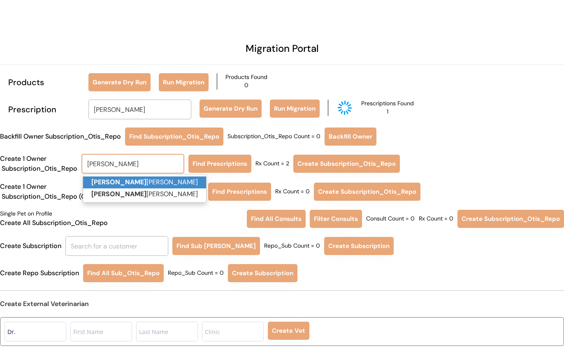
type input "[PERSON_NAME]"
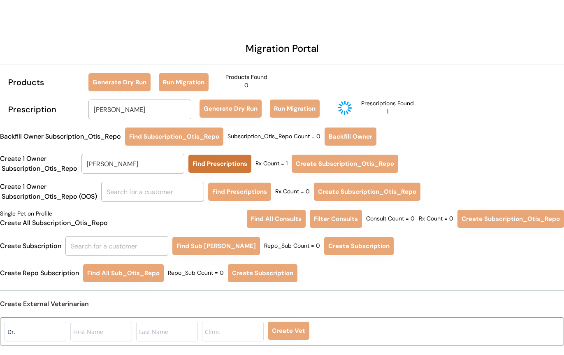
click at [208, 161] on button "Find Prescriptions" at bounding box center [219, 164] width 63 height 18
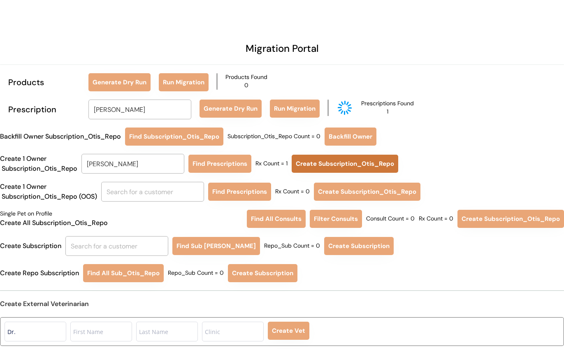
click at [318, 159] on button "Create Subscription_Otis_Repo" at bounding box center [345, 164] width 107 height 18
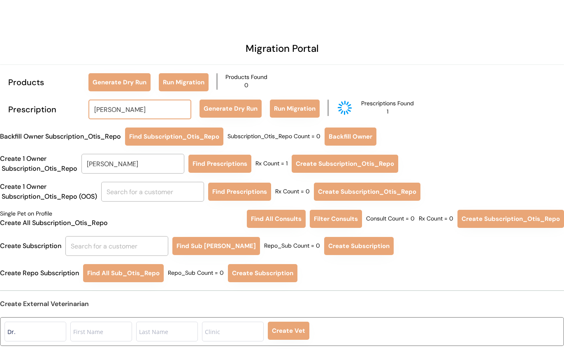
click at [139, 107] on input "[PERSON_NAME]" at bounding box center [139, 110] width 103 height 20
click at [142, 165] on input "Martha Gallo" at bounding box center [132, 164] width 103 height 20
type input "c"
type input "li"
type input "linda Hammond"
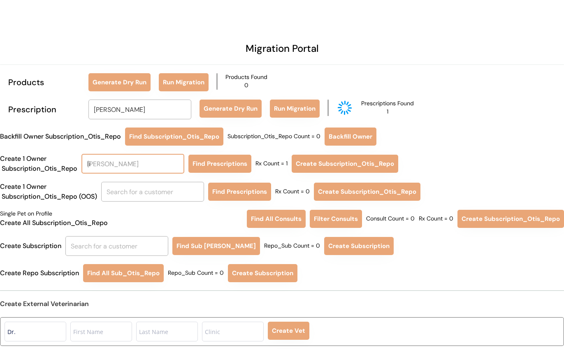
type input "lil"
type input "lily Merrill"
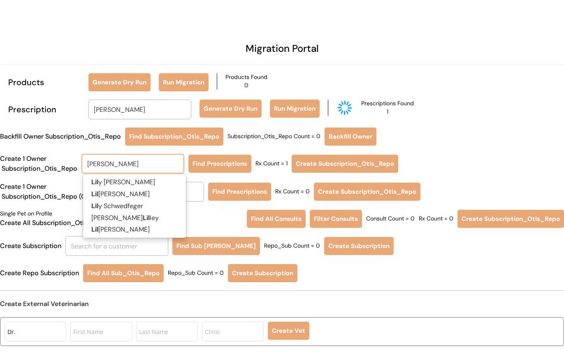
type input "lilian"
type input "lilian Chen"
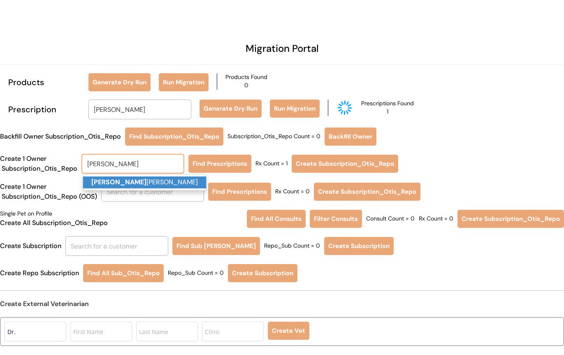
type input "Lilian Chen"
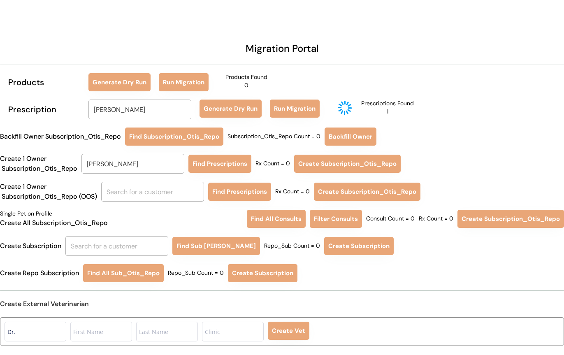
click at [153, 202] on div "Migration Portal Products Generate Dry Run Run Migration Products Found 0 Presc…" at bounding box center [282, 177] width 564 height 355
click at [158, 196] on input "text" at bounding box center [152, 192] width 103 height 20
type input "li"
type input "linda Hammond"
type input "lil"
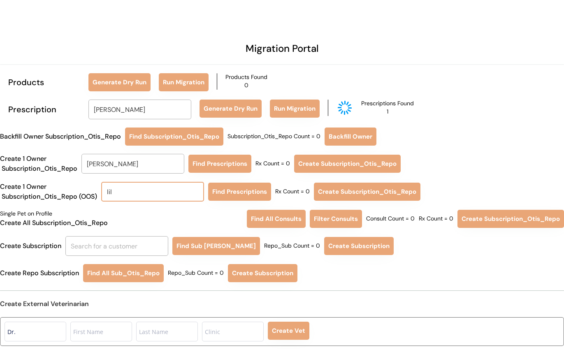
type input "lily Merrill"
type input "li"
type input "linda Hammond"
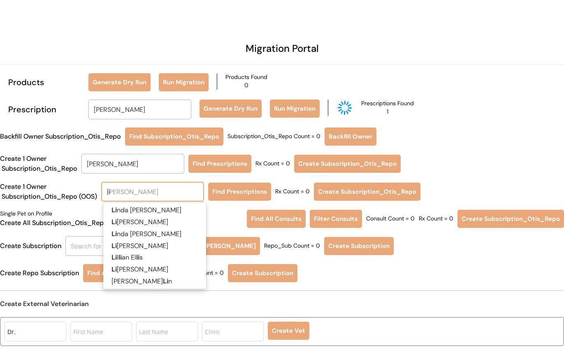
type input "lil"
type input "lily Merrill"
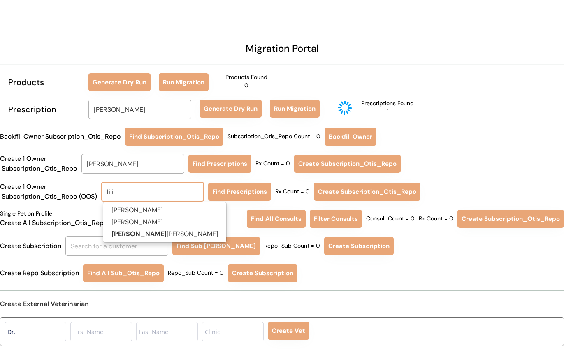
type input "lilia"
type input "lilian Chen"
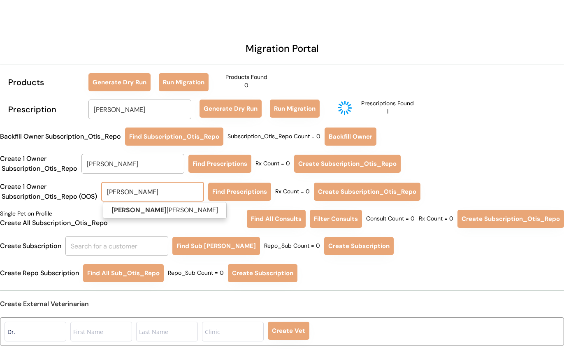
type input "lilian"
type input "lilian ch"
type input "lilian chen"
type input "Lilian Chen"
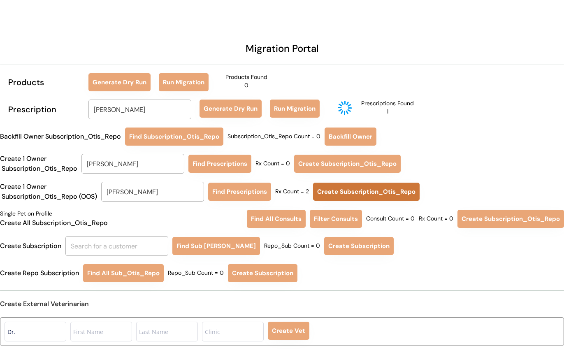
click at [392, 195] on button "Create Subscription_Otis_Repo" at bounding box center [366, 192] width 107 height 18
click at [422, 54] on div "Migration Portal Products Generate Dry Run Run Migration Products Found 0 Presc…" at bounding box center [282, 177] width 564 height 355
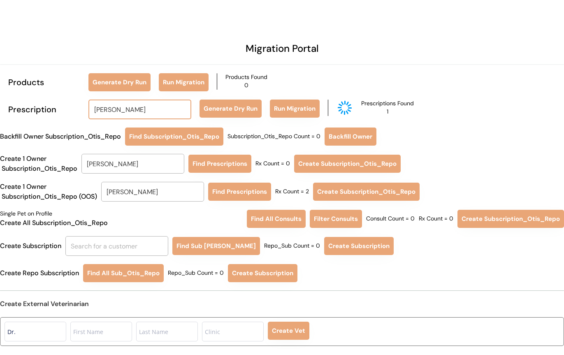
click at [127, 112] on input "[PERSON_NAME]" at bounding box center [139, 110] width 103 height 20
type input "beth"
type input "beth Lamora"
click at [125, 129] on strong "Beth Johnson" at bounding box center [124, 127] width 55 height 9
type input "Beth Johnson"
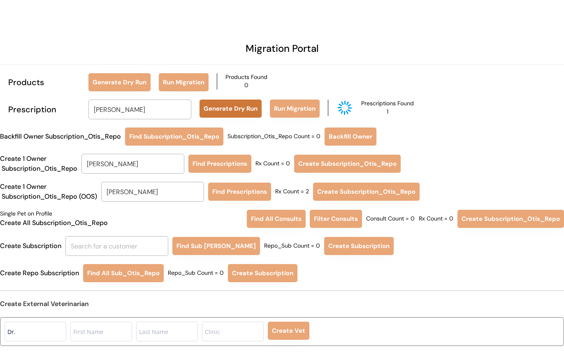
click at [209, 106] on button "Generate Dry Run" at bounding box center [231, 109] width 62 height 18
click at [251, 107] on button "Generate Dry Run" at bounding box center [231, 109] width 62 height 18
click at [290, 109] on button "Run Migration" at bounding box center [295, 109] width 50 height 18
click at [144, 168] on input "Lilian Chen" at bounding box center [132, 164] width 103 height 20
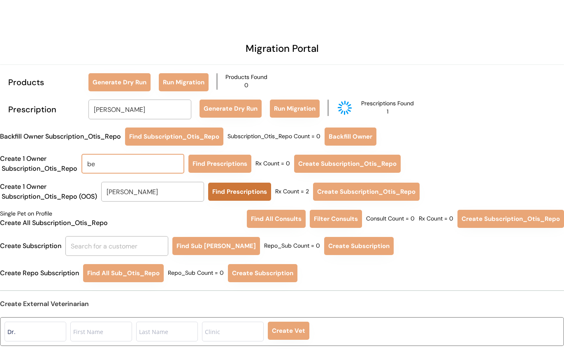
type input "bet"
type input "beth Lamora"
type input "beth"
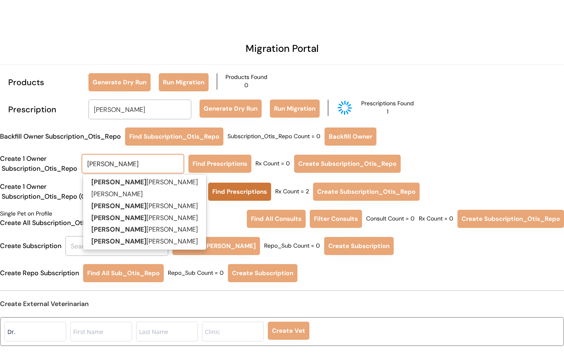
type input "beth j"
type input "beth johnson"
type input "beth jo"
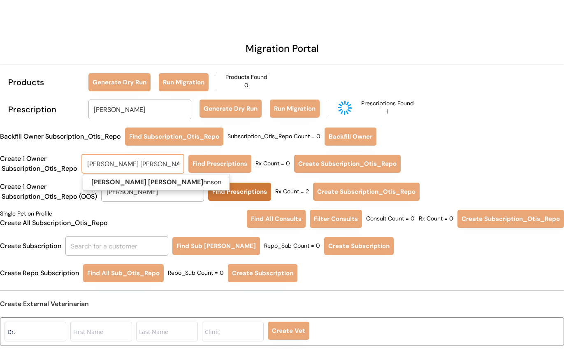
type input "beth jo"
type input "beth johnson"
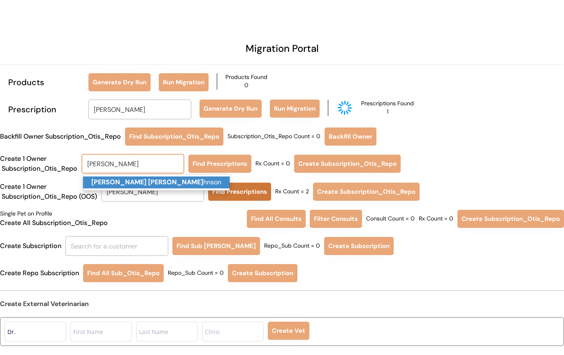
type input "Beth Johnson"
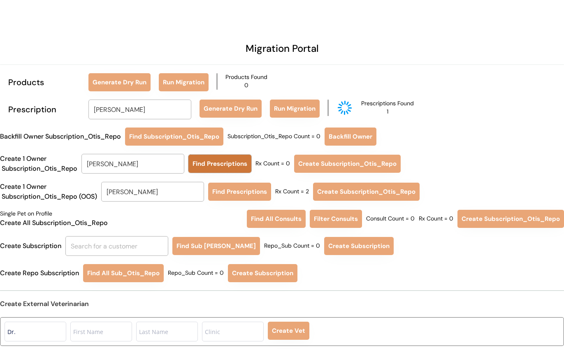
click at [234, 158] on button "Find Prescriptions" at bounding box center [219, 164] width 63 height 18
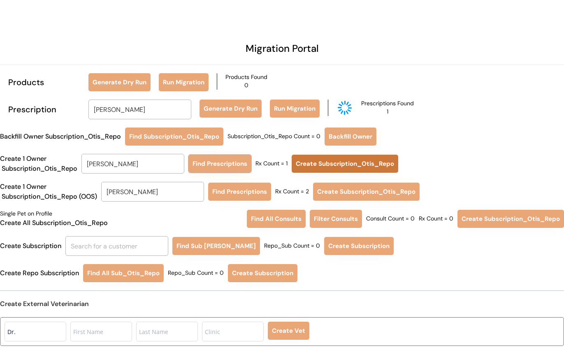
click at [327, 158] on button "Create Subscription_Otis_Repo" at bounding box center [345, 164] width 107 height 18
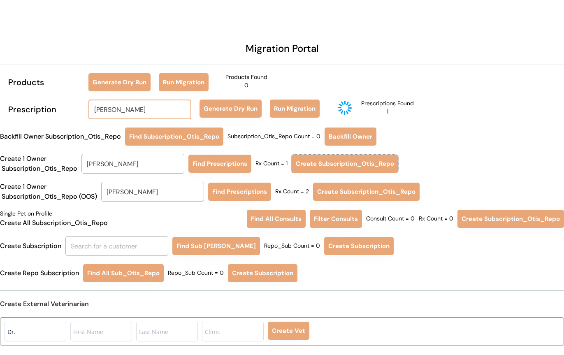
click at [145, 108] on input "Beth Johnson" at bounding box center [139, 110] width 103 height 20
type input "ashley mc"
type input "ashley mccoy"
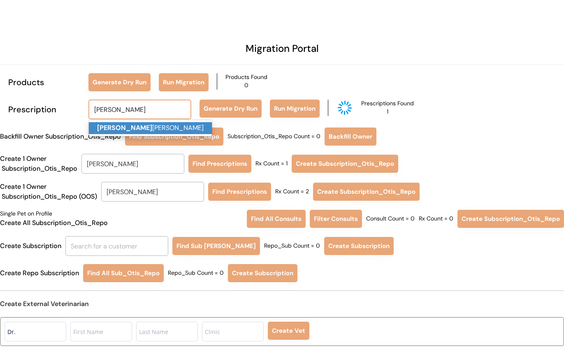
click at [138, 126] on p "Ashley Mc coy" at bounding box center [150, 128] width 123 height 12
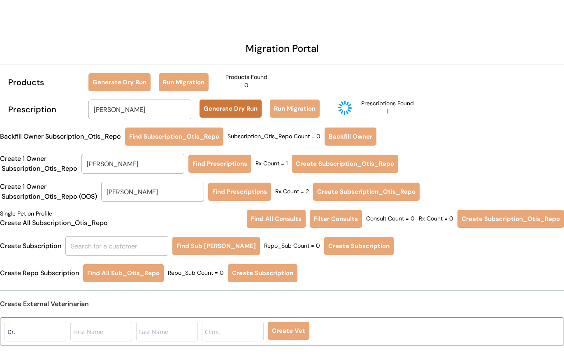
type input "Ashley Mccoy"
click at [243, 109] on button "Generate Dry Run" at bounding box center [231, 109] width 62 height 18
click at [299, 106] on button "Run Migration" at bounding box center [295, 109] width 50 height 18
click at [136, 167] on input "Beth Johnson" at bounding box center [132, 164] width 103 height 20
type input "ash"
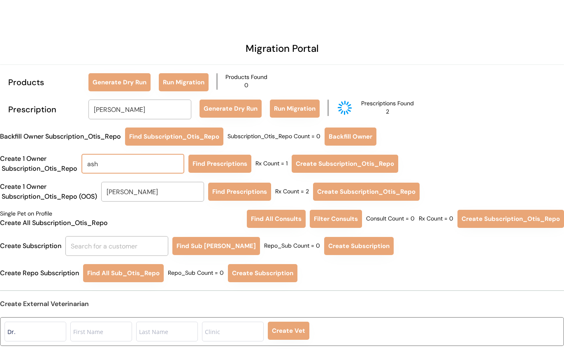
type input "ashley pollock"
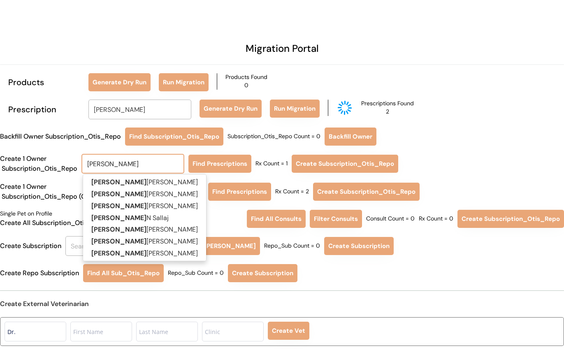
type input "ashley"
type input "ashley m"
type input "ashley mccoy"
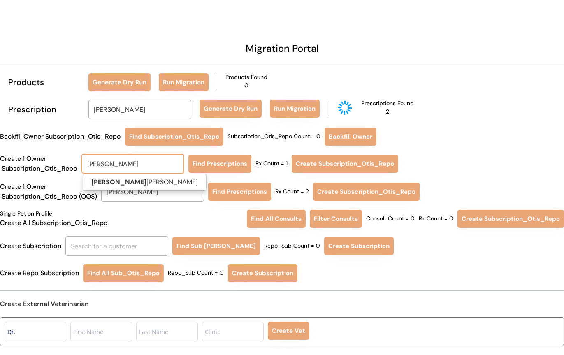
type input "ashley mcc"
type input "Ashley Mccoy"
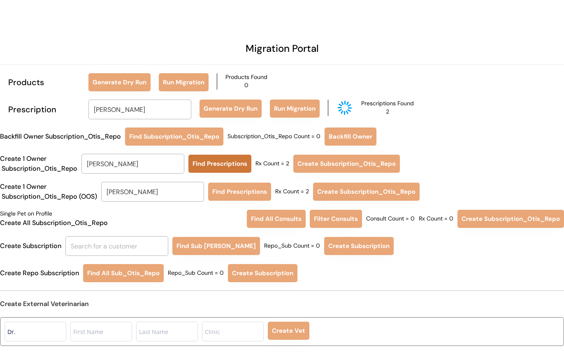
click at [220, 160] on button "Find Prescriptions" at bounding box center [219, 164] width 63 height 18
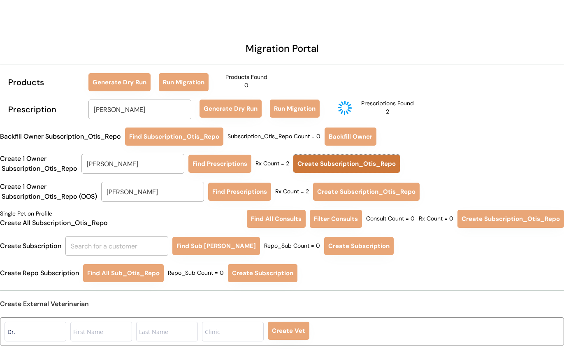
click at [351, 164] on button "Create Subscription_Otis_Repo" at bounding box center [346, 164] width 107 height 18
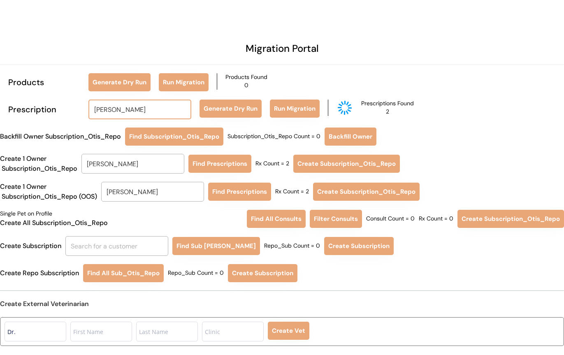
click at [145, 108] on input "Ashley Mccoy" at bounding box center [139, 110] width 103 height 20
type input "amber terr"
type input "amber terrell"
type input "Amber Terrell"
click at [301, 102] on button "Run Migration" at bounding box center [295, 109] width 50 height 18
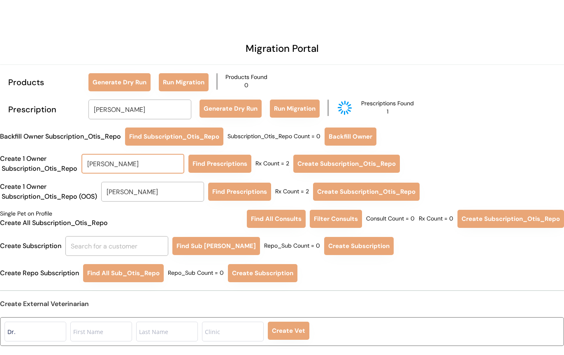
click at [144, 160] on input "Ashley Mccoy" at bounding box center [132, 164] width 103 height 20
type input "amb"
type input "amber Terrell"
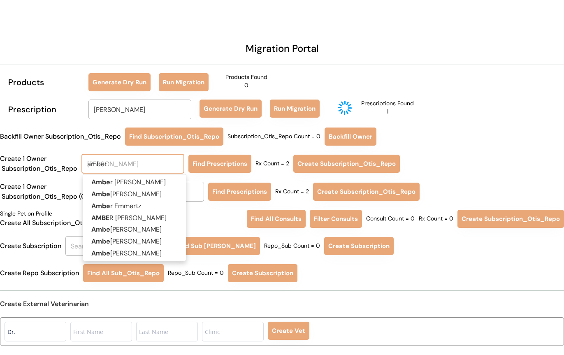
type input "amber"
type input "amber t"
type input "amber terrell"
type input "amber ter"
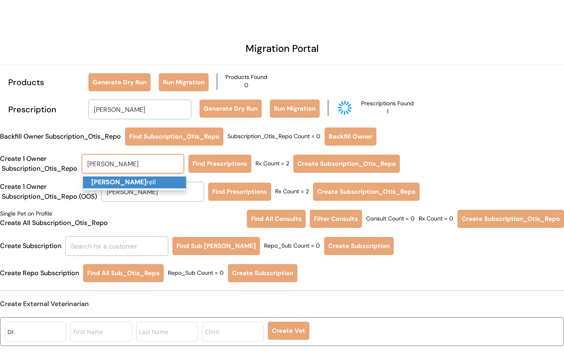
type input "Amber Terrell"
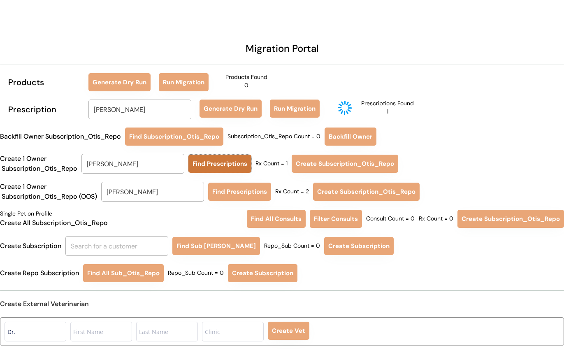
click at [207, 166] on button "Find Prescriptions" at bounding box center [219, 164] width 63 height 18
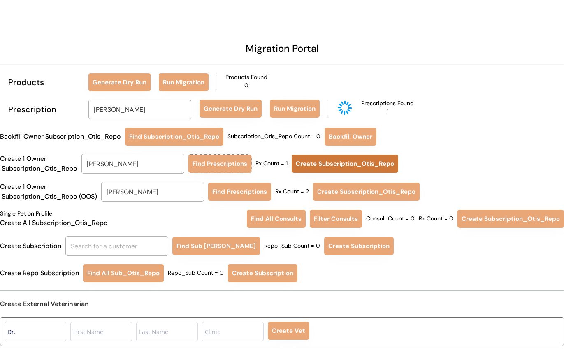
click at [303, 164] on button "Create Subscription_Otis_Repo" at bounding box center [345, 164] width 107 height 18
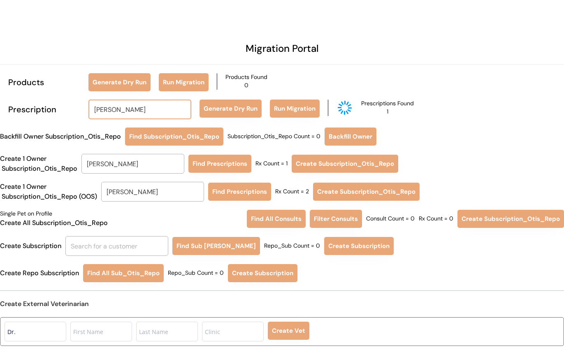
click at [155, 112] on input "Amber Terrell" at bounding box center [139, 110] width 103 height 20
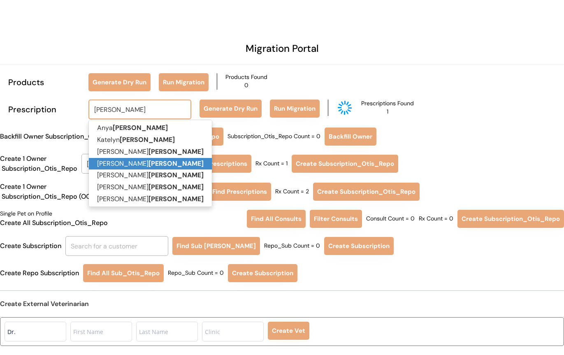
scroll to position [25, 0]
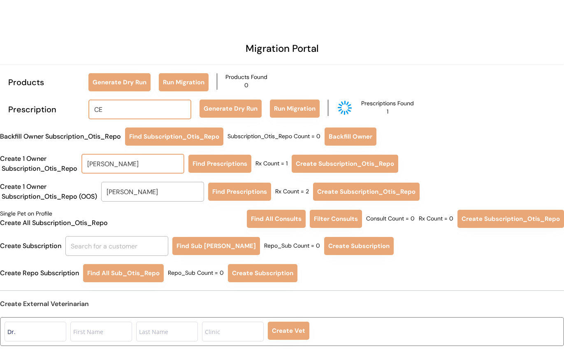
type input "CEL"
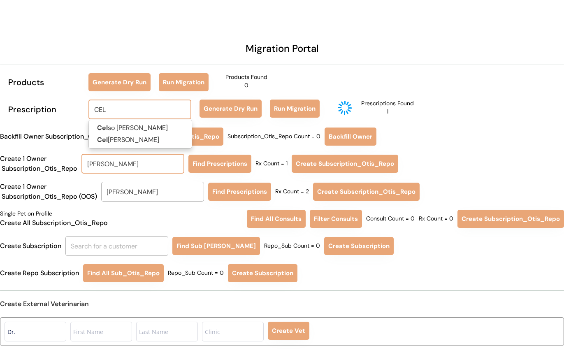
type input "CELso Lavergne-Rivera"
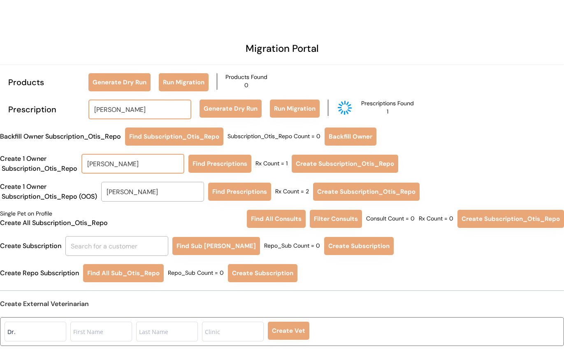
type input "CELIA"
type input "A"
type input "MARY MURPHY"
click at [143, 111] on input "text" at bounding box center [139, 110] width 103 height 20
type input "MAR"
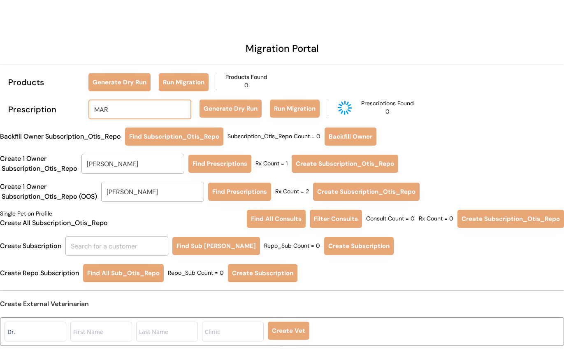
type input "MARie Hannold"
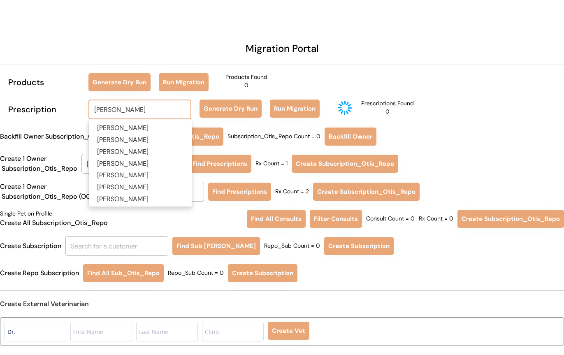
type input "MARY MU"
type input "MARY MUrphy"
type input "MARY MUR"
type input "MARY MURphy"
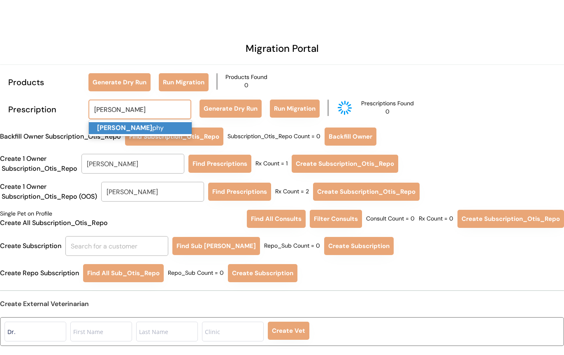
click at [164, 132] on p "Mary Mur phy" at bounding box center [140, 128] width 103 height 12
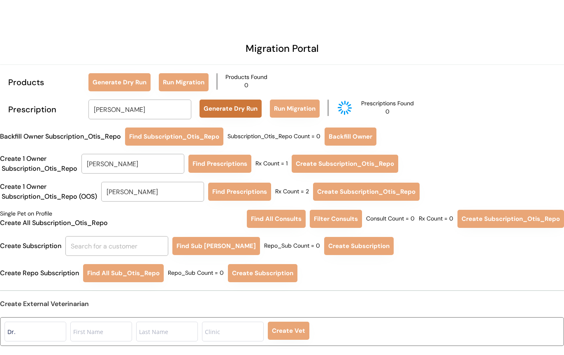
type input "Mary Murphy"
click at [233, 111] on button "Generate Dry Run" at bounding box center [231, 109] width 62 height 18
click at [305, 106] on button "Run Migration" at bounding box center [295, 109] width 50 height 18
click at [158, 164] on input "Amber Terrell" at bounding box center [132, 164] width 103 height 20
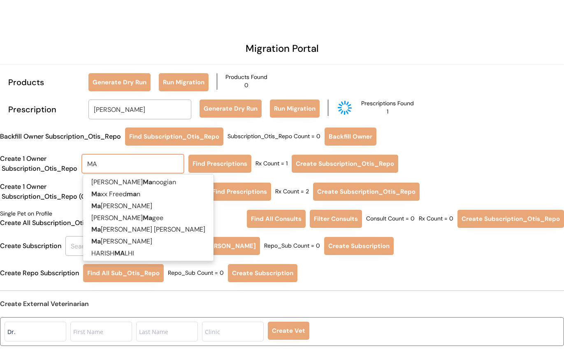
type input "MAR"
type input "MARie Hannold"
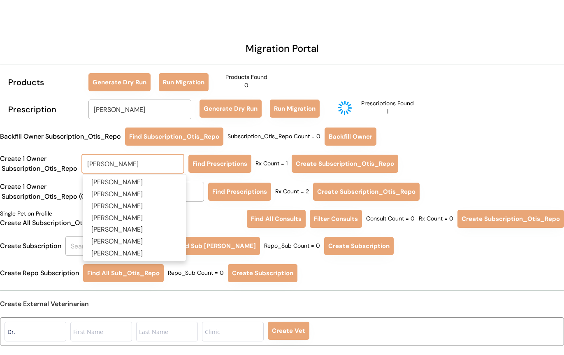
type input "MARY MU"
type input "MARY MUrphy"
type input "MARY MUR"
type input "MARY MURphy"
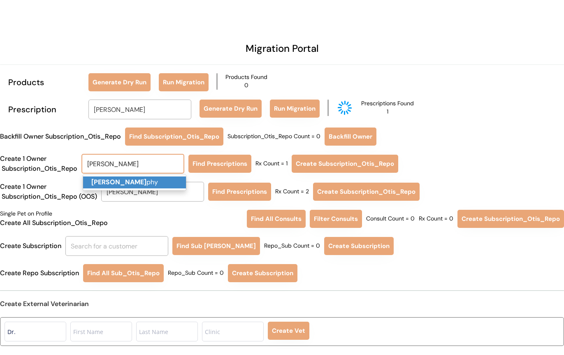
click at [165, 188] on p "Mary Mur phy" at bounding box center [134, 182] width 103 height 12
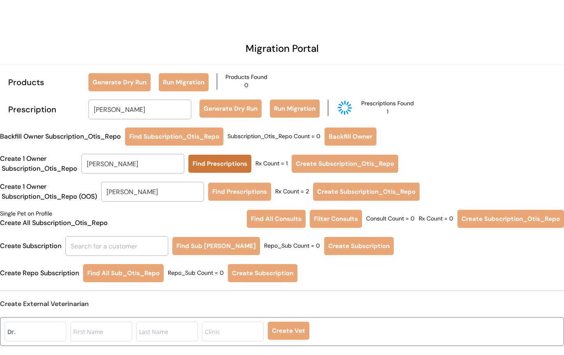
type input "Mary Murphy"
click at [232, 170] on button "Find Prescriptions" at bounding box center [219, 164] width 63 height 18
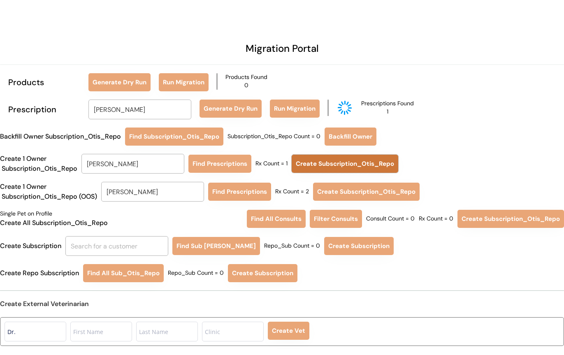
click at [313, 162] on button "Create Subscription_Otis_Repo" at bounding box center [345, 164] width 107 height 18
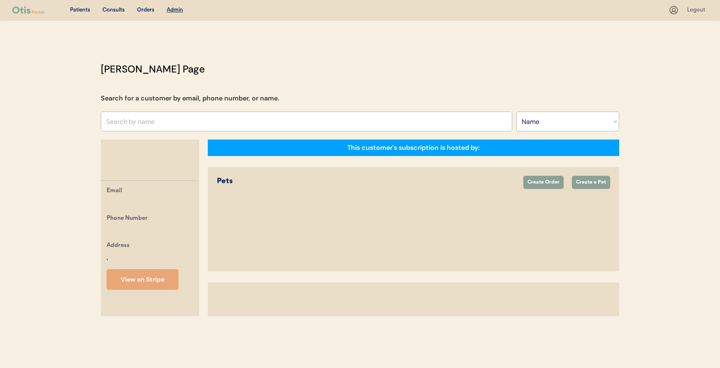
select select ""Name""
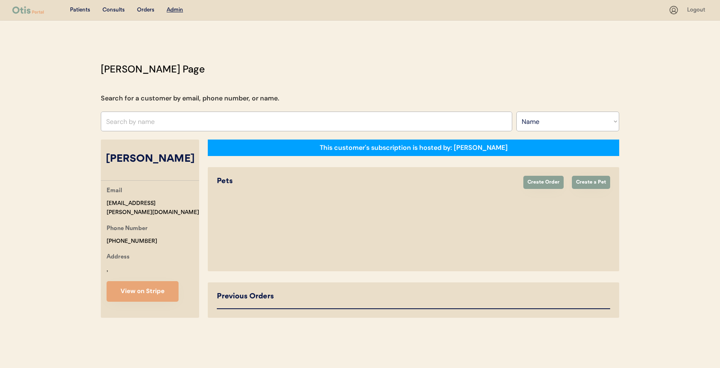
select select "true"
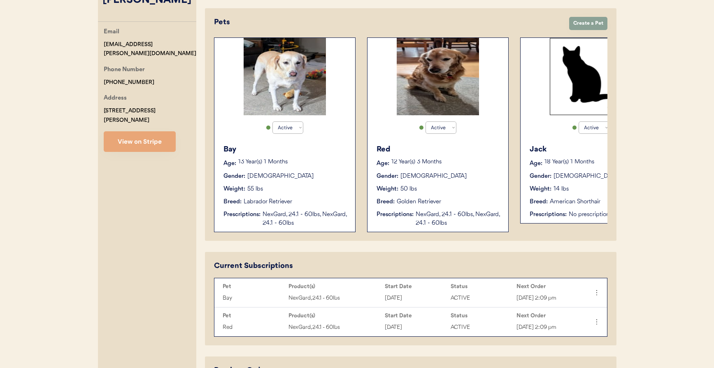
scroll to position [156, 0]
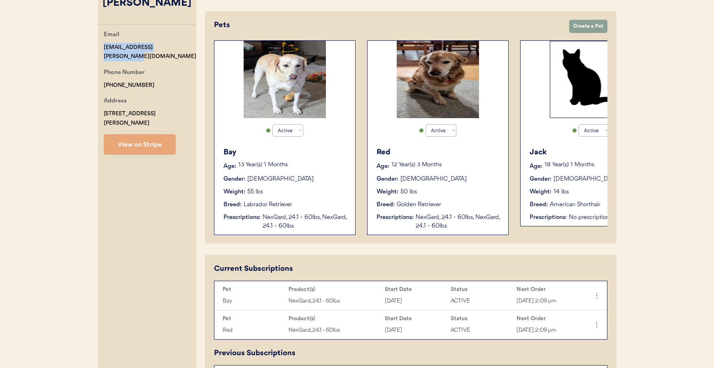
drag, startPoint x: 180, startPoint y: 44, endPoint x: 82, endPoint y: 45, distance: 98.3
click at [82, 45] on div "Patients Consults Orders Admin Logout Otis Admin Page Search for a customer by …" at bounding box center [357, 278] width 714 height 869
copy div "rach.chrostowski@gmail.com"
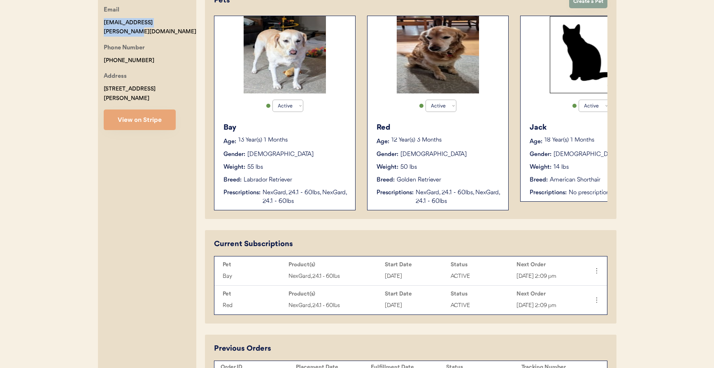
scroll to position [0, 0]
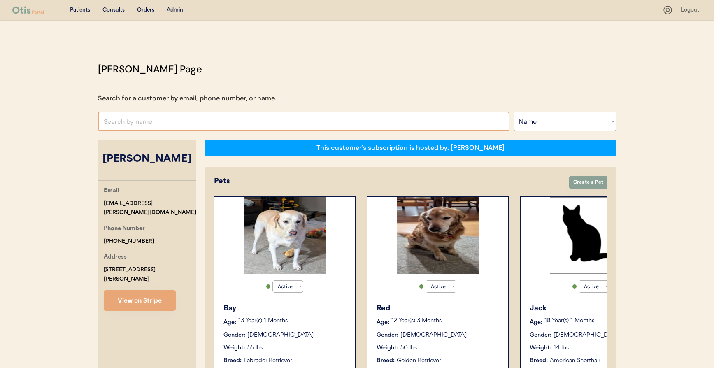
click at [254, 129] on input "text" at bounding box center [303, 121] width 411 height 20
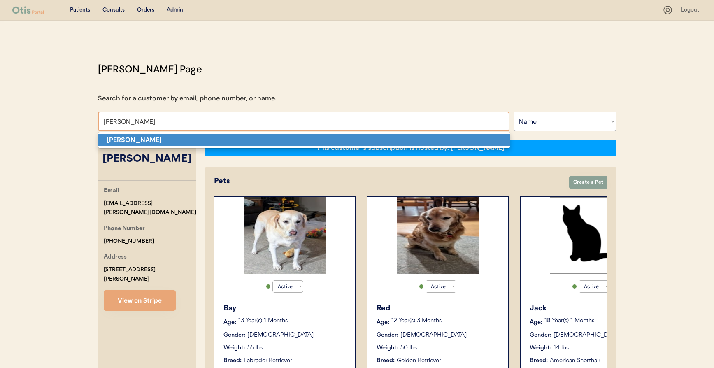
click at [253, 140] on p "[PERSON_NAME]" at bounding box center [303, 140] width 411 height 12
type input "[PERSON_NAME]"
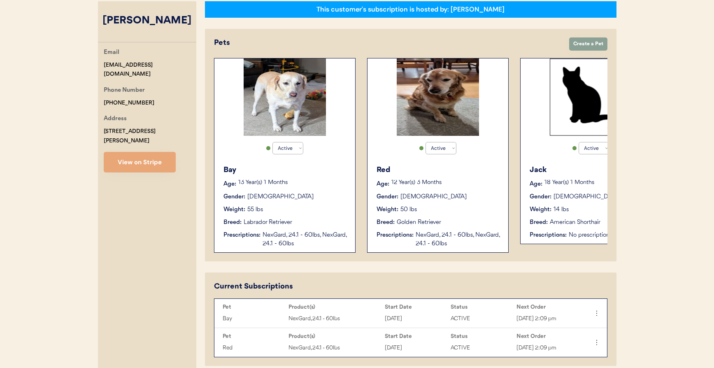
select select "false"
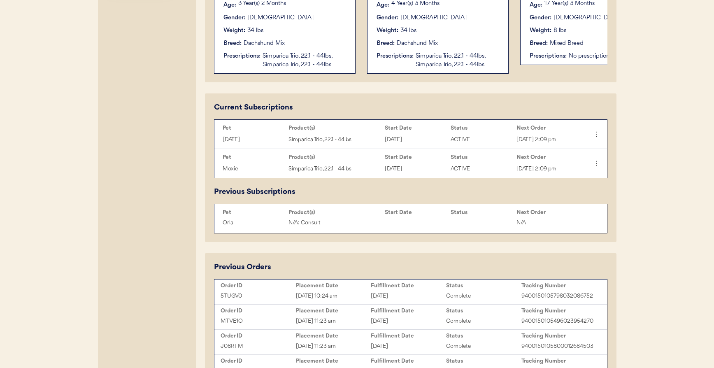
scroll to position [324, 0]
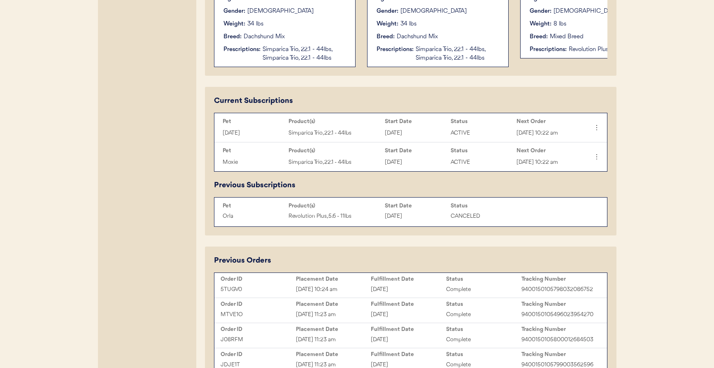
type input "[PERSON_NAME]"
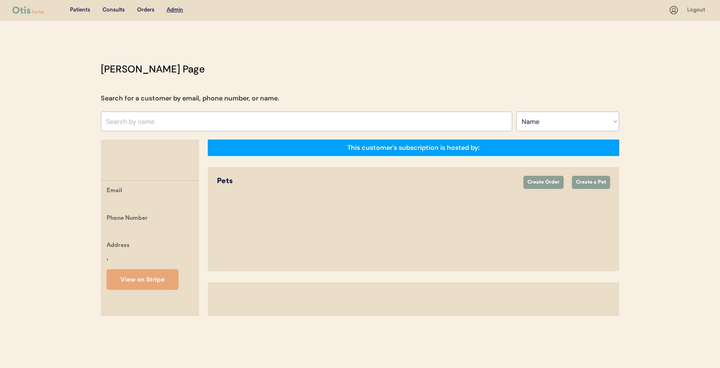
select select ""Name""
select select "true"
select select "false"
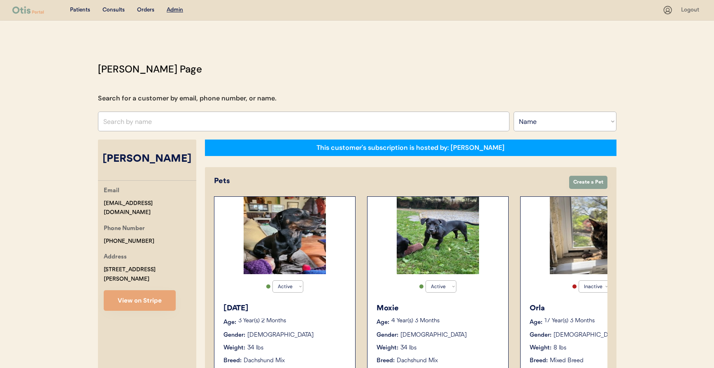
click at [110, 6] on div "Consults" at bounding box center [113, 10] width 22 height 8
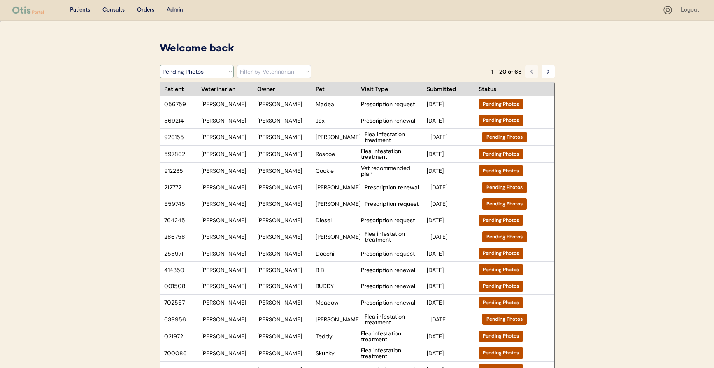
click at [208, 72] on select "Filter by Status Pending Photos Under Review Pending Video Call Video Call Sche…" at bounding box center [197, 71] width 74 height 13
click at [160, 65] on select "Filter by Status Pending Photos Under Review Pending Video Call Video Call Sche…" at bounding box center [197, 71] width 74 height 13
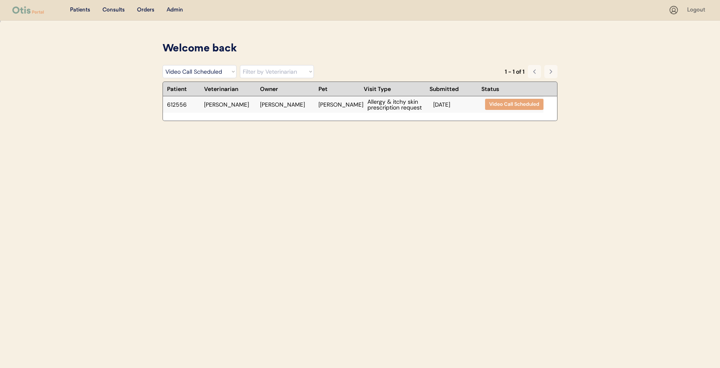
click at [307, 109] on div "612556 Dr. Perry Ashley Rieg Ollie Allergy & itchy skin prescription request Oc…" at bounding box center [353, 104] width 380 height 16
click at [226, 77] on select "Filter by Status Pending Photos Under Review Pending Video Call Video Call Sche…" at bounding box center [199, 71] width 74 height 13
click at [162, 65] on select "Filter by Status Pending Photos Under Review Pending Video Call Video Call Sche…" at bounding box center [199, 71] width 74 height 13
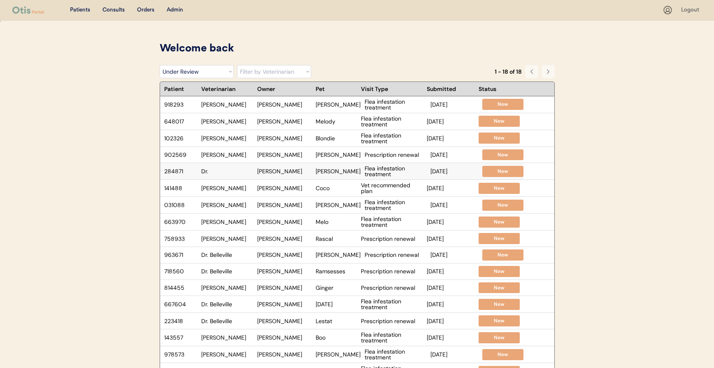
click at [351, 174] on div "284871 Dr. Susan L Hartman Tiffany Flea infestation treatment Oct 13, 2025 New" at bounding box center [341, 171] width 363 height 16
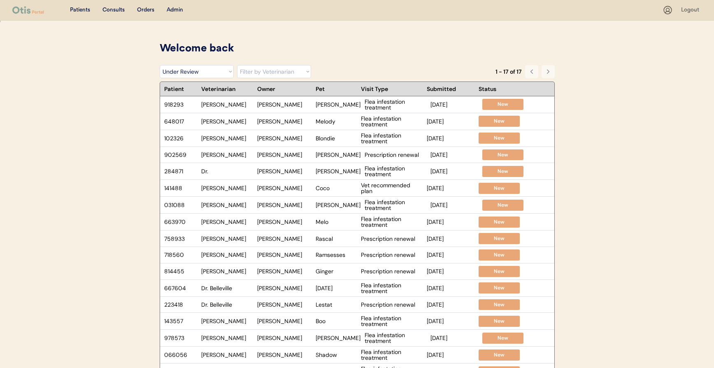
click at [183, 8] on div "Patients Consults Orders Admin" at bounding box center [337, 10] width 650 height 10
click at [208, 75] on select "Filter by Status Pending Photos Under Review Pending Video Call Video Call Sche…" at bounding box center [197, 71] width 74 height 13
select select ""pending_photos""
click at [160, 65] on select "Filter by Status Pending Photos Under Review Pending Video Call Video Call Sche…" at bounding box center [197, 71] width 74 height 13
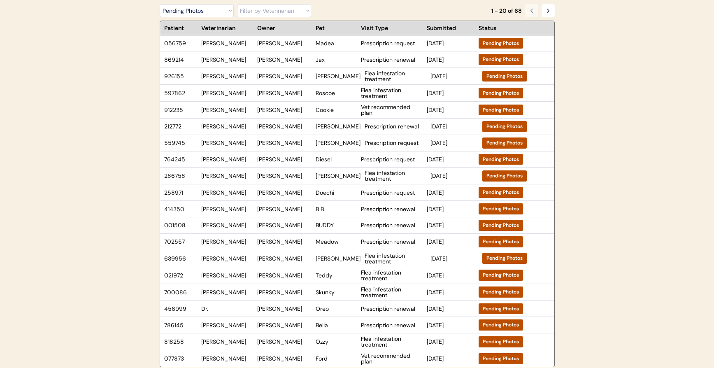
scroll to position [56, 0]
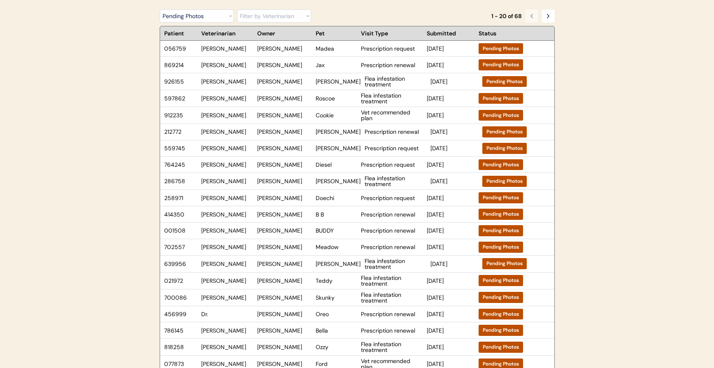
click at [549, 18] on icon at bounding box center [548, 16] width 7 height 7
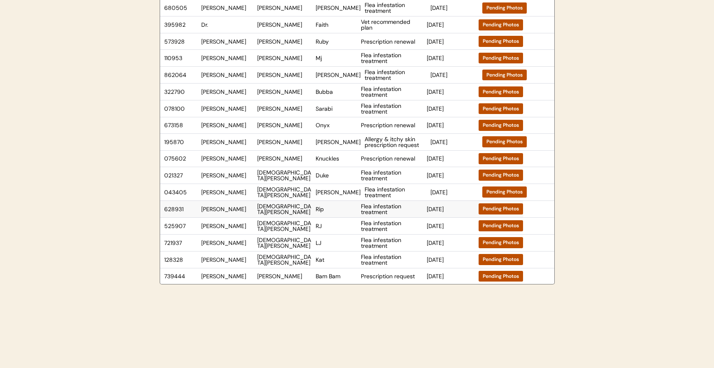
scroll to position [109, 0]
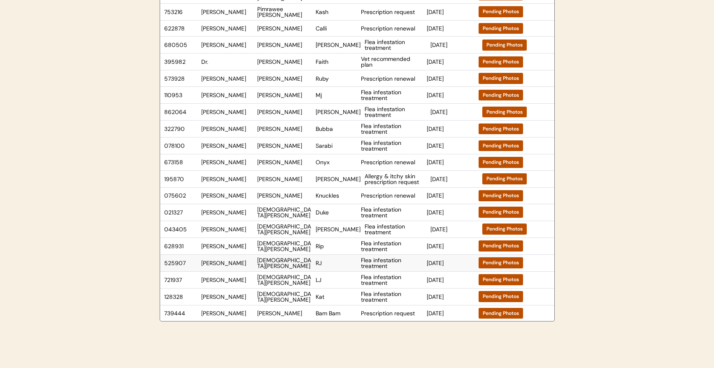
click at [316, 262] on div "RJ" at bounding box center [336, 263] width 41 height 6
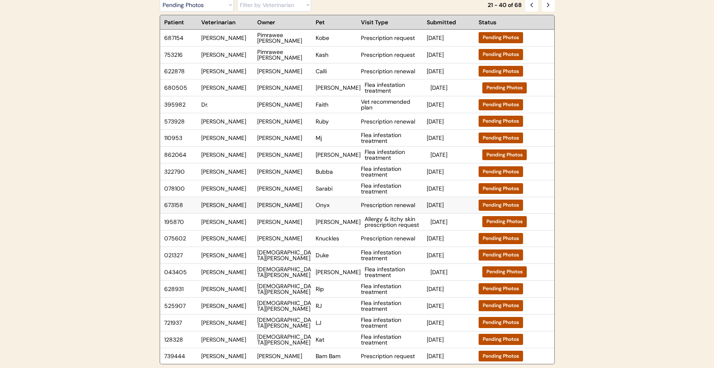
scroll to position [47, 0]
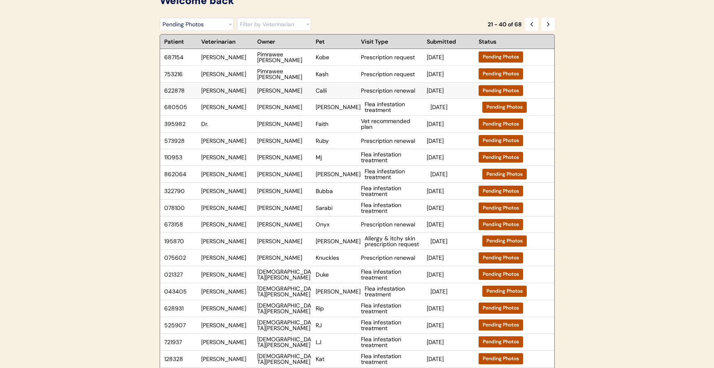
click at [322, 90] on div "Calli" at bounding box center [336, 91] width 41 height 6
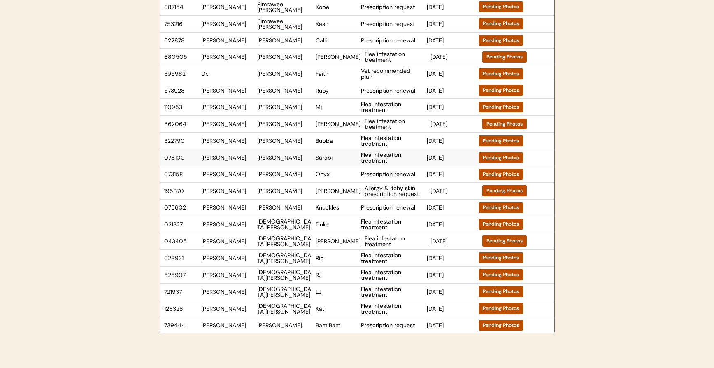
scroll to position [0, 0]
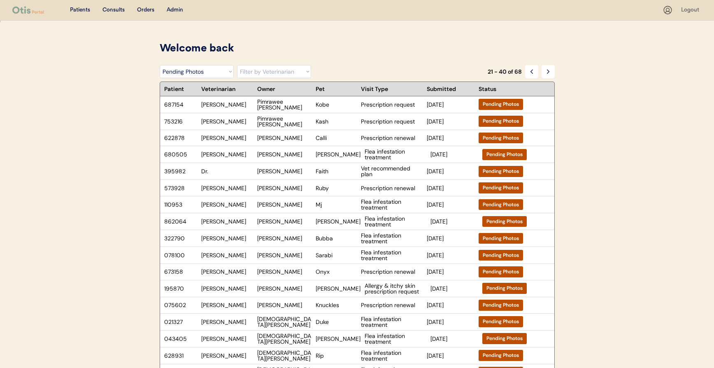
click at [171, 12] on div "Admin" at bounding box center [175, 10] width 16 height 8
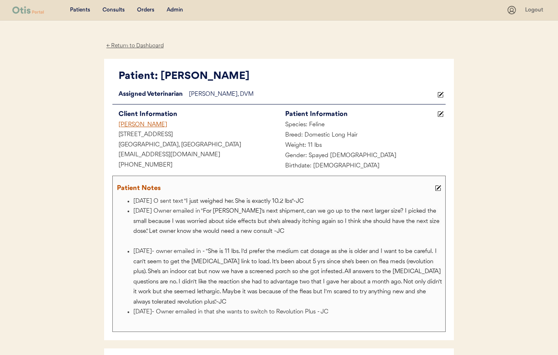
click at [154, 125] on div "[PERSON_NAME]" at bounding box center [195, 125] width 167 height 10
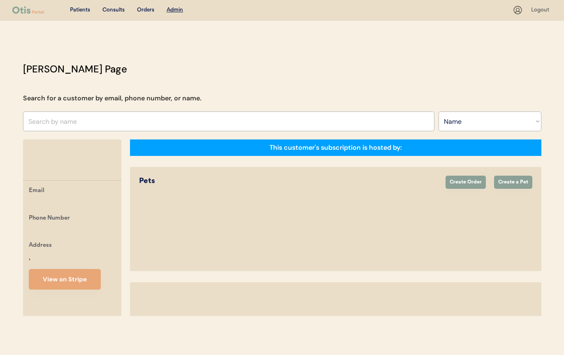
select select ""Name""
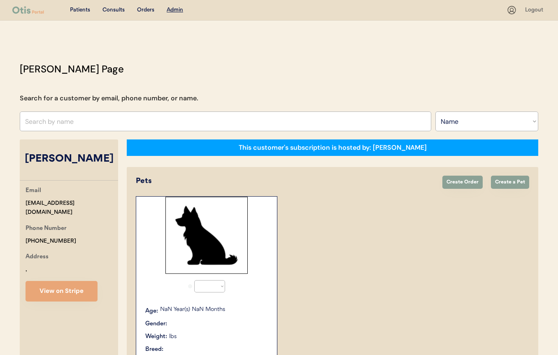
select select "true"
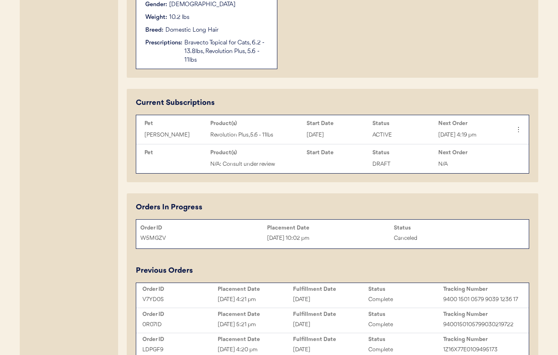
scroll to position [124, 0]
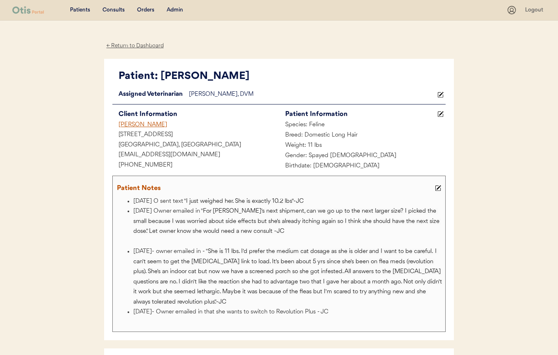
click at [119, 8] on div "Consults" at bounding box center [113, 10] width 22 height 8
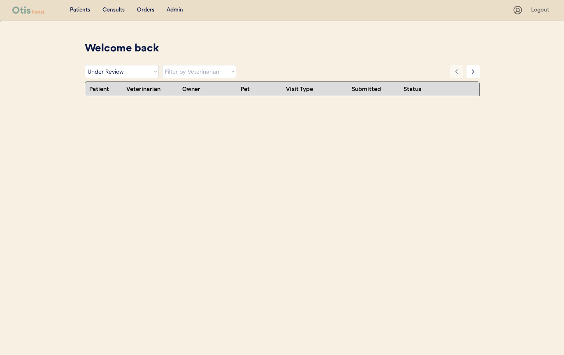
select select ""under_review""
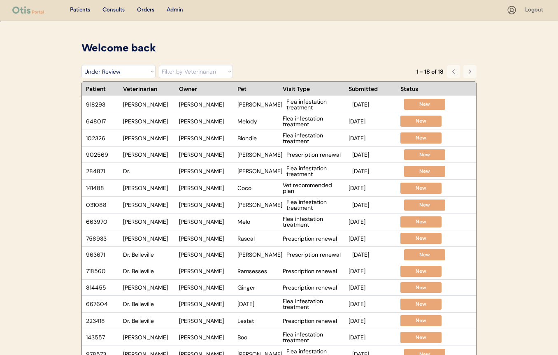
click at [197, 73] on select "Filter by Veterinarian Dr. Erin Belleville, DVM Dr. Scott Perry, DVM Dr. Jamie …" at bounding box center [196, 71] width 74 height 13
click at [159, 65] on select "Filter by Veterinarian Dr. Erin Belleville, DVM Dr. Scott Perry, DVM Dr. Jamie …" at bounding box center [196, 71] width 74 height 13
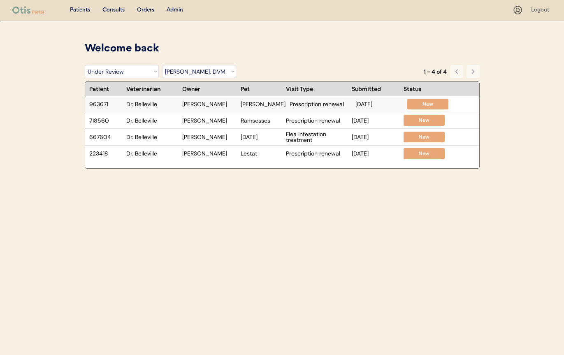
click at [228, 109] on div "963671 Dr. Belleville Daiamy Krizanek Wesley Prescription renewal Sep 20, 2025 …" at bounding box center [266, 104] width 363 height 16
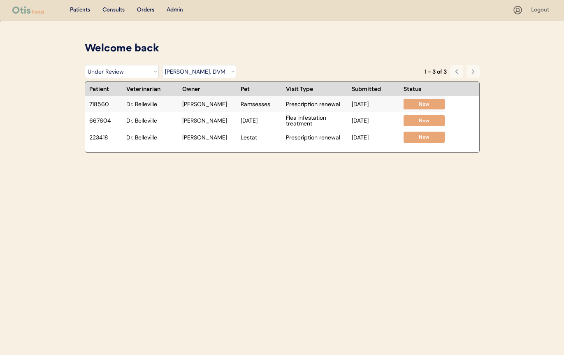
click at [234, 107] on div "718560 Dr. Belleville Mary Swift Ramsesses Prescription renewal Sep 18, 2025 New" at bounding box center [265, 104] width 360 height 16
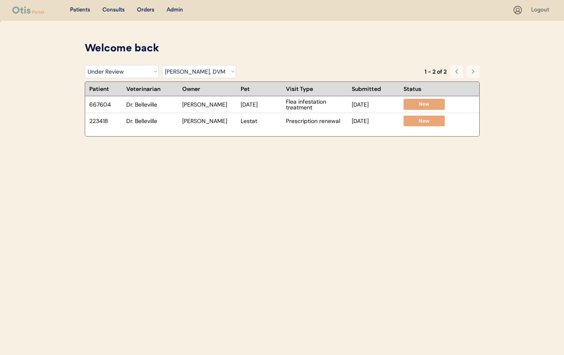
click at [214, 76] on select "Filter by Veterinarian Dr. Erin Belleville, DVM Dr. Scott Perry, DVM Dr. Jamie …" at bounding box center [199, 71] width 74 height 13
click at [162, 65] on select "Filter by Veterinarian Dr. Erin Belleville, DVM Dr. Scott Perry, DVM Dr. Jamie …" at bounding box center [199, 71] width 74 height 13
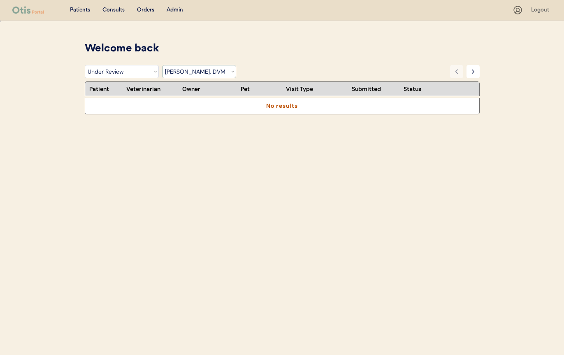
click at [213, 71] on select "Filter by Veterinarian Dr. Erin Belleville, DVM Dr. Scott Perry, DVM Dr. Jamie …" at bounding box center [199, 71] width 74 height 13
click at [162, 65] on select "Filter by Veterinarian Dr. Erin Belleville, DVM Dr. Scott Perry, DVM Dr. Jamie …" at bounding box center [199, 71] width 74 height 13
click at [215, 73] on select "Filter by Veterinarian Dr. Erin Belleville, DVM Dr. Scott Perry, DVM Dr. Jamie …" at bounding box center [199, 71] width 74 height 13
click at [162, 65] on select "Filter by Veterinarian Dr. Erin Belleville, DVM Dr. Scott Perry, DVM Dr. Jamie …" at bounding box center [199, 71] width 74 height 13
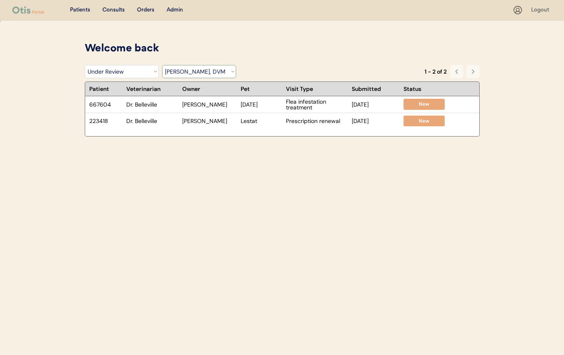
click at [199, 70] on select "Filter by Veterinarian Dr. Erin Belleville, DVM Dr. Scott Perry, DVM Dr. Jamie …" at bounding box center [199, 71] width 74 height 13
click at [162, 65] on select "Filter by Veterinarian Dr. Erin Belleville, DVM Dr. Scott Perry, DVM Dr. Jamie …" at bounding box center [199, 71] width 74 height 13
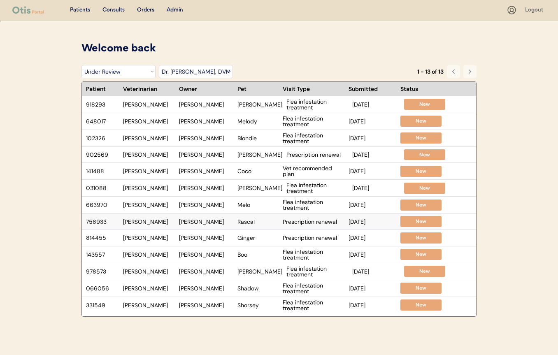
click at [198, 220] on div "Nicole M Hoffman" at bounding box center [206, 222] width 54 height 6
click at [185, 67] on select "Filter by Veterinarian Dr. Erin Belleville, DVM Dr. Scott Perry, DVM Dr. Jamie …" at bounding box center [196, 71] width 74 height 13
select select ""BLANK_1427118194589""
click at [159, 65] on select "Filter by Veterinarian Dr. Erin Belleville, DVM Dr. Scott Perry, DVM Dr. Jamie …" at bounding box center [196, 71] width 74 height 13
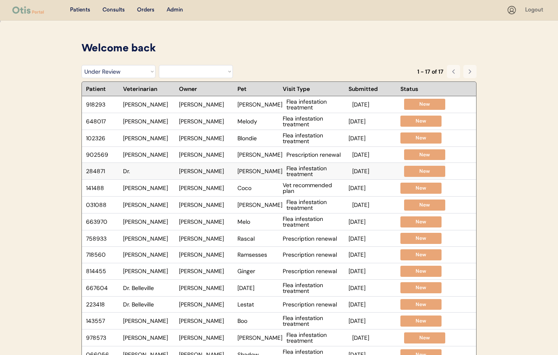
click at [224, 172] on div "Susan L Hartman" at bounding box center [206, 171] width 54 height 6
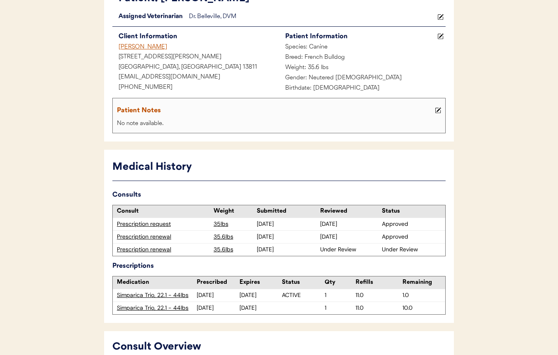
scroll to position [260, 0]
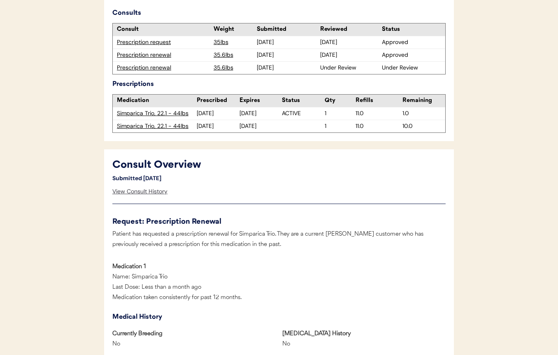
click at [147, 191] on div "View Consult History" at bounding box center [139, 191] width 55 height 16
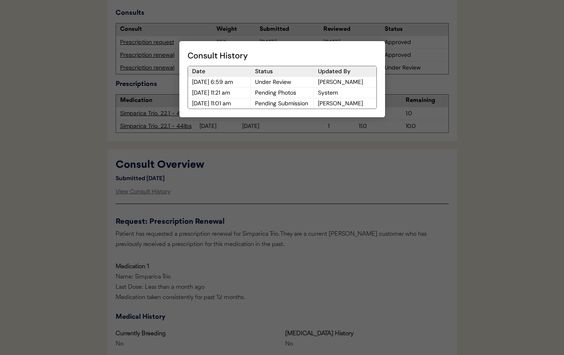
click at [281, 190] on div at bounding box center [282, 177] width 564 height 355
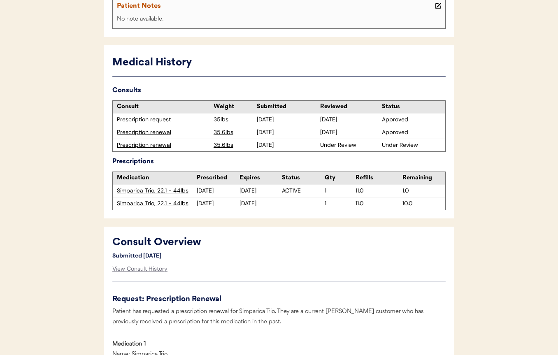
scroll to position [181, 0]
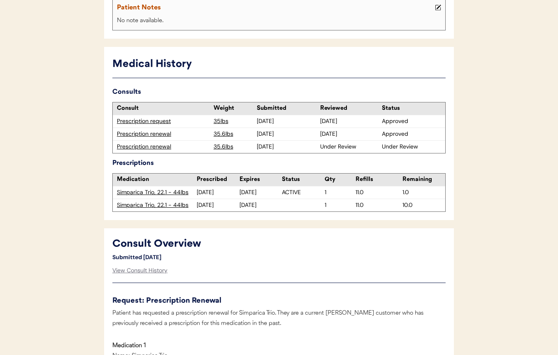
click at [167, 145] on div "Prescription renewal" at bounding box center [163, 147] width 93 height 8
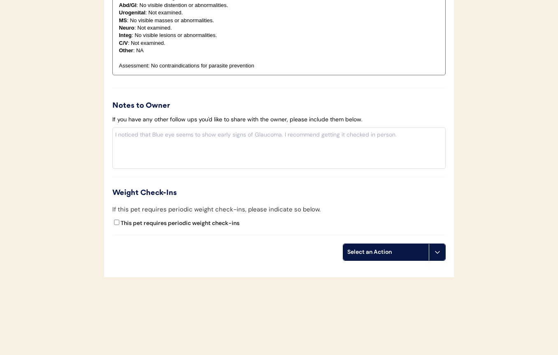
scroll to position [931, 0]
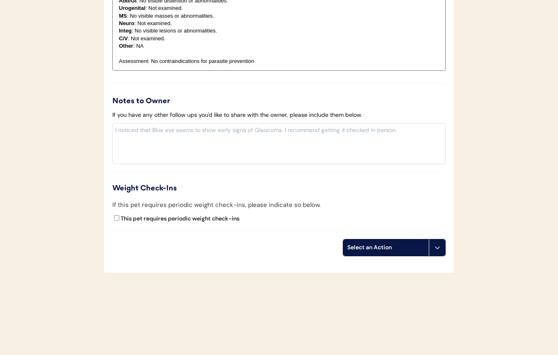
click at [437, 253] on button at bounding box center [437, 247] width 16 height 16
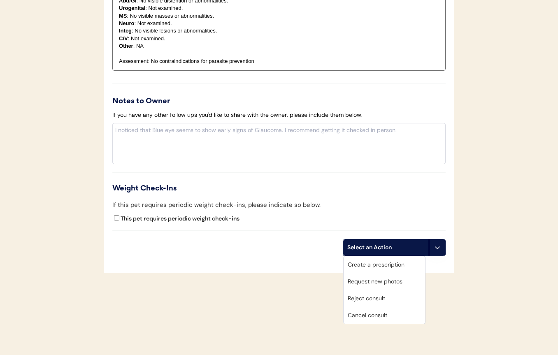
click at [394, 319] on div "Cancel consult" at bounding box center [383, 315] width 81 height 17
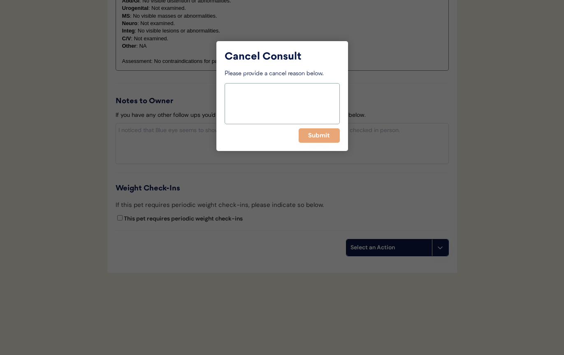
click at [291, 104] on textarea at bounding box center [282, 103] width 115 height 41
type textarea "Duplicate consult"
click at [314, 145] on div "Cancel Consult Please provide a cancel reason below. Duplicate consult Submit" at bounding box center [282, 96] width 132 height 110
click at [316, 139] on button "Submit" at bounding box center [319, 135] width 41 height 14
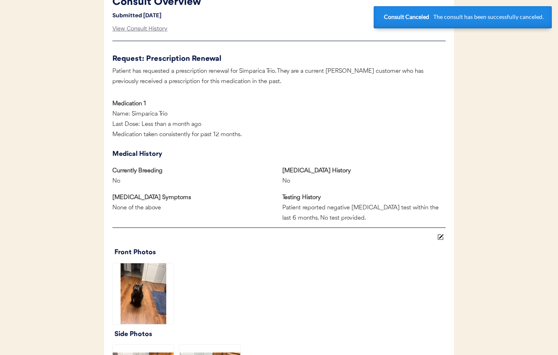
scroll to position [0, 0]
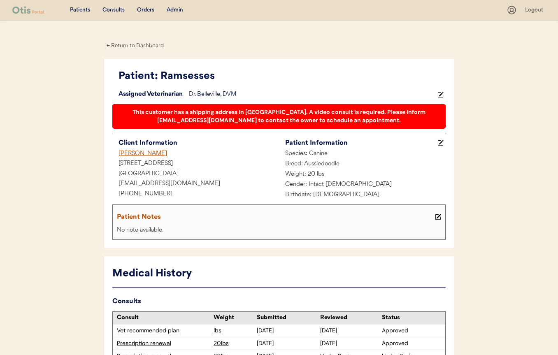
click at [223, 93] on div "Dr. Belleville, DVM" at bounding box center [312, 95] width 246 height 10
click at [438, 90] on button at bounding box center [440, 95] width 10 height 10
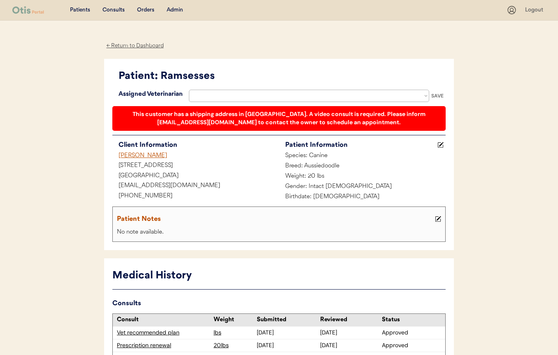
click at [294, 99] on select at bounding box center [309, 96] width 240 height 12
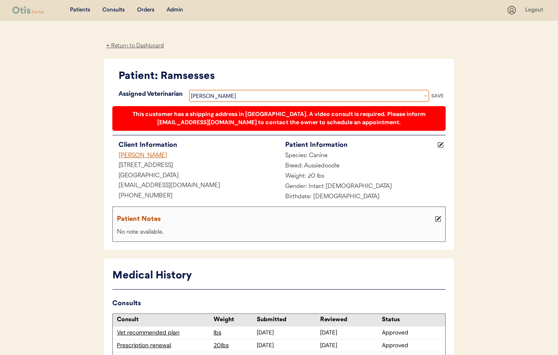
select select ""1348695171700984260__LOOKUP__1759338682901x585269581670902800""
click at [189, 90] on select "Veterinarian Erin Belleville Hillary Braverman Kit Warren Scott Perry" at bounding box center [309, 96] width 240 height 12
click at [439, 95] on div "SAVE" at bounding box center [437, 95] width 16 height 5
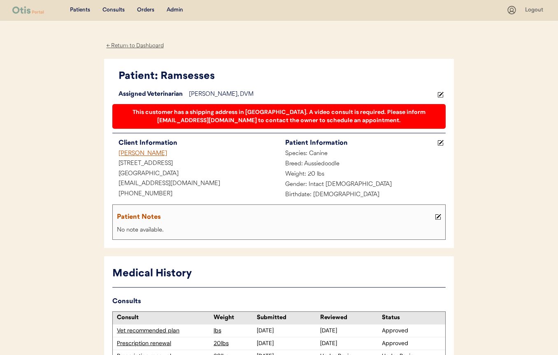
click at [115, 11] on div "Consults" at bounding box center [113, 10] width 22 height 8
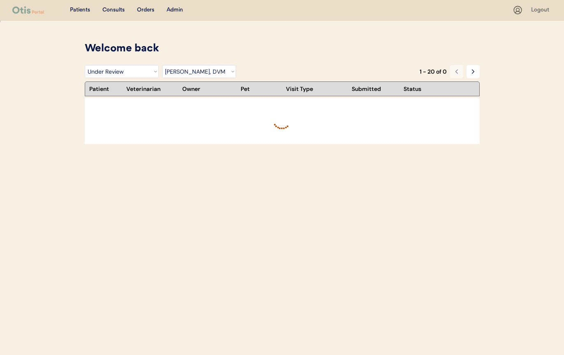
select select ""under_review""
select select ""dr__erin_belleville""
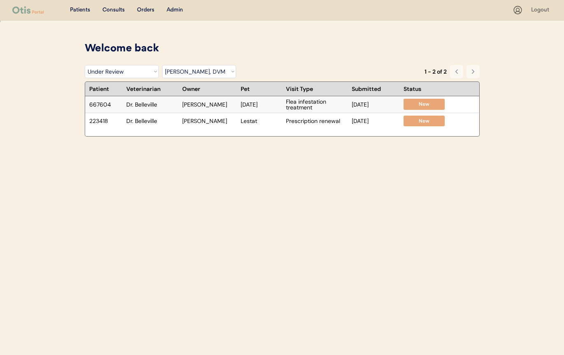
click at [235, 102] on div "[PERSON_NAME]" at bounding box center [209, 105] width 54 height 6
click at [262, 123] on div "Lestat" at bounding box center [261, 121] width 41 height 6
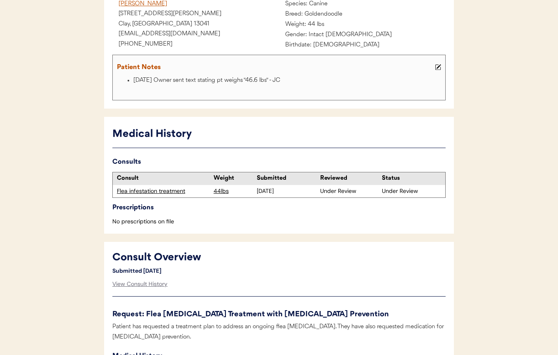
scroll to position [252, 0]
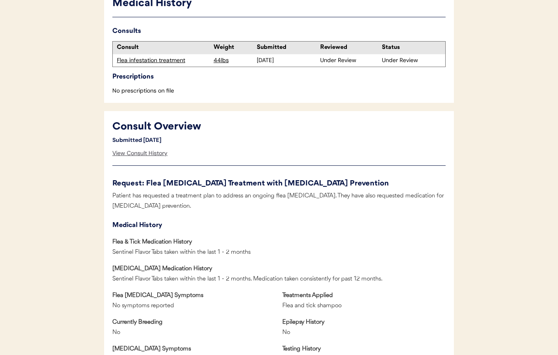
click at [161, 156] on div "View Consult History" at bounding box center [139, 153] width 55 height 16
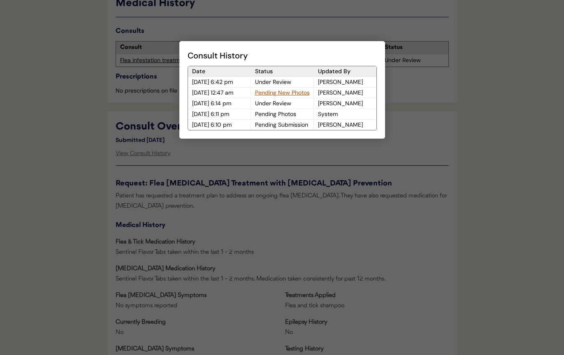
click at [294, 176] on div at bounding box center [282, 177] width 564 height 355
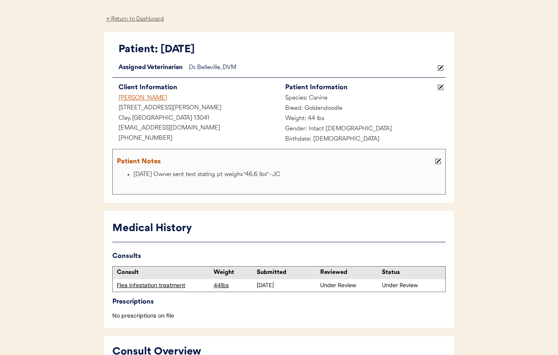
scroll to position [0, 0]
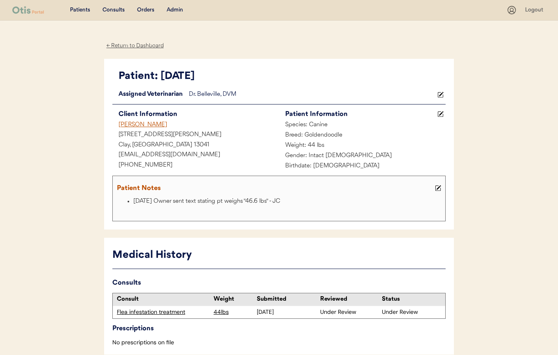
click at [148, 125] on div "[PERSON_NAME]" at bounding box center [195, 125] width 167 height 10
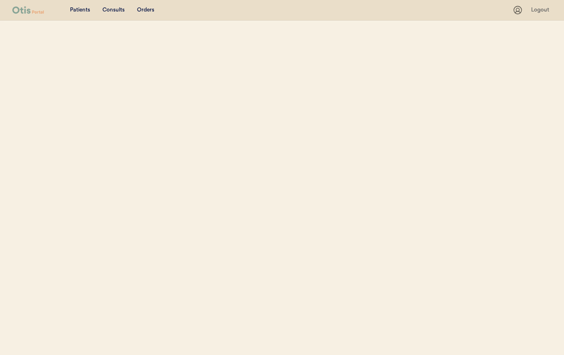
select select ""Name""
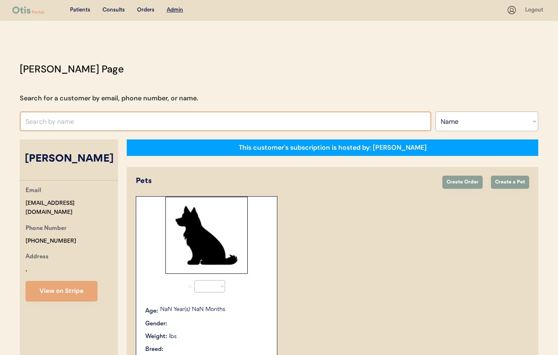
select select "true"
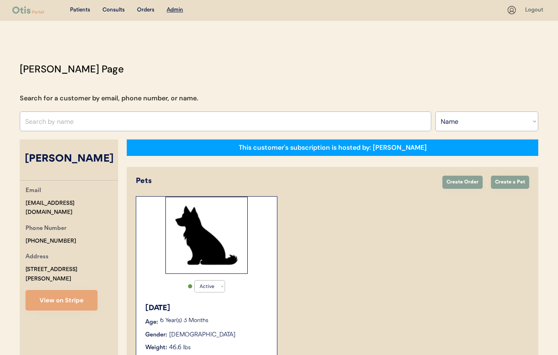
scroll to position [74, 0]
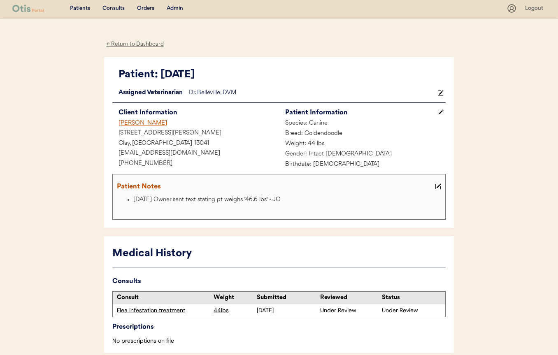
scroll to position [3, 0]
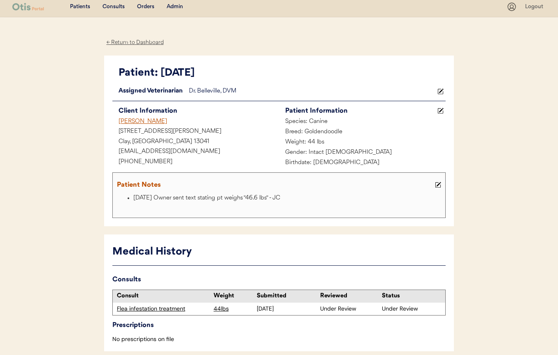
click at [188, 252] on div "Medical History" at bounding box center [278, 252] width 333 height 16
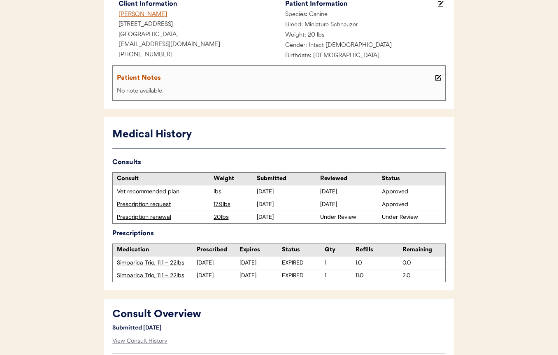
scroll to position [135, 0]
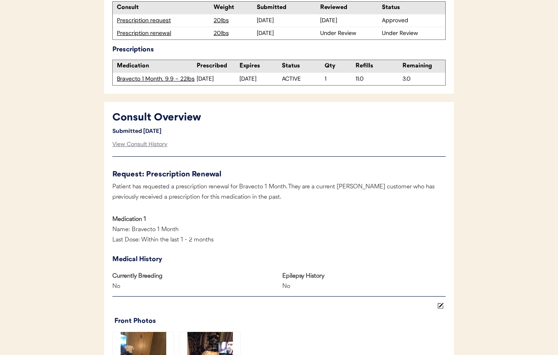
scroll to position [266, 0]
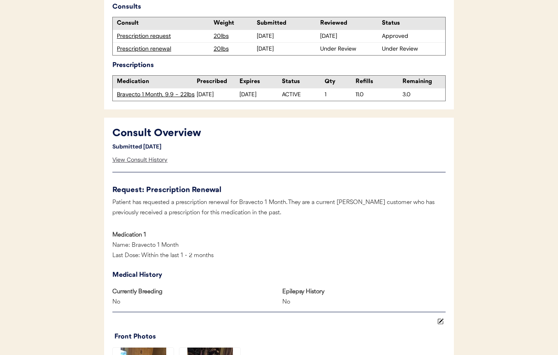
click at [155, 158] on div "View Consult History" at bounding box center [139, 160] width 55 height 16
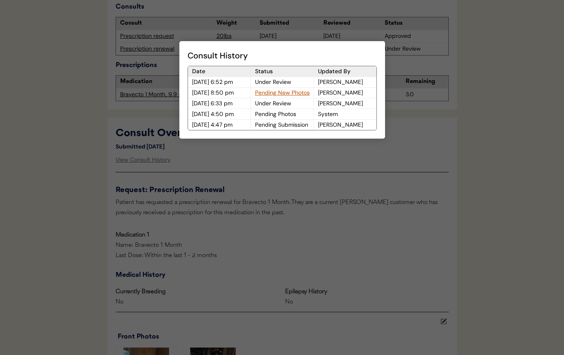
click at [255, 176] on div at bounding box center [282, 177] width 564 height 355
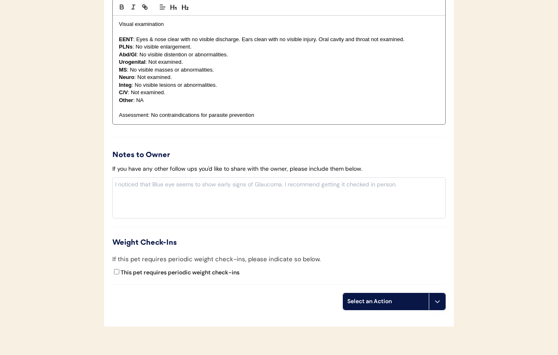
scroll to position [1070, 0]
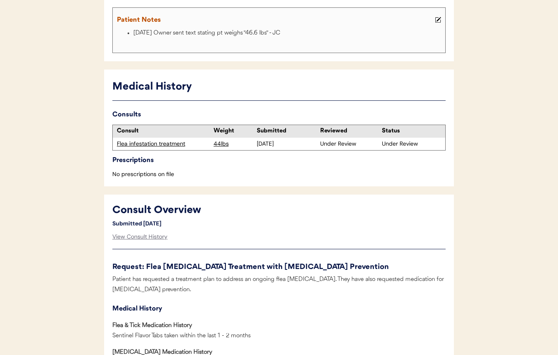
scroll to position [160, 0]
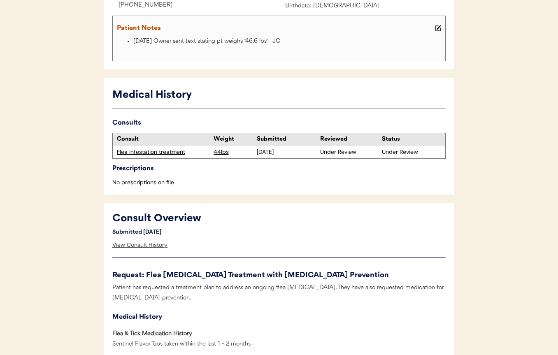
drag, startPoint x: 151, startPoint y: 244, endPoint x: 135, endPoint y: 244, distance: 15.7
click at [151, 244] on div "View Consult History" at bounding box center [139, 245] width 55 height 16
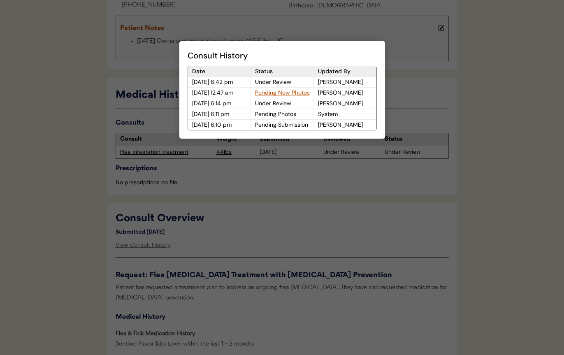
click at [260, 223] on div at bounding box center [282, 177] width 564 height 355
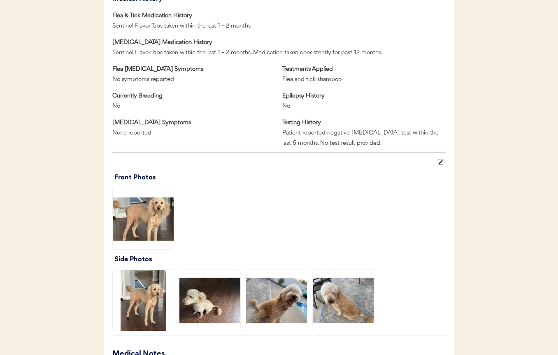
scroll to position [589, 0]
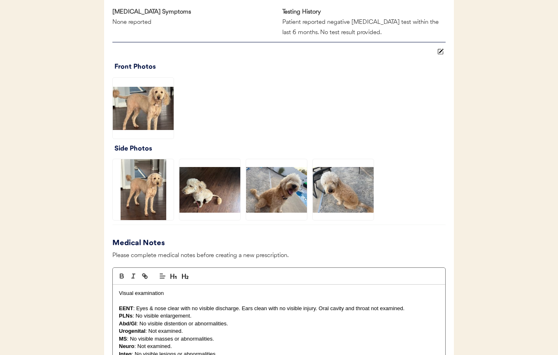
click at [69, 236] on div "Patients Consults Orders Admin Logout ← Return to Dashboard Patient: Karma Load…" at bounding box center [279, 44] width 558 height 1267
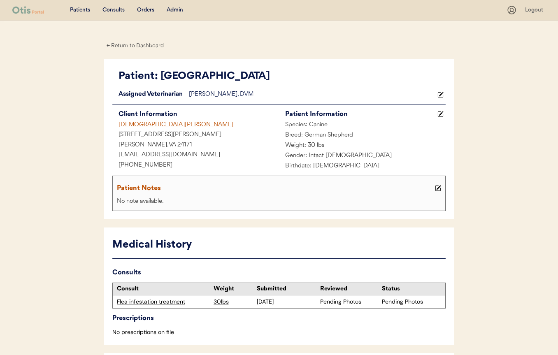
click at [140, 122] on div "[DEMOGRAPHIC_DATA][PERSON_NAME]" at bounding box center [195, 125] width 167 height 10
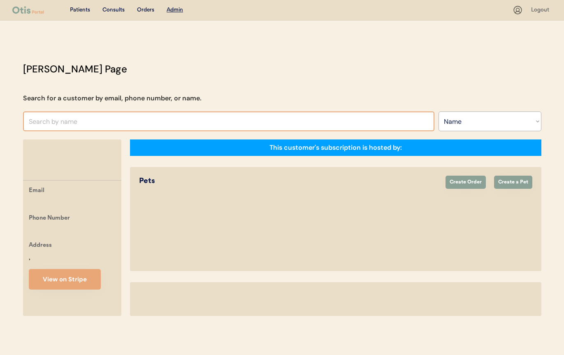
select select ""Name""
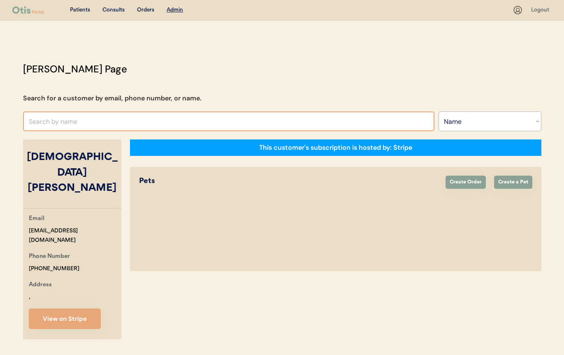
select select "true"
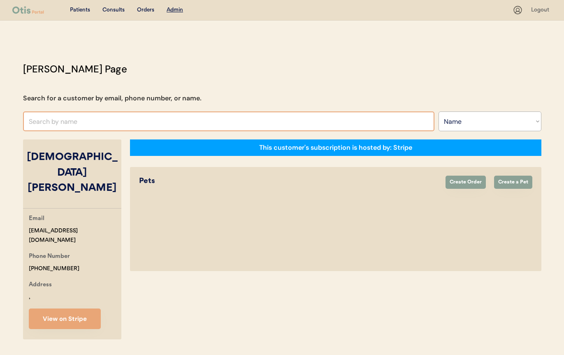
select select "true"
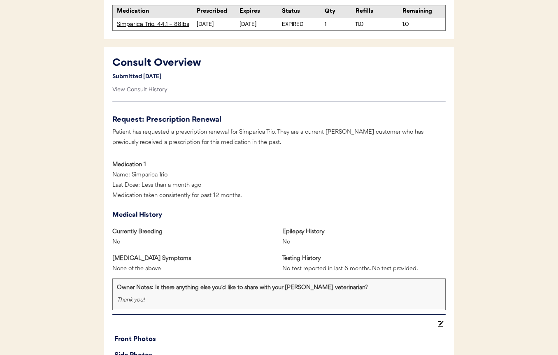
scroll to position [405, 0]
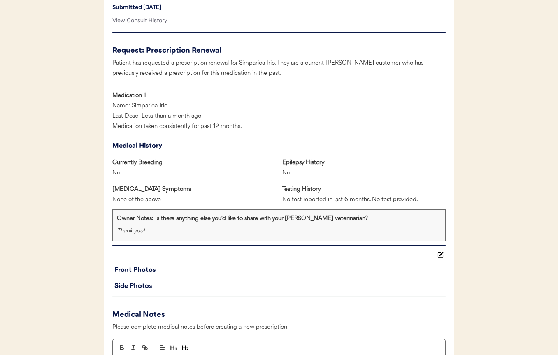
click at [331, 274] on div "Front Photos" at bounding box center [279, 270] width 331 height 12
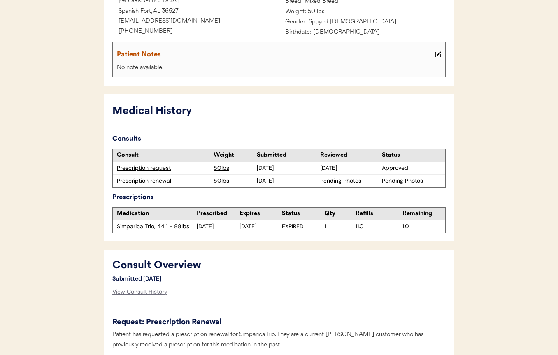
scroll to position [308, 0]
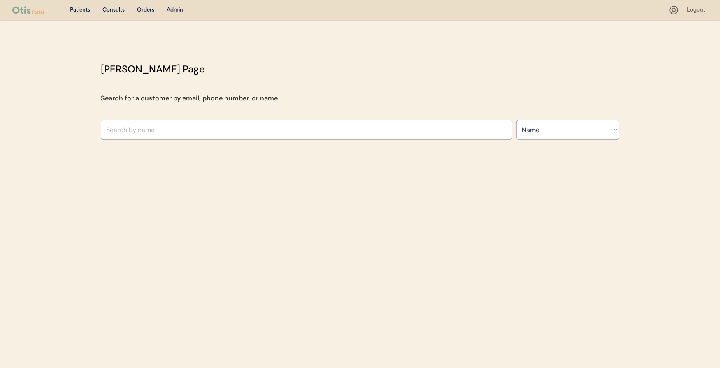
select select ""Name""
click at [223, 122] on input "text" at bounding box center [306, 130] width 411 height 20
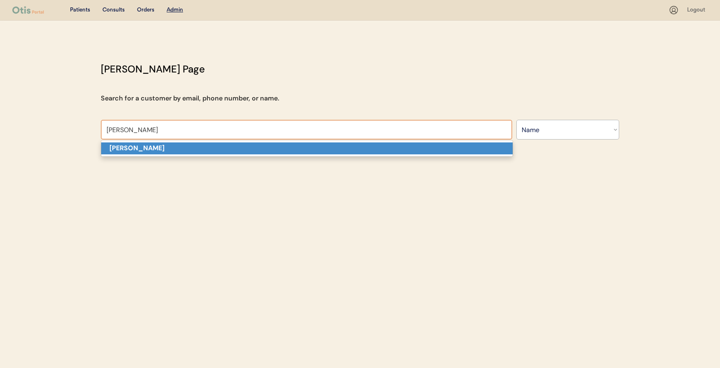
type input "[PERSON_NAME]"
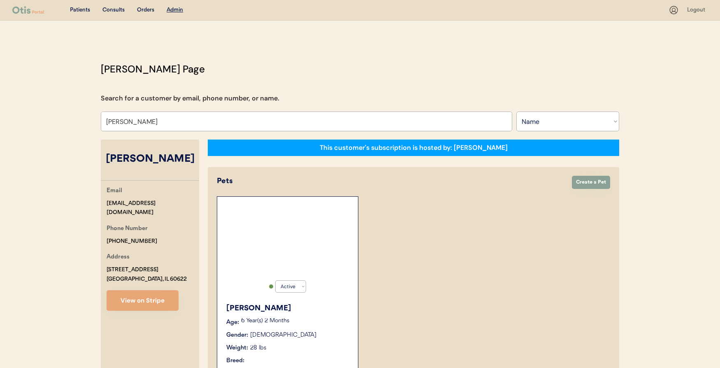
select select "true"
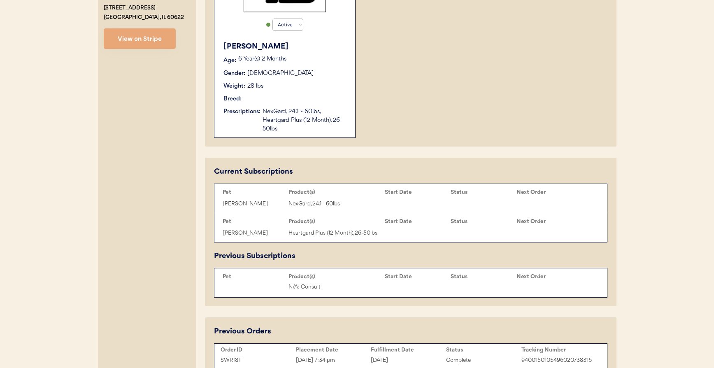
scroll to position [262, 0]
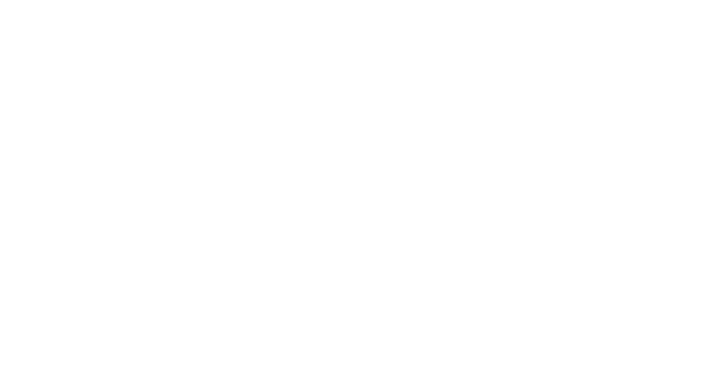
select select ""Name""
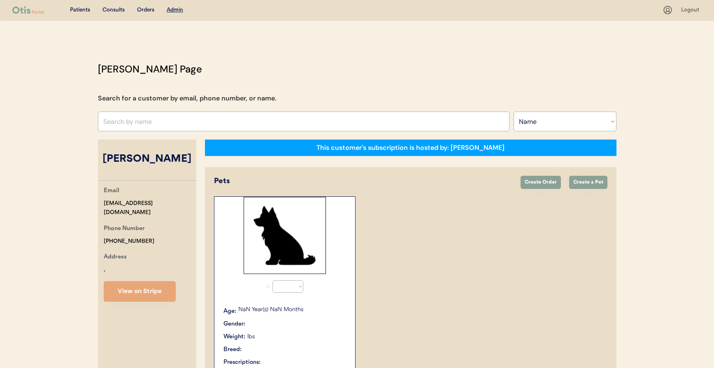
select select "true"
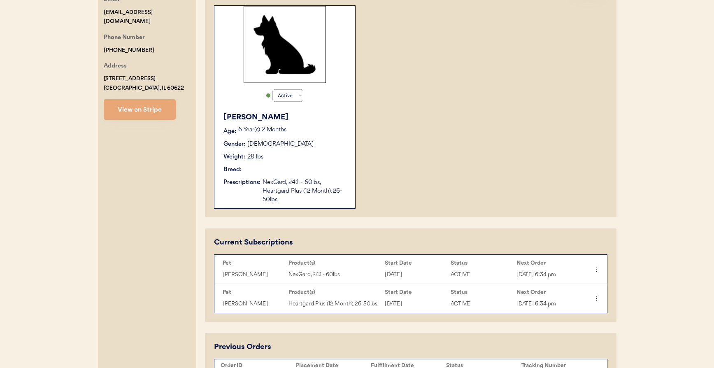
scroll to position [2, 0]
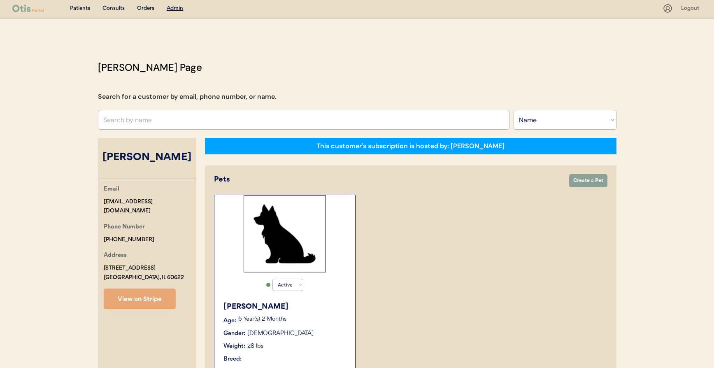
click at [209, 111] on input "text" at bounding box center [303, 120] width 411 height 20
type input "E"
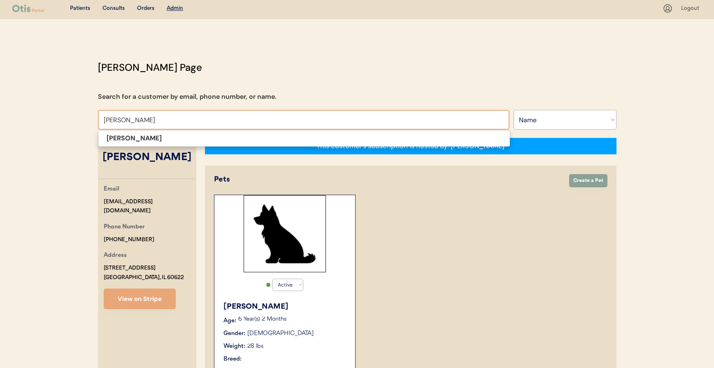
click at [213, 124] on input "[PERSON_NAME]" at bounding box center [303, 120] width 411 height 20
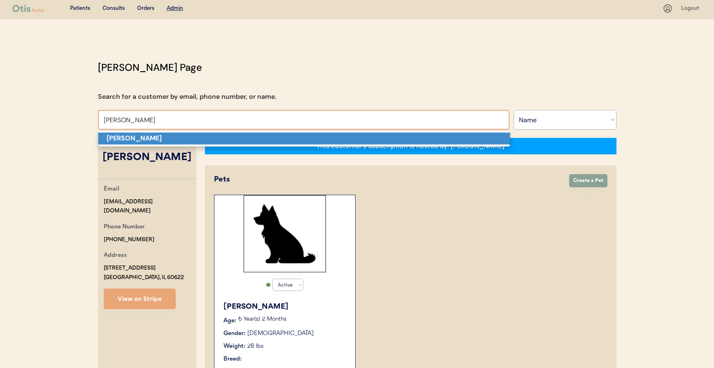
click at [213, 132] on p "[PERSON_NAME]" at bounding box center [303, 138] width 411 height 12
type input "[PERSON_NAME]"
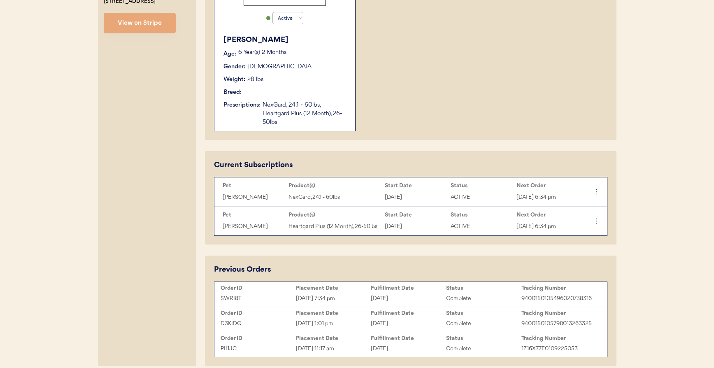
select select "true"
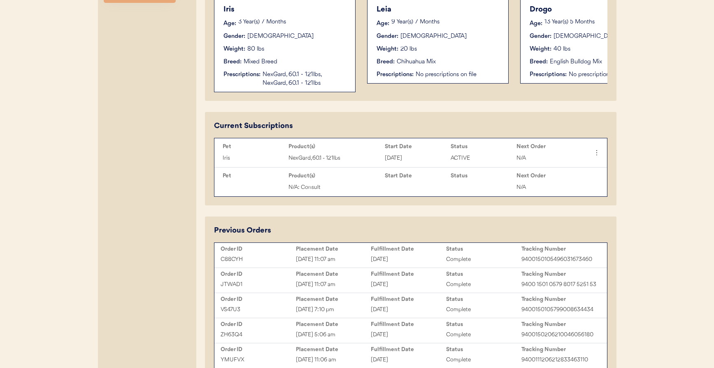
scroll to position [160, 0]
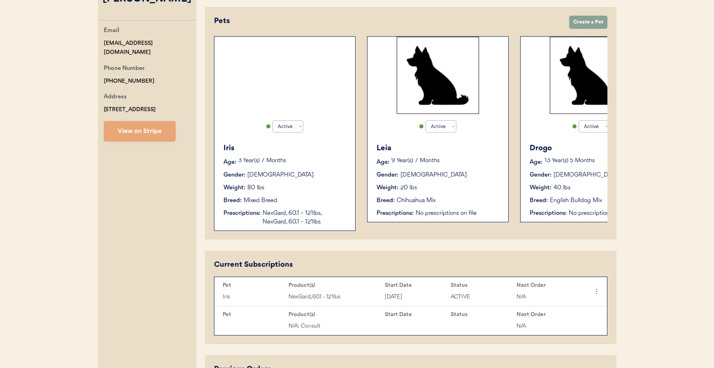
type input "[PERSON_NAME]"
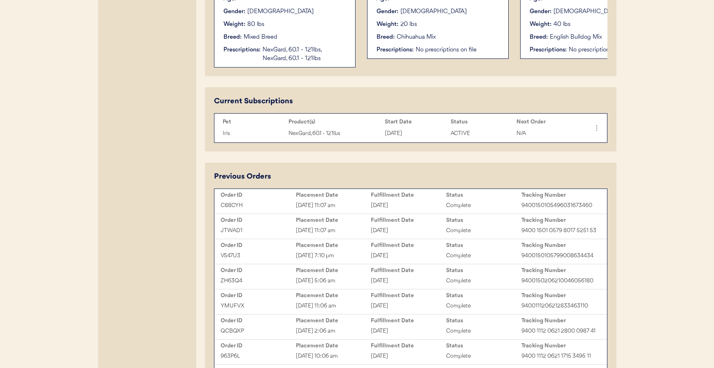
scroll to position [318, 0]
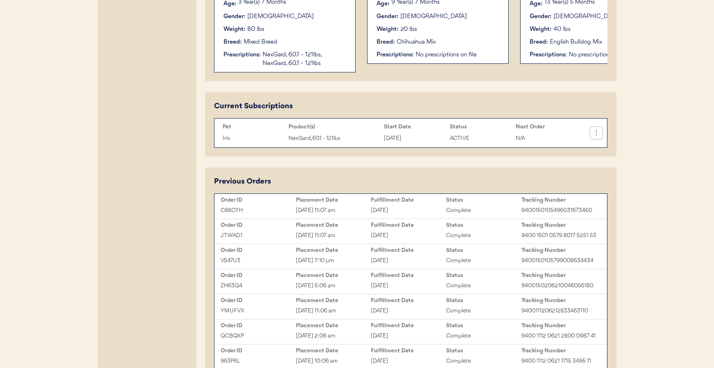
click at [599, 137] on icon at bounding box center [596, 133] width 8 height 8
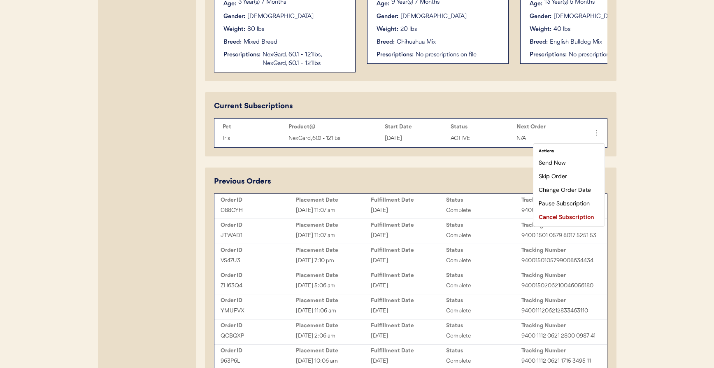
click at [620, 141] on div "Otis Admin Page Search for a customer by email, phone number, or name. Beth Joh…" at bounding box center [357, 137] width 535 height 789
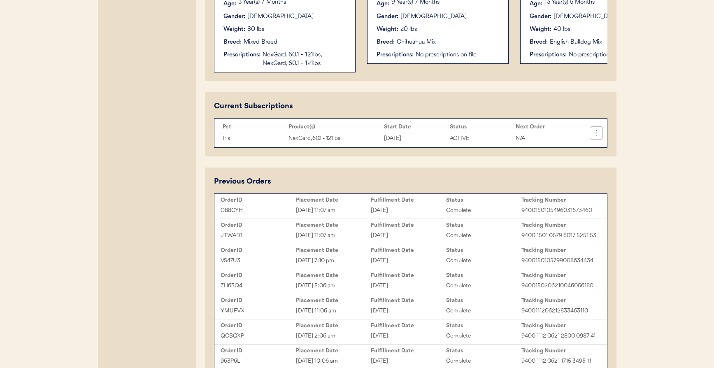
click at [597, 137] on icon at bounding box center [596, 133] width 8 height 8
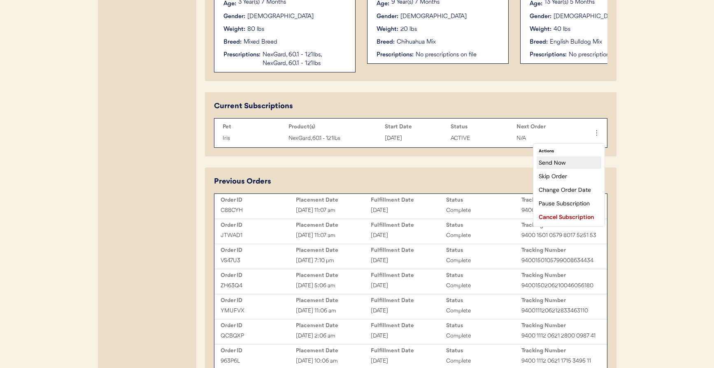
click at [569, 164] on div "Send Now" at bounding box center [568, 162] width 65 height 12
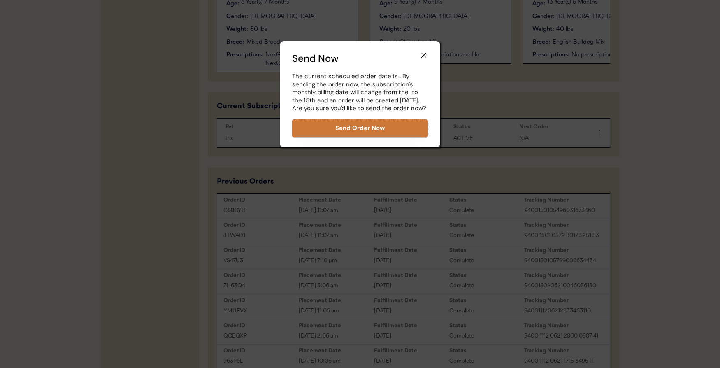
click at [392, 130] on button "Send Order Now" at bounding box center [360, 128] width 136 height 18
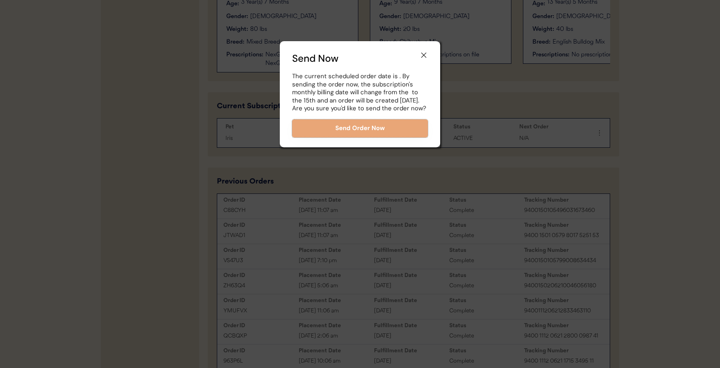
click at [401, 188] on div at bounding box center [360, 184] width 720 height 368
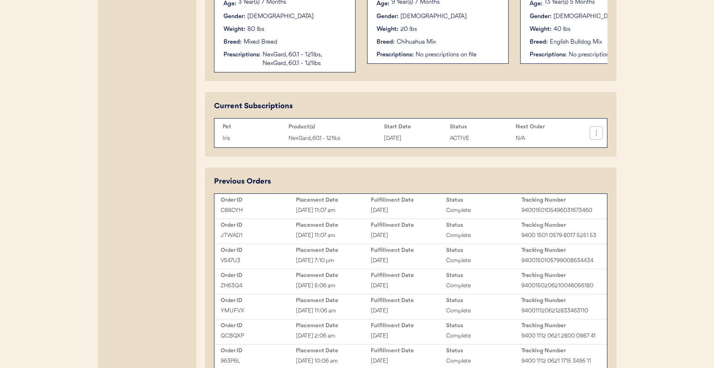
click at [601, 139] on button at bounding box center [596, 133] width 12 height 12
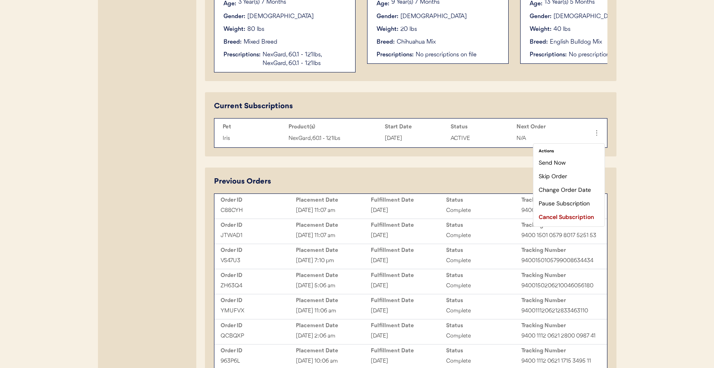
click at [643, 176] on div "Patients Consults Orders Admin Logout Otis Admin Page Search for a customer by …" at bounding box center [357, 124] width 714 height 885
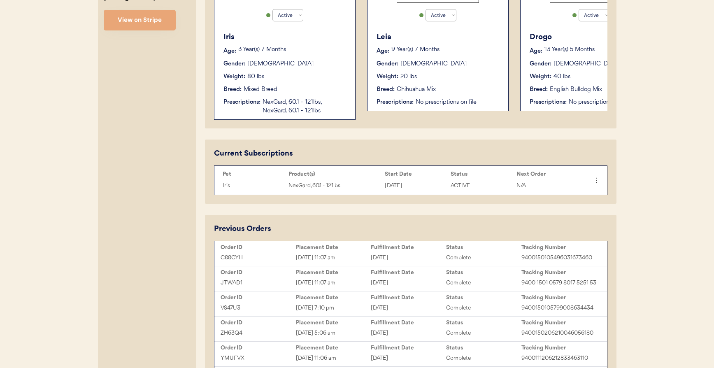
scroll to position [263, 0]
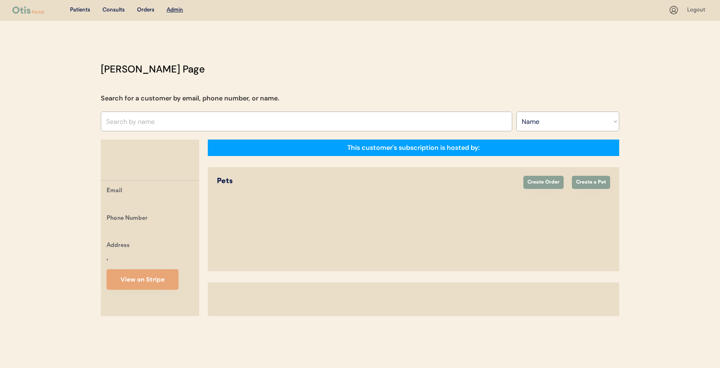
select select ""Name""
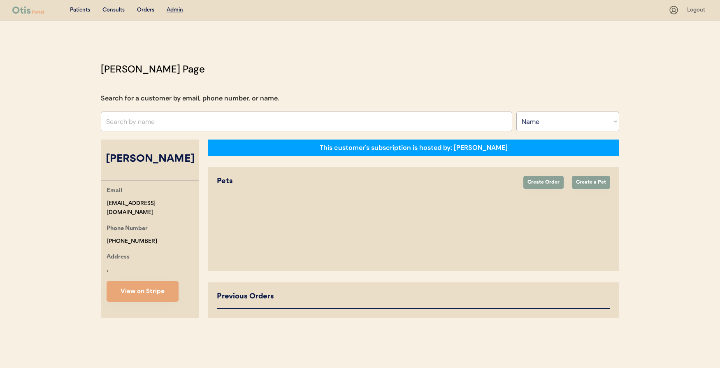
select select "true"
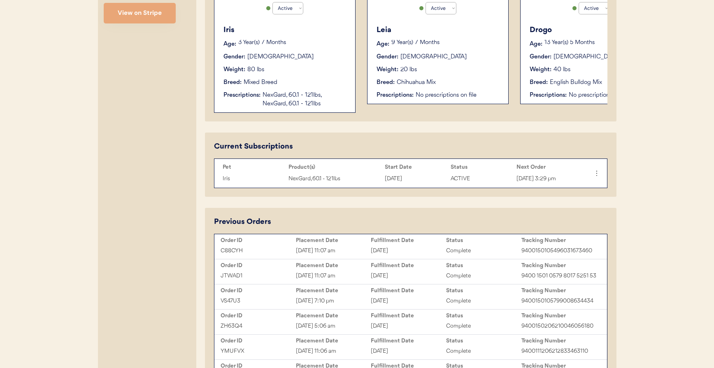
scroll to position [153, 0]
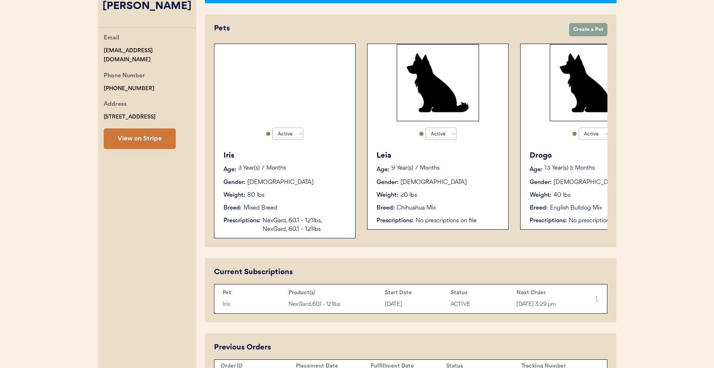
click at [157, 144] on button "View on Stripe" at bounding box center [140, 138] width 72 height 21
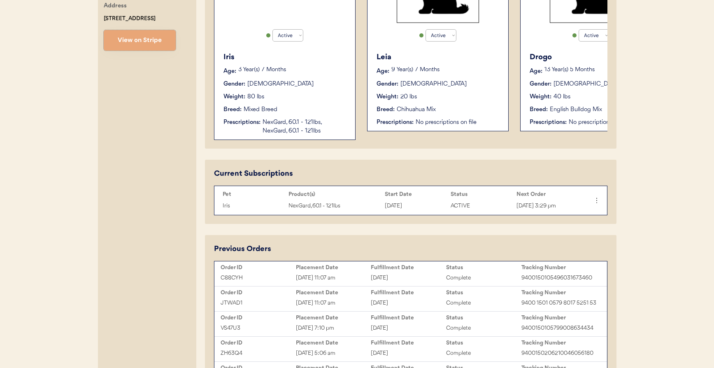
scroll to position [289, 0]
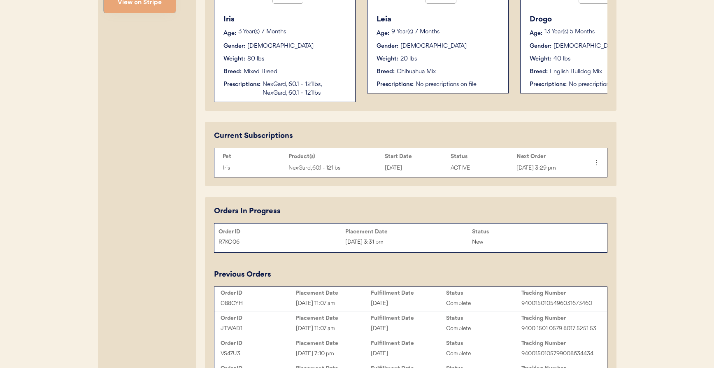
click at [483, 235] on div "Status" at bounding box center [535, 231] width 127 height 7
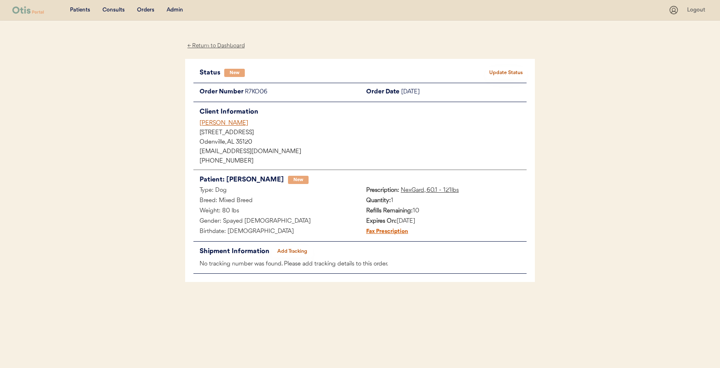
click at [262, 91] on div "R7KO06" at bounding box center [302, 92] width 115 height 10
copy div "R7KO06"
drag, startPoint x: 214, startPoint y: 123, endPoint x: 174, endPoint y: 123, distance: 40.3
click at [174, 123] on div "Patients Consults Orders Admin Logout ← Return to Dashboard Status New Update S…" at bounding box center [360, 184] width 720 height 368
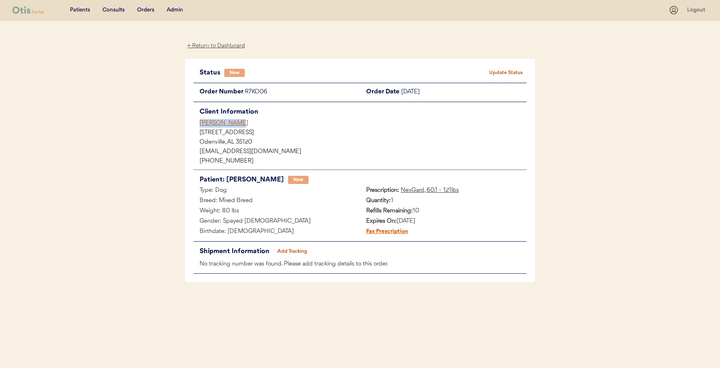
drag, startPoint x: 183, startPoint y: 122, endPoint x: 255, endPoint y: 123, distance: 71.6
click at [255, 123] on div "Patients Consults Orders Admin Logout ← Return to Dashboard Status New Update S…" at bounding box center [360, 184] width 720 height 368
copy div "[PERSON_NAME]"
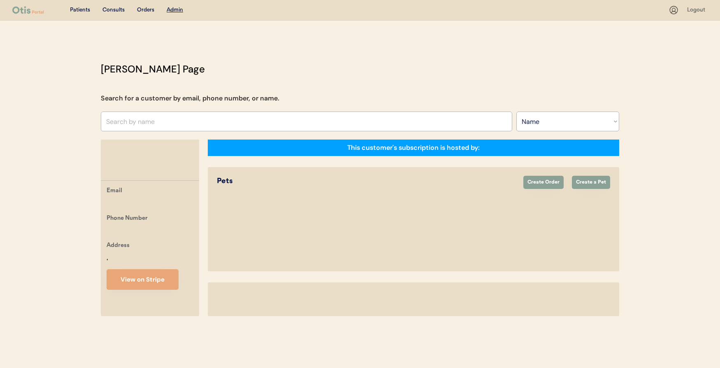
select select ""Name""
select select "true"
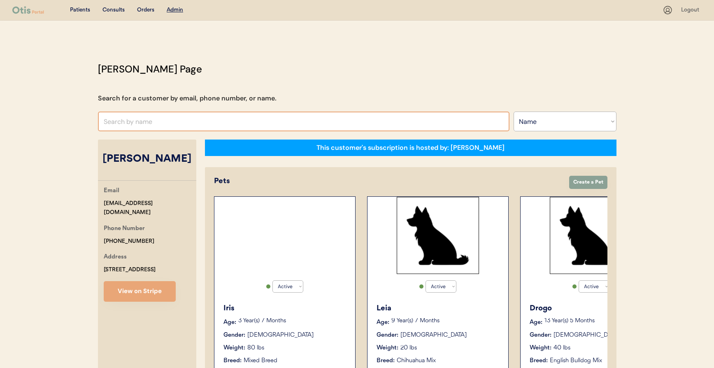
click at [186, 113] on input "text" at bounding box center [303, 121] width 411 height 20
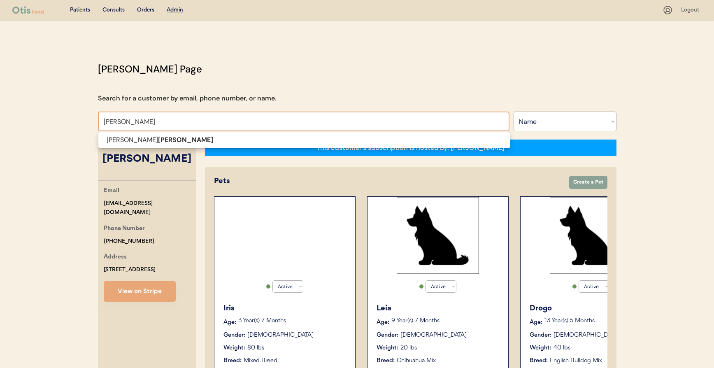
click at [184, 129] on input "[PERSON_NAME]" at bounding box center [303, 121] width 411 height 20
click at [183, 139] on p "[PERSON_NAME]" at bounding box center [303, 140] width 411 height 12
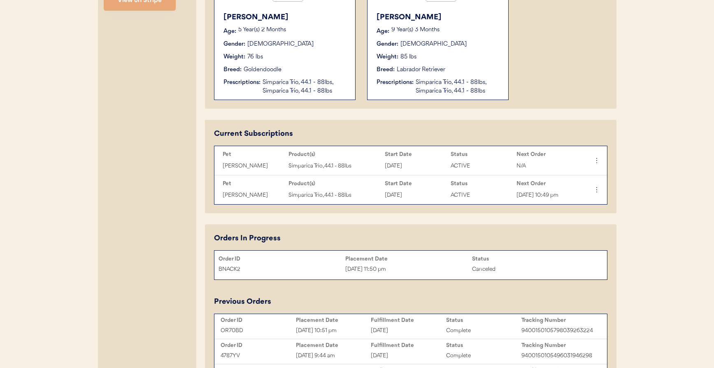
scroll to position [313, 0]
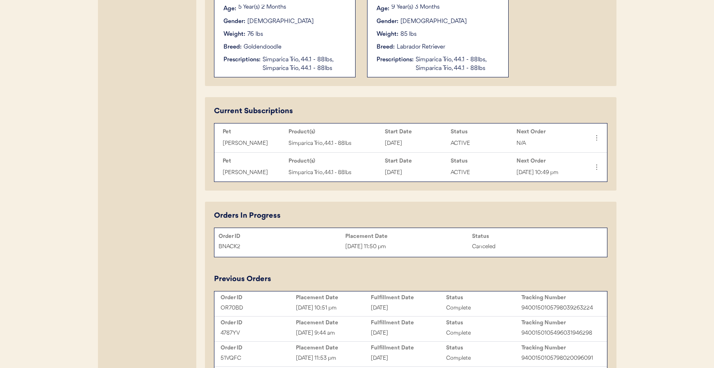
type input "[PERSON_NAME]"
click at [408, 310] on div "OR70BD Oct 11, 2025 10:51 pm [DATE] Complete 9400150105798039263224" at bounding box center [410, 308] width 388 height 12
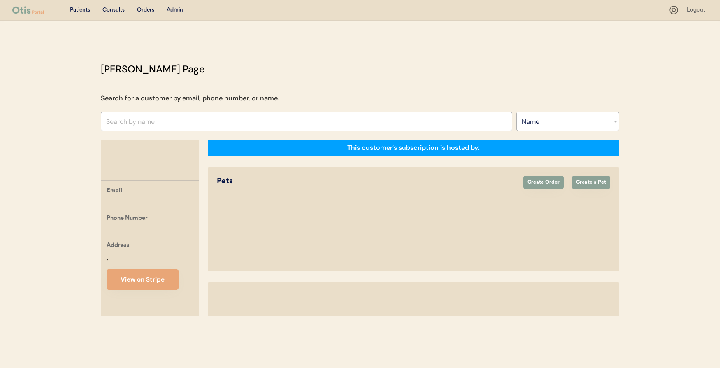
select select ""Name""
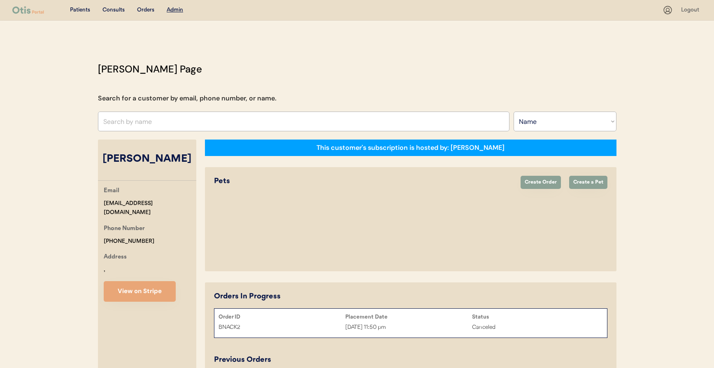
select select "true"
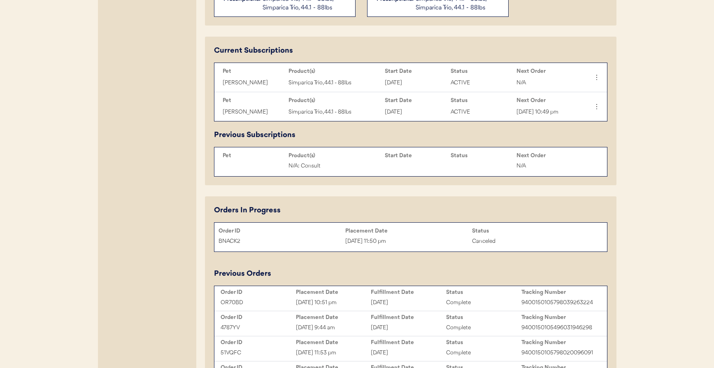
scroll to position [383, 0]
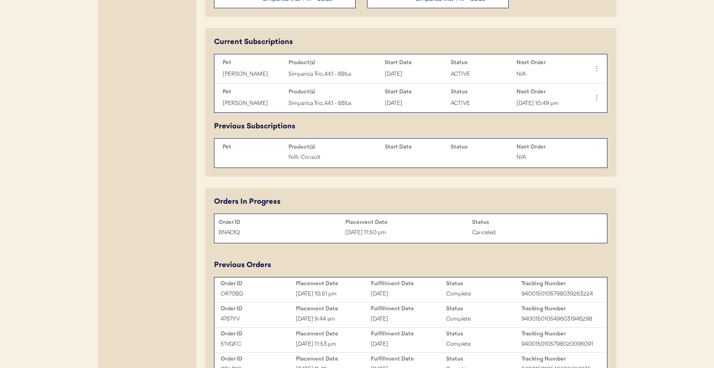
click at [356, 324] on div "[DATE] 9:44 am" at bounding box center [333, 318] width 75 height 9
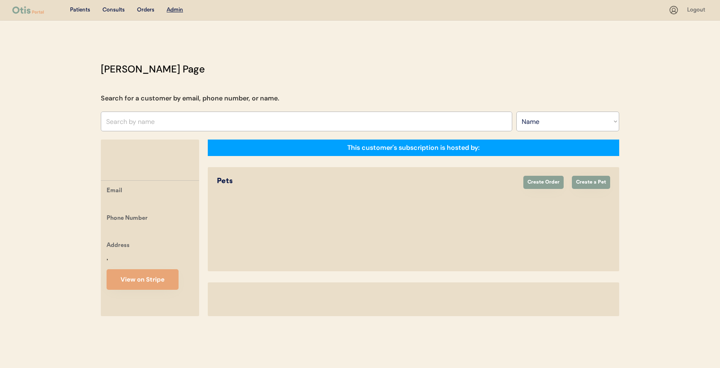
select select ""Name""
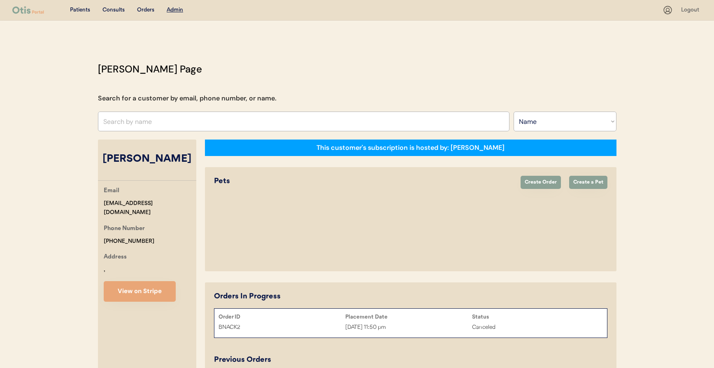
select select "true"
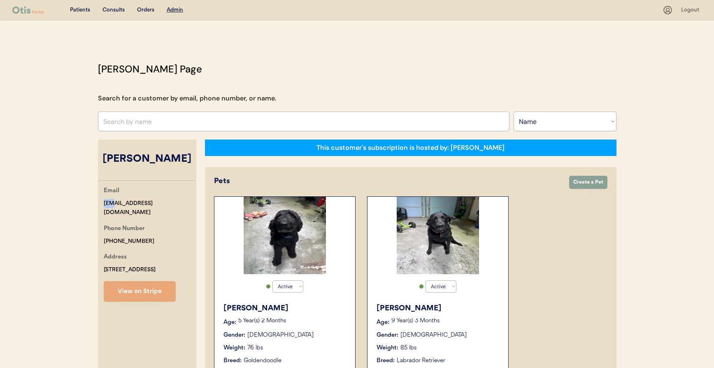
drag, startPoint x: 92, startPoint y: 202, endPoint x: 81, endPoint y: 202, distance: 10.3
click at [102, 204] on div "Email [EMAIL_ADDRESS][DOMAIN_NAME] Phone Number [PHONE_NUMBER] Address [STREET_…" at bounding box center [147, 244] width 98 height 116
drag, startPoint x: 108, startPoint y: 203, endPoint x: 181, endPoint y: 203, distance: 72.8
click at [181, 203] on div "Email [EMAIL_ADDRESS][DOMAIN_NAME] Phone Number [PHONE_NUMBER] Address [STREET_…" at bounding box center [147, 244] width 98 height 116
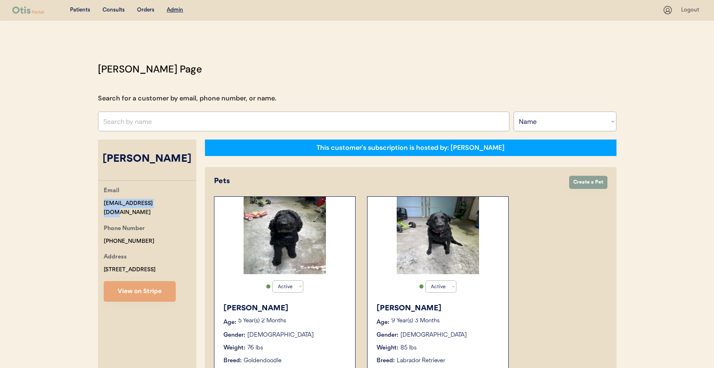
copy div "[EMAIL_ADDRESS][DOMAIN_NAME]"
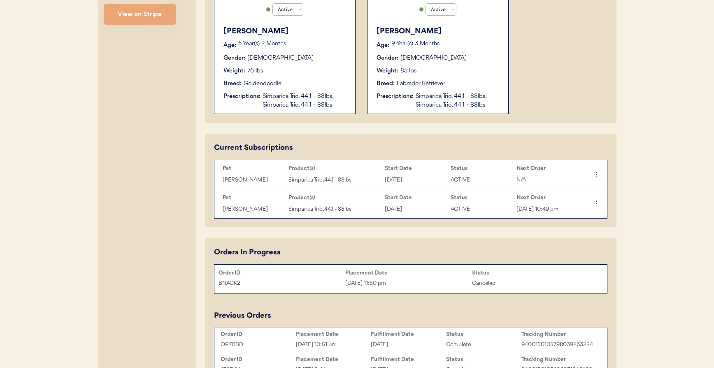
scroll to position [331, 0]
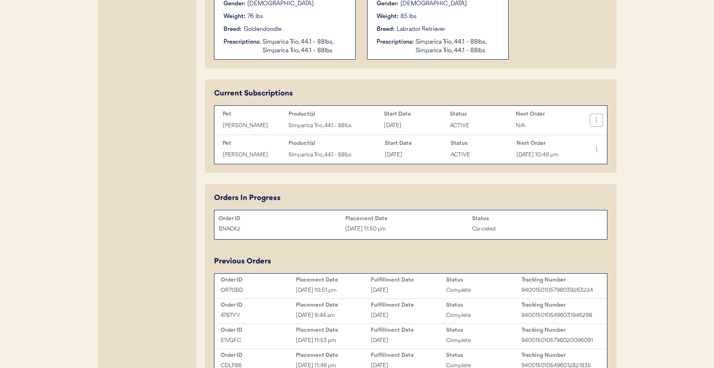
click at [599, 123] on icon at bounding box center [596, 120] width 8 height 8
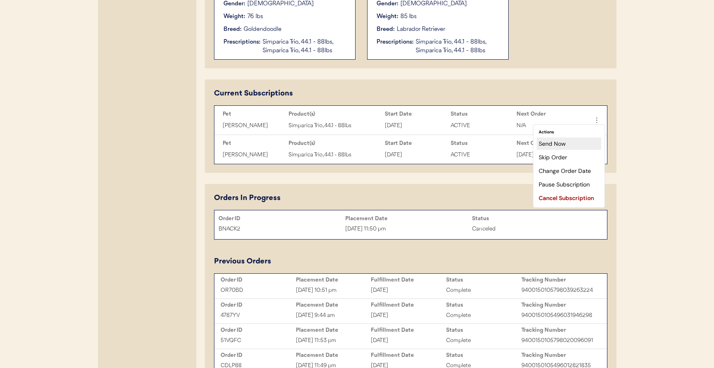
click at [573, 146] on div "Send Now" at bounding box center [568, 143] width 65 height 12
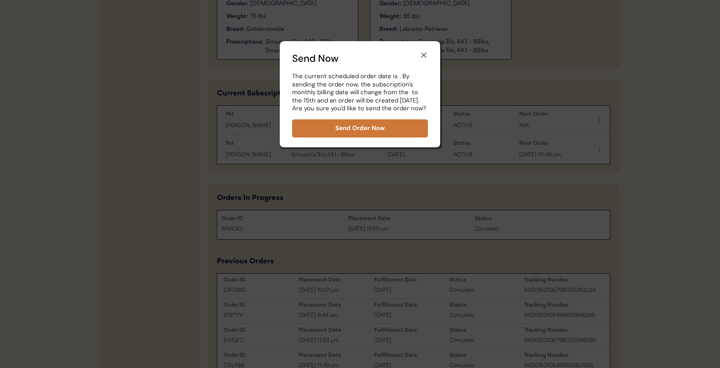
click at [368, 124] on button "Send Order Now" at bounding box center [360, 128] width 136 height 18
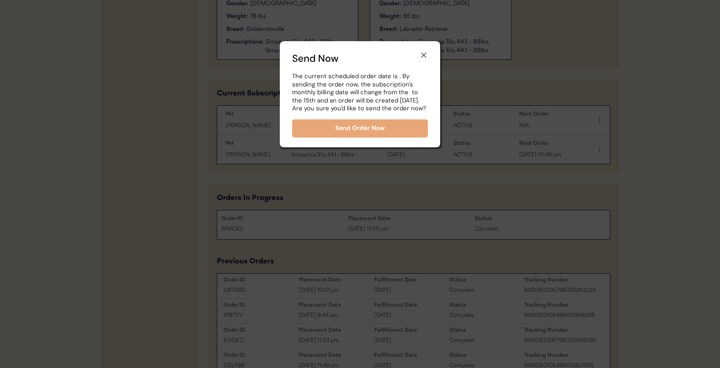
click at [465, 210] on div at bounding box center [360, 184] width 720 height 368
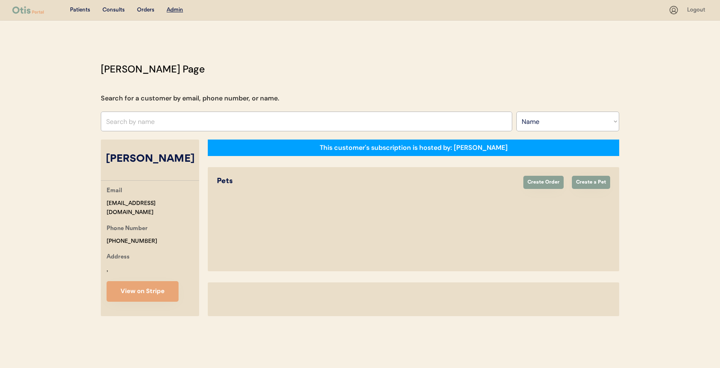
select select ""Name""
select select "true"
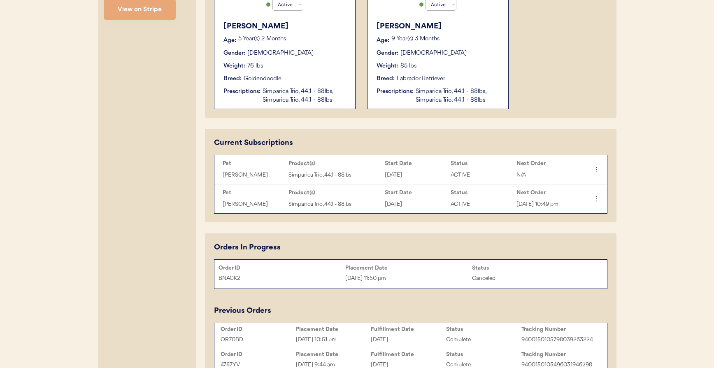
scroll to position [283, 0]
click at [383, 343] on div "[DATE]" at bounding box center [408, 338] width 75 height 9
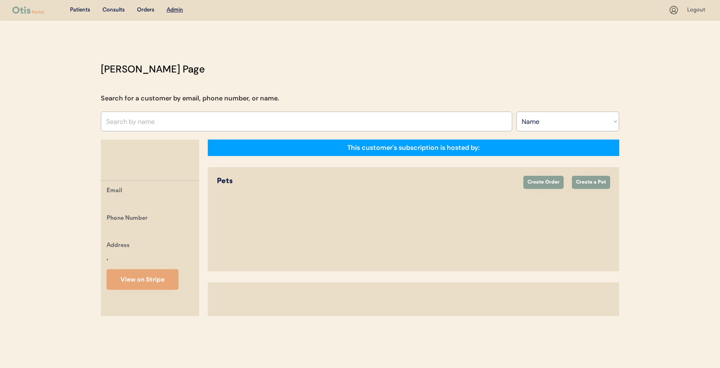
select select ""Name""
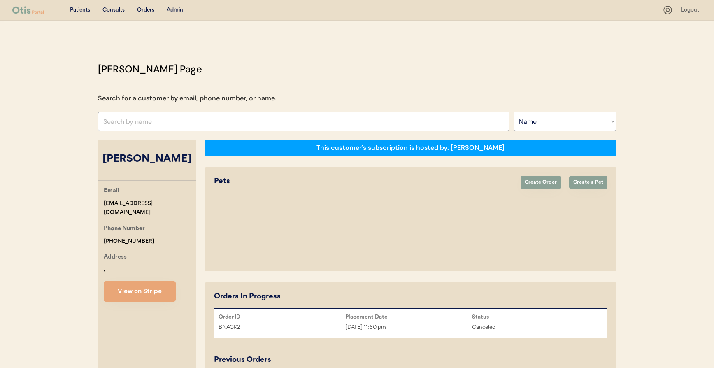
select select "true"
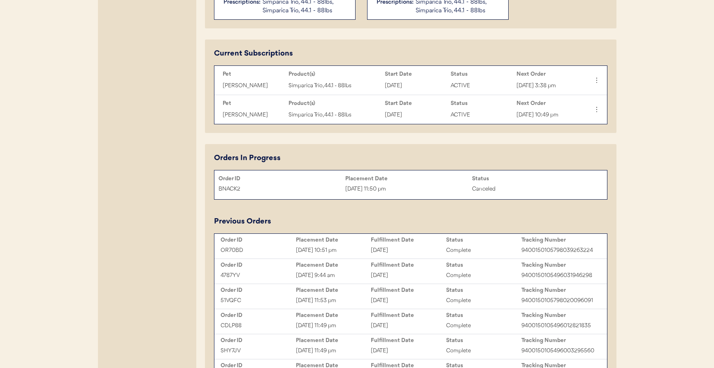
scroll to position [376, 0]
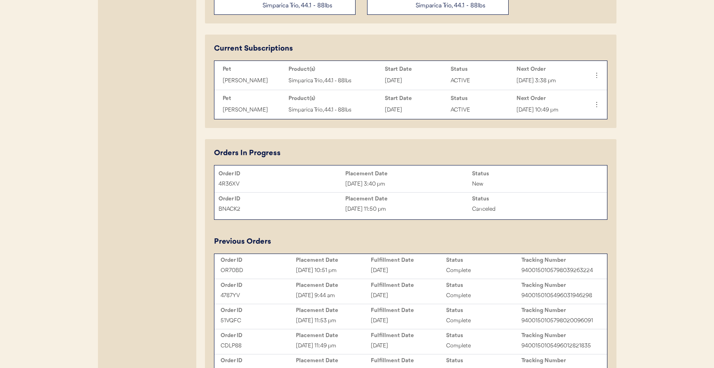
click at [457, 189] on div "Oct 15, 2025 3:40 pm" at bounding box center [408, 183] width 127 height 9
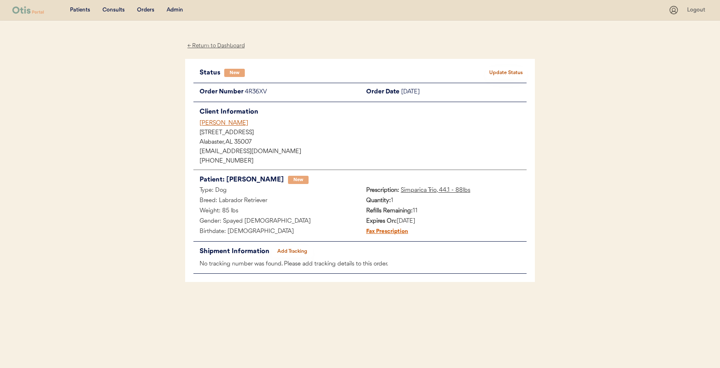
click at [264, 91] on div "4R36XV" at bounding box center [302, 92] width 115 height 10
copy div "4R36XV"
drag, startPoint x: 247, startPoint y: 122, endPoint x: 130, endPoint y: 116, distance: 117.8
click at [130, 116] on div "Patients Consults Orders Admin Logout ← Return to Dashboard Status New Update S…" at bounding box center [360, 184] width 720 height 368
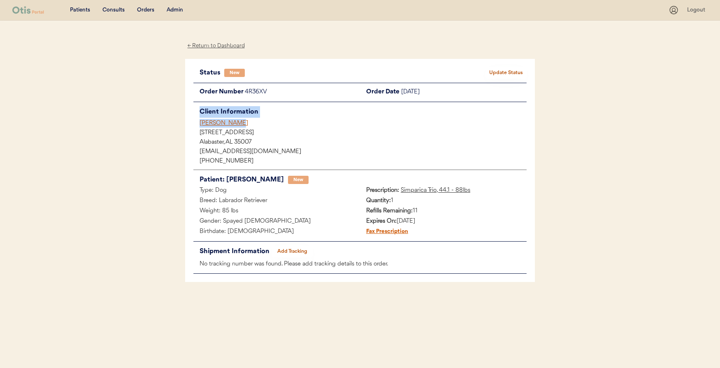
copy div "Client Information Ashley Mccoy"
click at [146, 118] on div "Patients Consults Orders Admin Logout ← Return to Dashboard Status New Update S…" at bounding box center [360, 184] width 720 height 368
drag, startPoint x: 167, startPoint y: 123, endPoint x: 292, endPoint y: 120, distance: 125.1
click at [292, 120] on div "Patients Consults Orders Admin Logout ← Return to Dashboard Status New Update S…" at bounding box center [360, 184] width 720 height 368
copy div "[PERSON_NAME]"
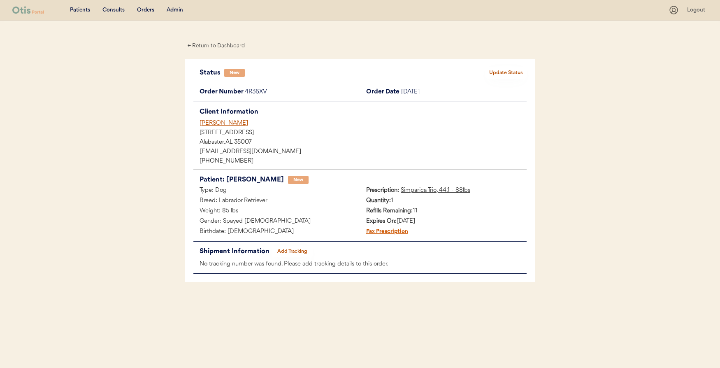
click at [201, 344] on div "Patients Consults Orders Admin Logout ← Return to Dashboard Status New Update S…" at bounding box center [360, 184] width 720 height 368
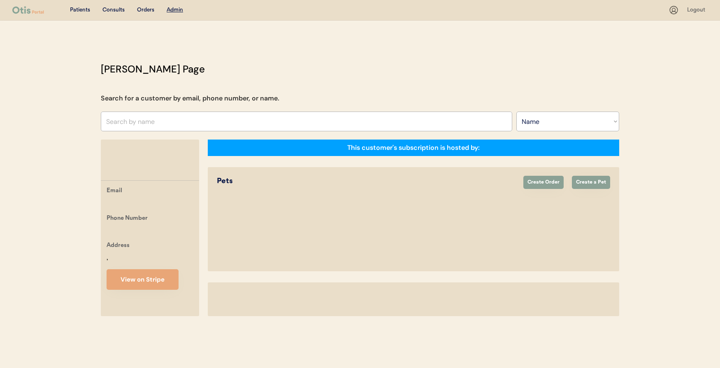
select select ""Name""
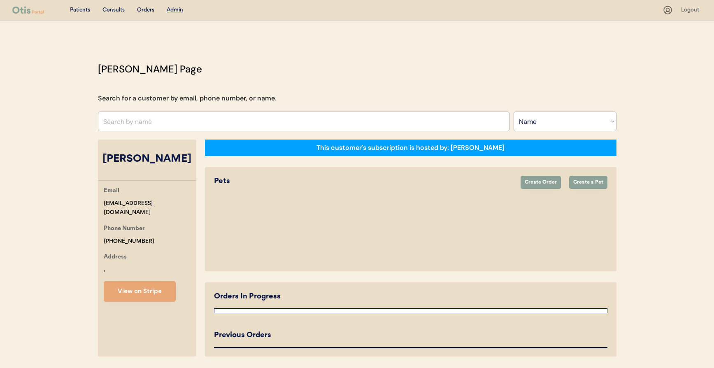
select select "true"
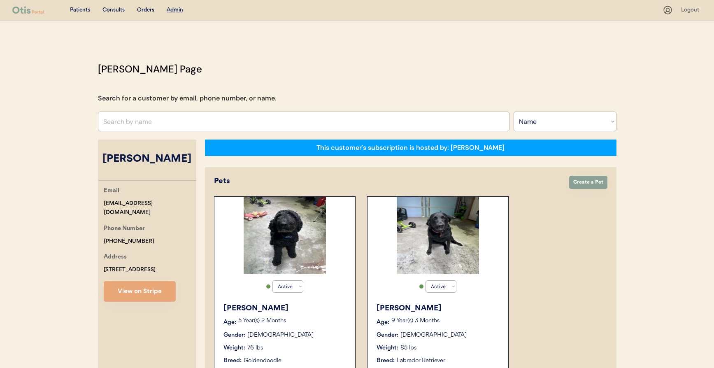
click at [227, 121] on input "text" at bounding box center [303, 121] width 411 height 20
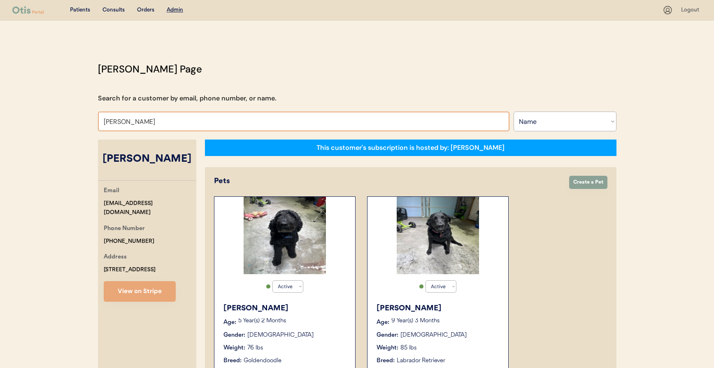
type input "[PERSON_NAME]"
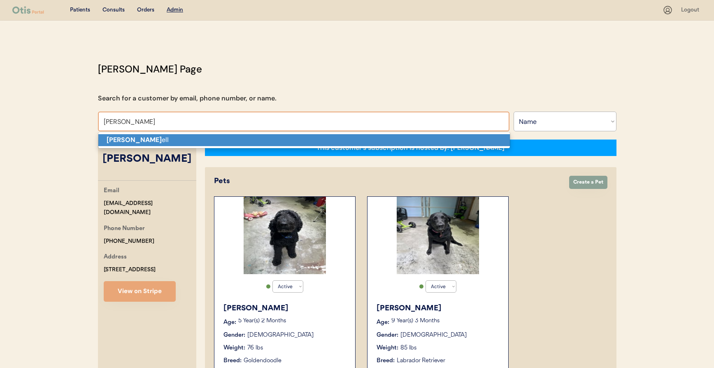
type input "[PERSON_NAME]"
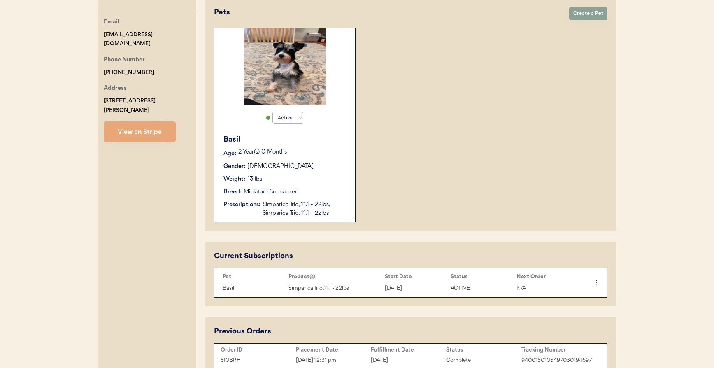
scroll to position [107, 0]
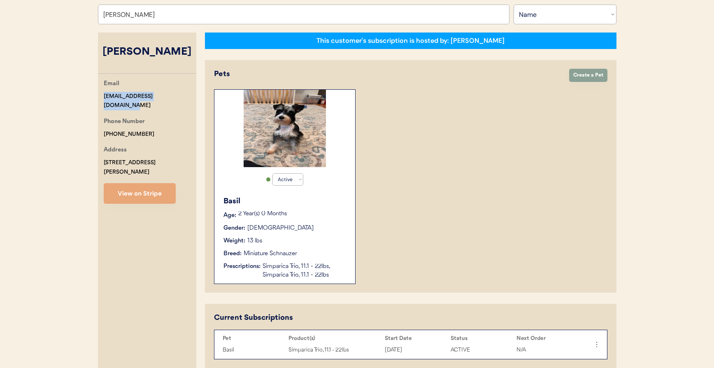
drag, startPoint x: 183, startPoint y: 98, endPoint x: 91, endPoint y: 96, distance: 91.4
click at [91, 96] on div "[PERSON_NAME] Page Search for a customer by email, phone number, or name. [PERS…" at bounding box center [357, 262] width 535 height 614
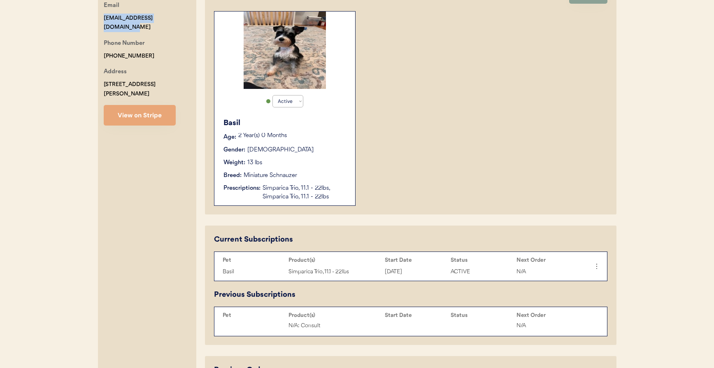
scroll to position [175, 0]
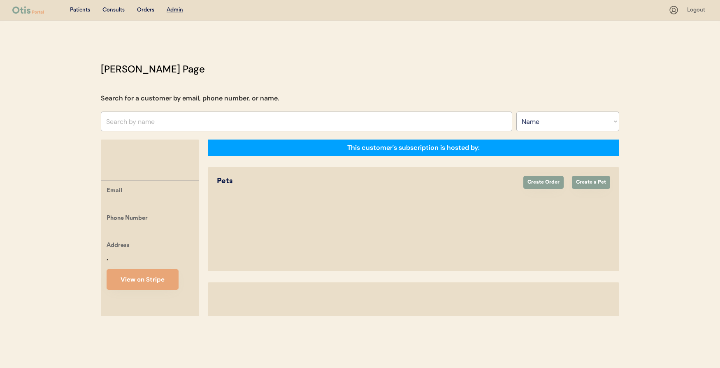
select select ""Name""
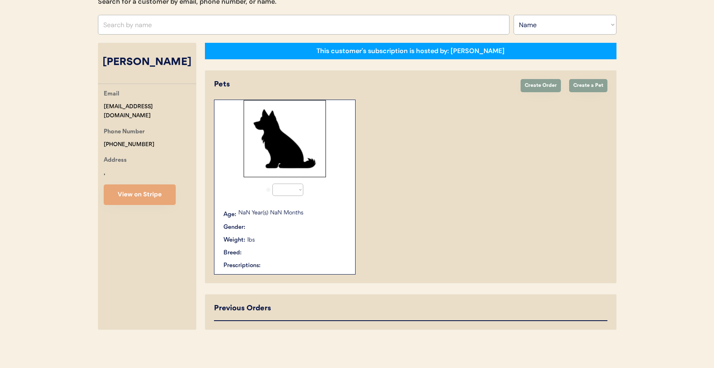
select select "true"
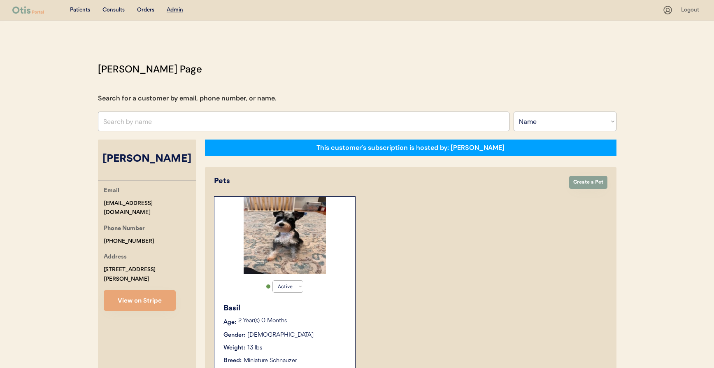
click at [201, 111] on input "text" at bounding box center [303, 121] width 411 height 20
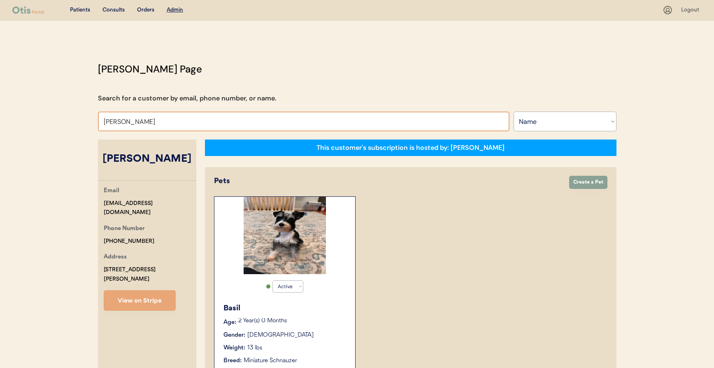
type input "MARY MUR"
type input "MARY MURphy"
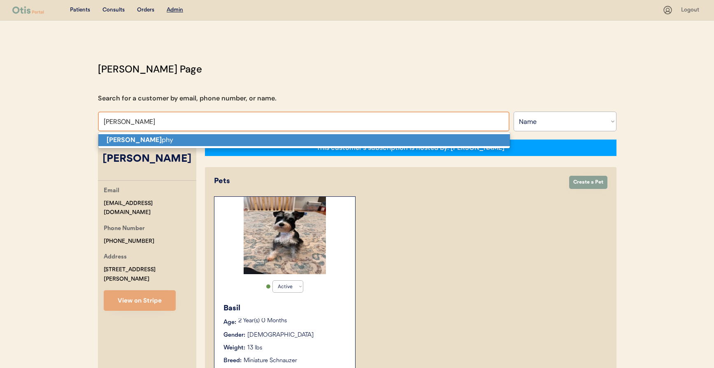
click at [205, 137] on p "Mary Mur phy" at bounding box center [303, 140] width 411 height 12
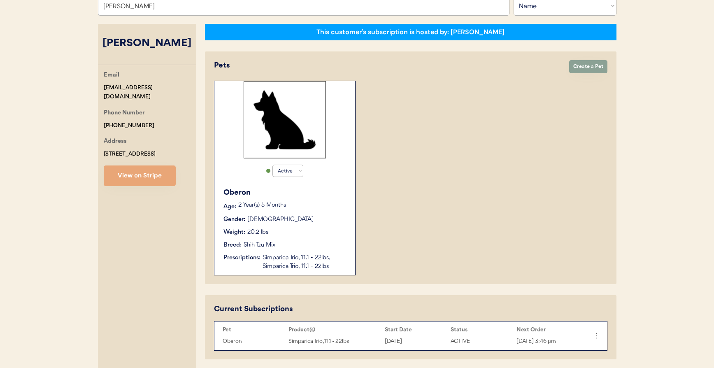
scroll to position [254, 0]
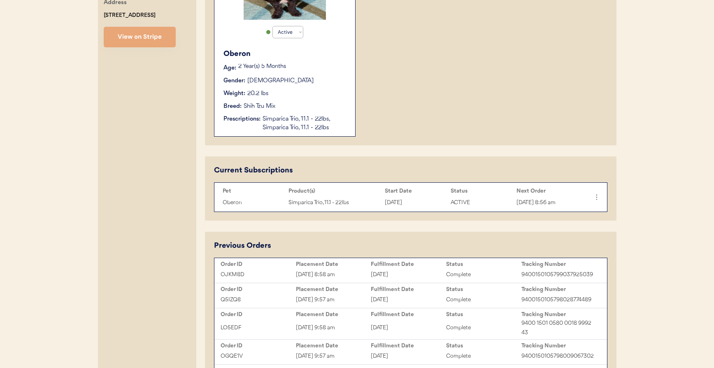
type input "Mary Murphy"
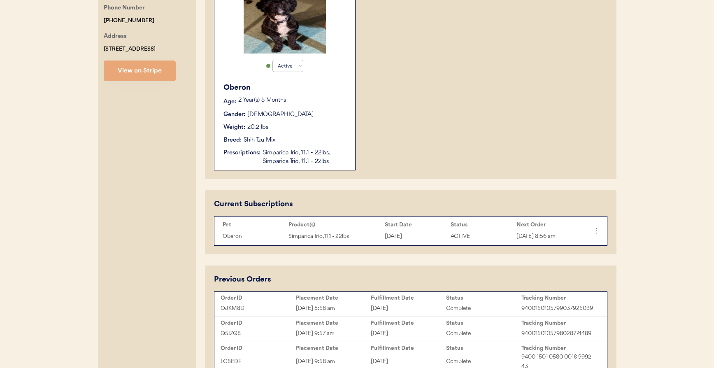
scroll to position [273, 0]
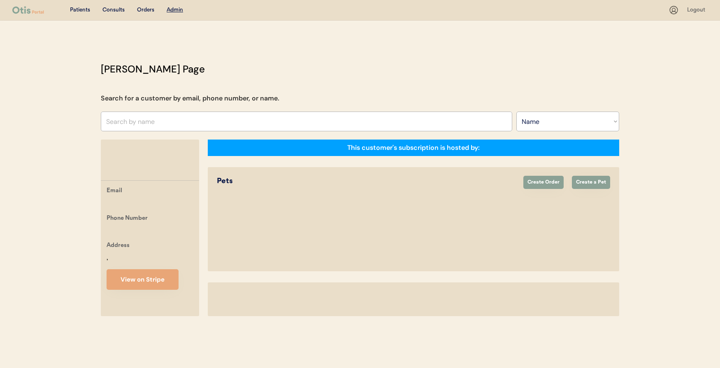
select select ""Name""
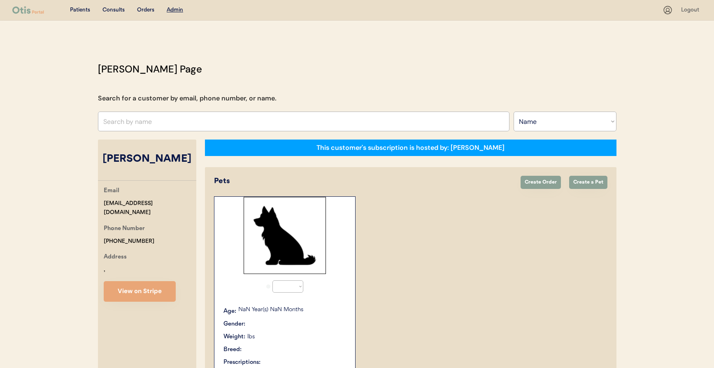
select select "true"
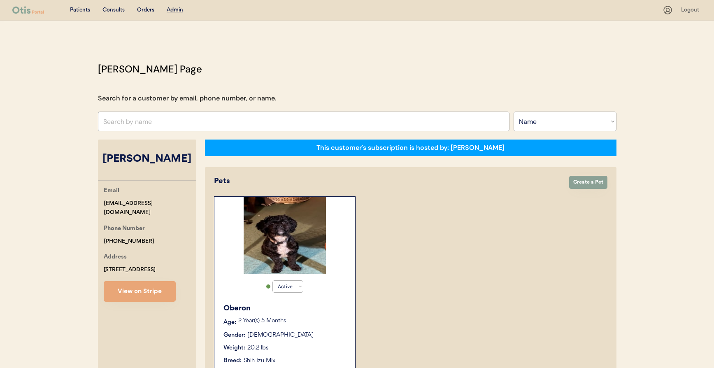
click at [148, 6] on div "Orders" at bounding box center [145, 10] width 17 height 8
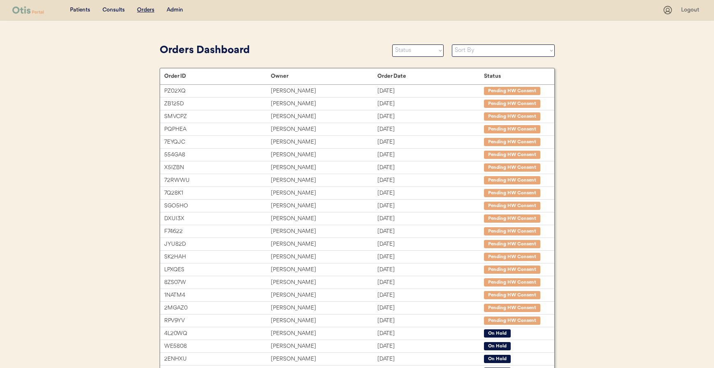
click at [436, 51] on select "Status On Hold New In Progress Complete Pending HW Consent Canceled" at bounding box center [417, 50] width 51 height 12
select select ""new""
click at [392, 44] on select "Status On Hold New In Progress Complete Pending HW Consent Canceled" at bounding box center [417, 50] width 51 height 12
click at [312, 41] on div "Orders Dashboard" at bounding box center [274, 50] width 224 height 19
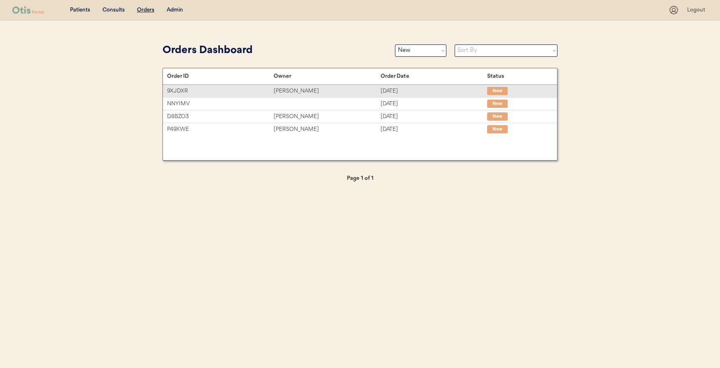
click at [296, 89] on div "Amber Terrell" at bounding box center [327, 90] width 107 height 9
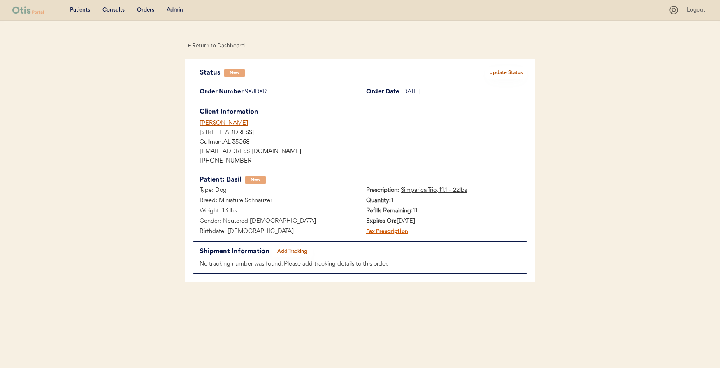
drag, startPoint x: 223, startPoint y: 121, endPoint x: 251, endPoint y: 115, distance: 28.3
click at [223, 121] on div "[PERSON_NAME]" at bounding box center [363, 123] width 327 height 9
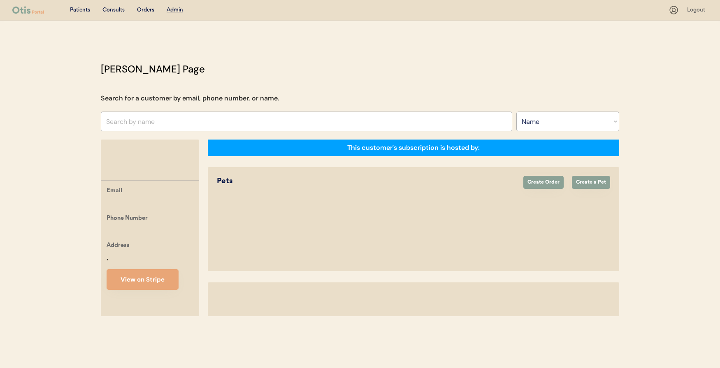
select select ""Name""
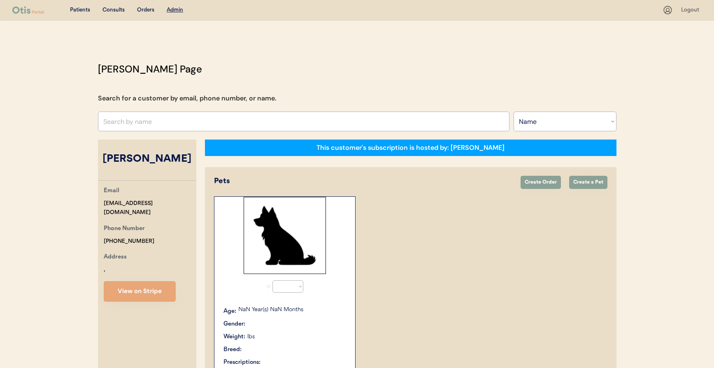
select select "true"
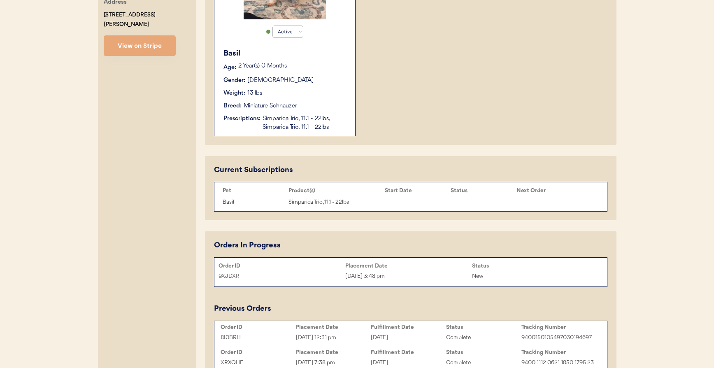
scroll to position [327, 0]
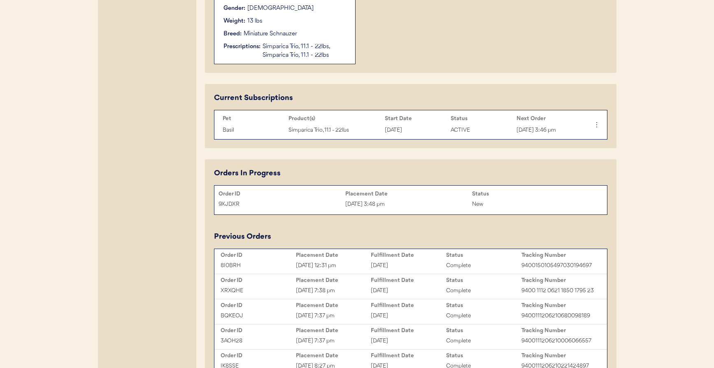
click at [403, 210] on div "Order ID Placement Date Status 9XJDXR [DATE] 3:48 pm New" at bounding box center [410, 200] width 392 height 25
click at [380, 202] on div "[DATE] 3:48 pm" at bounding box center [408, 204] width 127 height 9
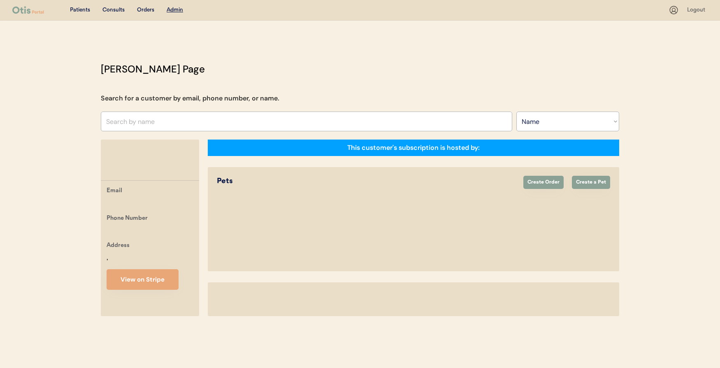
select select ""Name""
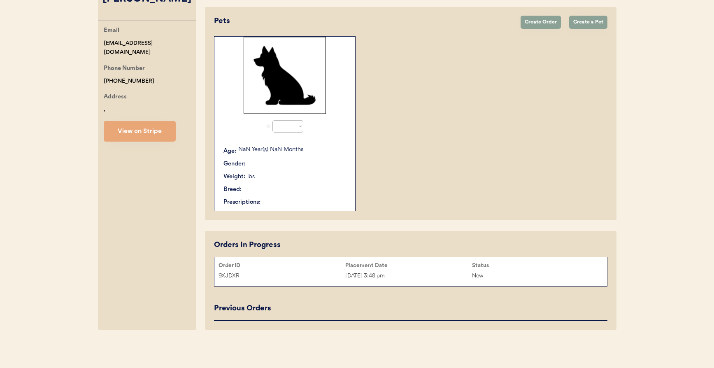
select select "true"
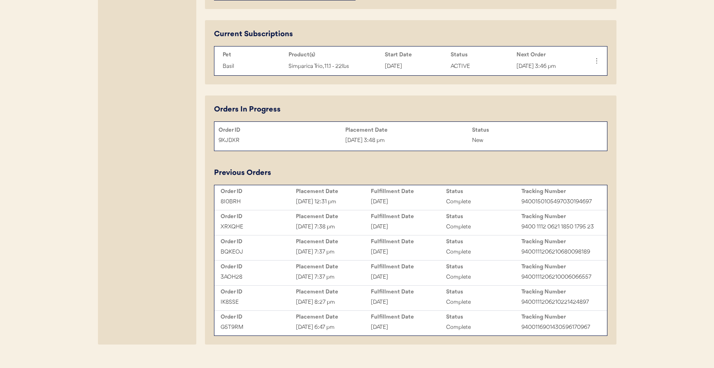
scroll to position [389, 0]
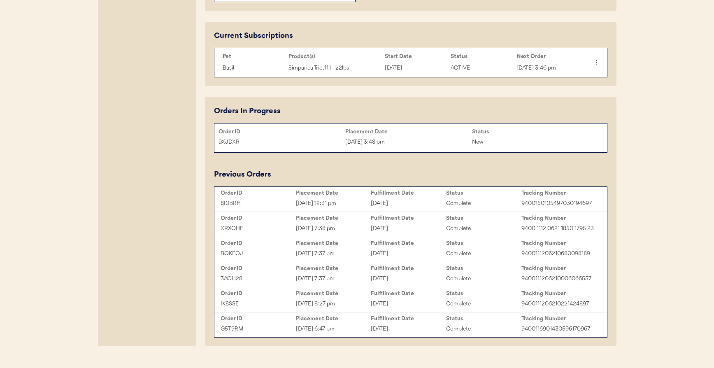
click at [262, 146] on div "9XJDXR" at bounding box center [281, 141] width 127 height 9
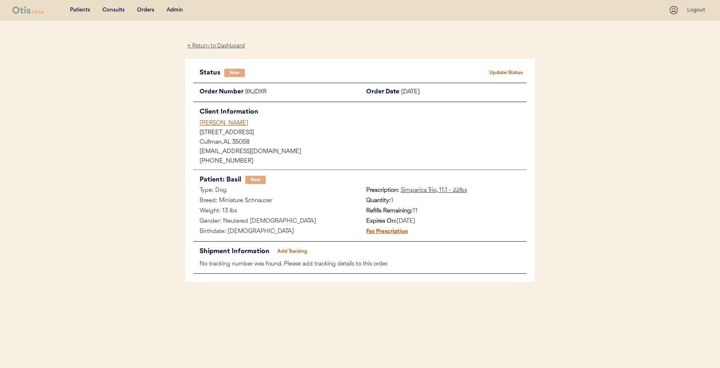
click at [263, 91] on div "9XJDXR" at bounding box center [302, 92] width 115 height 10
copy div "9XJDXR"
drag, startPoint x: 227, startPoint y: 126, endPoint x: 178, endPoint y: 123, distance: 48.7
click at [178, 123] on div "Patients Consults Orders Admin Logout ← Return to Dashboard Status New Update S…" at bounding box center [360, 184] width 720 height 368
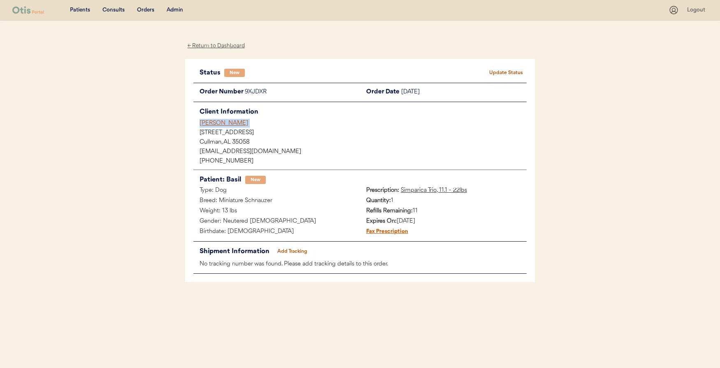
copy div "[PERSON_NAME]"
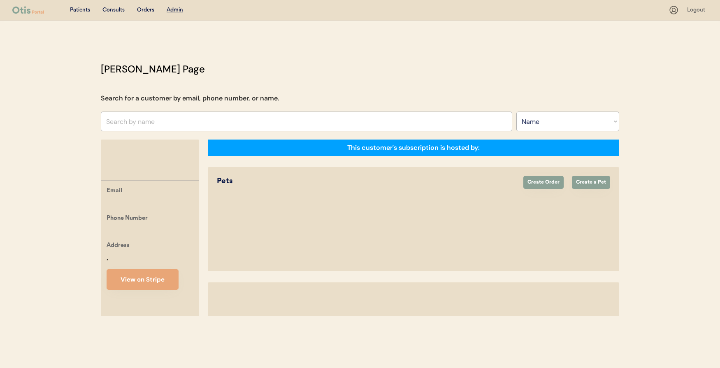
select select ""Name""
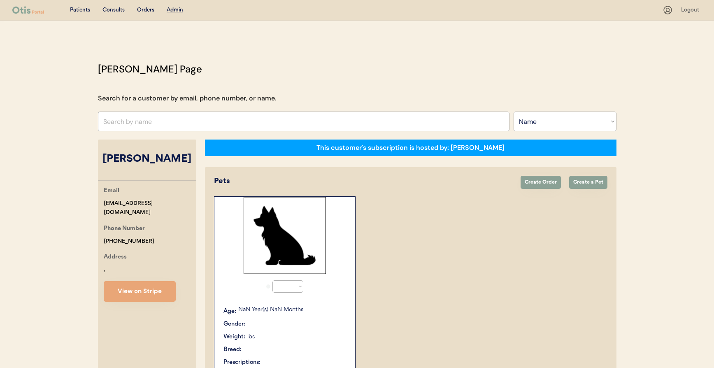
select select "true"
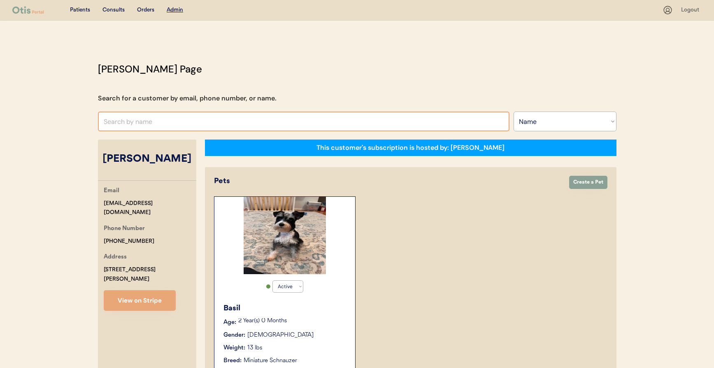
click at [224, 118] on input "text" at bounding box center [303, 121] width 411 height 20
type input "kr"
type input "[PERSON_NAME]"
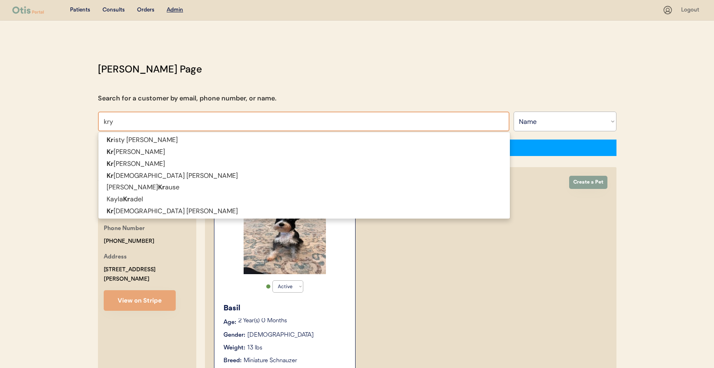
type input "krys"
type input "[PERSON_NAME]"
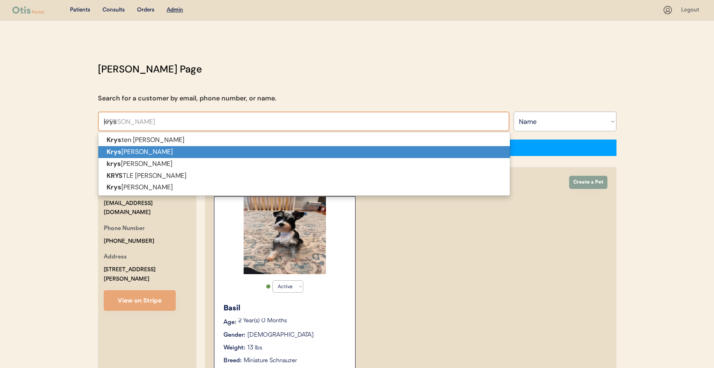
click at [219, 153] on p "Krys [PERSON_NAME]" at bounding box center [303, 152] width 411 height 12
type input "[PERSON_NAME]"
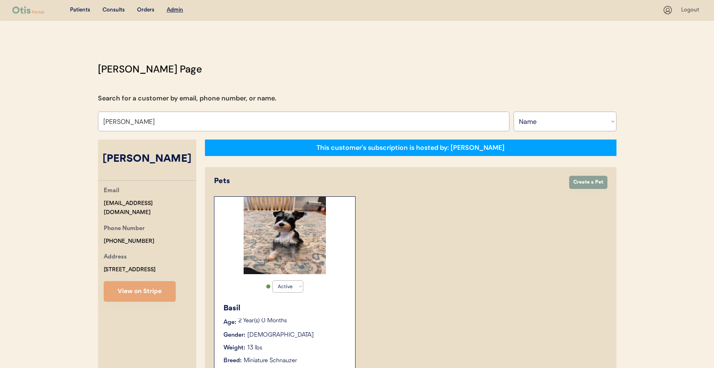
select select "true"
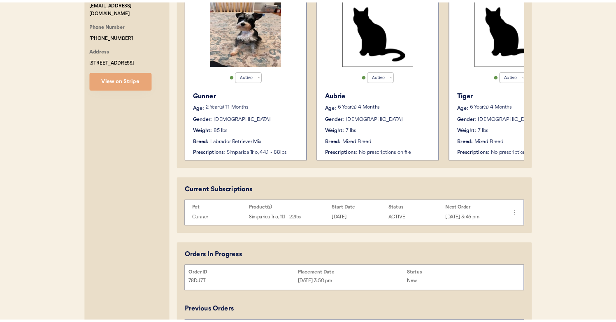
scroll to position [377, 0]
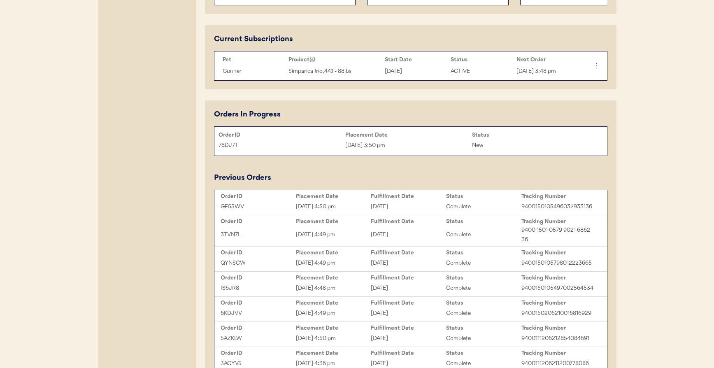
type input "[PERSON_NAME]"
